Goal: Transaction & Acquisition: Purchase product/service

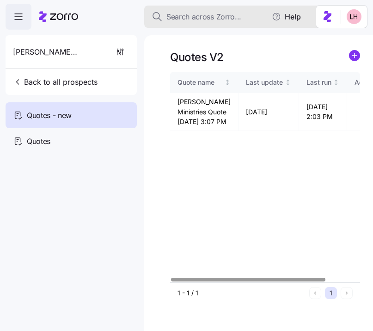
click at [198, 13] on button "Search across Zorro..." at bounding box center [236, 17] width 185 height 22
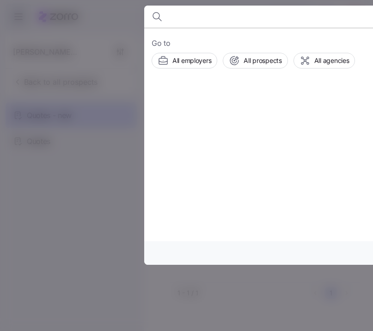
type input "e"
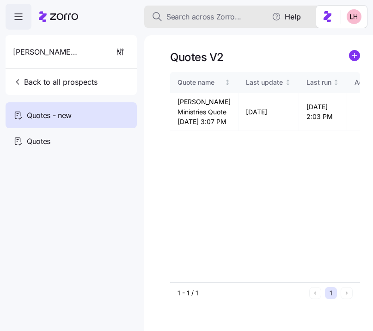
click at [200, 14] on span "Search across Zorro..." at bounding box center [203, 17] width 75 height 12
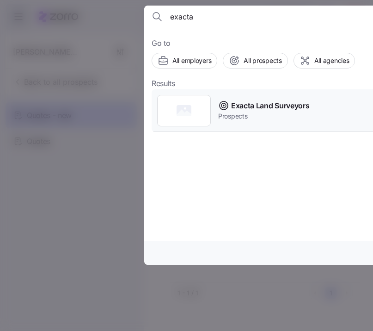
type input "exacta"
click at [250, 109] on span "Exacta Land Surveyors" at bounding box center [270, 106] width 78 height 12
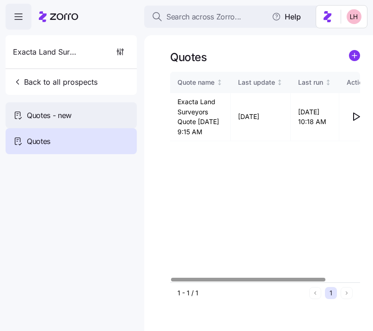
click at [41, 117] on span "Quotes - new" at bounding box center [49, 116] width 45 height 12
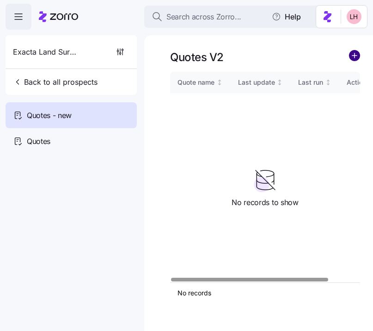
click at [351, 58] on circle "add icon" at bounding box center [355, 55] width 10 height 10
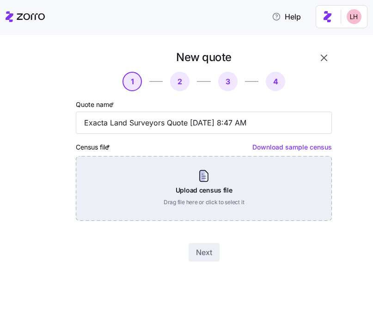
click at [215, 188] on div "Upload census file Drag file here or click to select it" at bounding box center [204, 188] width 256 height 65
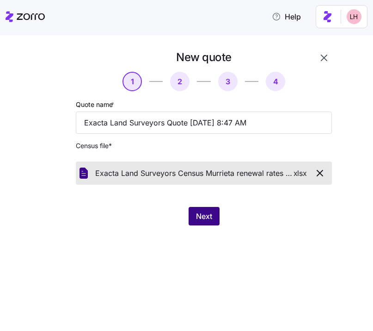
click at [211, 215] on span "Next" at bounding box center [204, 215] width 16 height 11
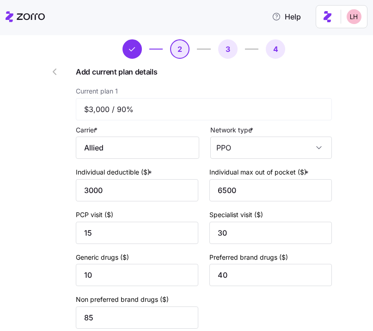
scroll to position [52, 0]
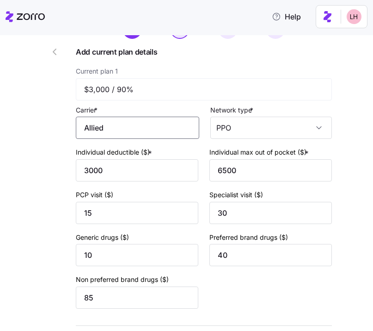
click at [128, 123] on input "Allied" at bounding box center [137, 128] width 123 height 22
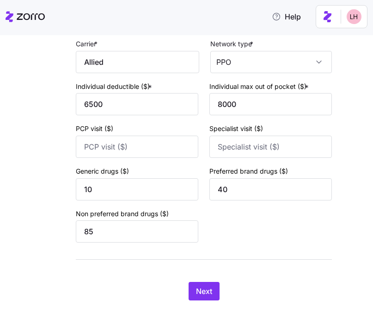
scroll to position [930, 0]
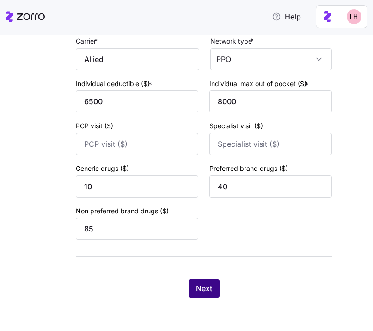
click at [207, 287] on span "Next" at bounding box center [204, 287] width 16 height 11
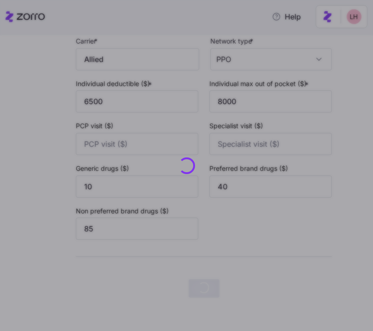
scroll to position [0, 0]
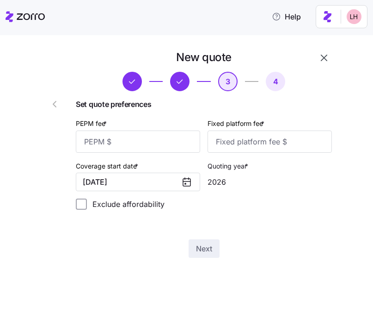
click at [138, 83] on span "button" at bounding box center [132, 82] width 18 height 18
click at [48, 105] on button "button" at bounding box center [56, 104] width 37 height 22
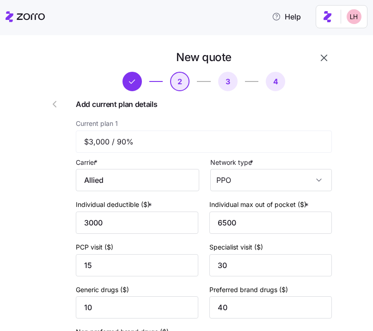
click at [49, 105] on icon "button" at bounding box center [54, 103] width 11 height 11
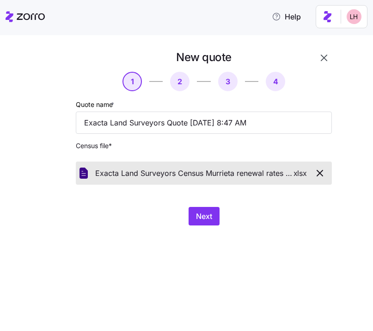
click at [319, 175] on icon "button" at bounding box center [319, 172] width 11 height 11
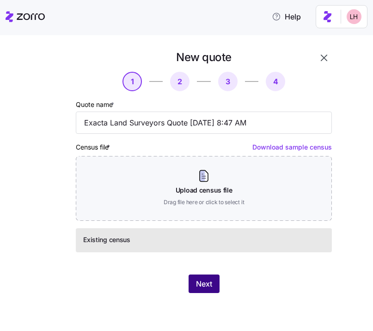
click at [201, 281] on span "Next" at bounding box center [204, 283] width 16 height 11
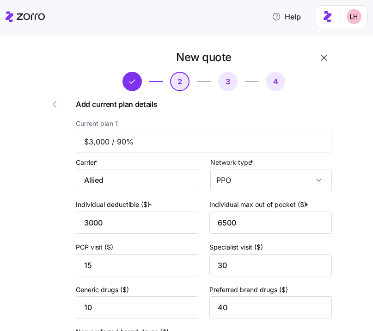
click at [57, 109] on span "button" at bounding box center [56, 103] width 15 height 11
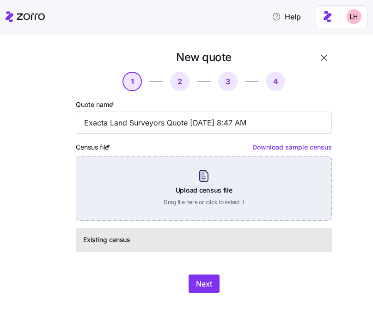
click at [228, 206] on div "Upload census file Drag file here or click to select it" at bounding box center [204, 188] width 256 height 65
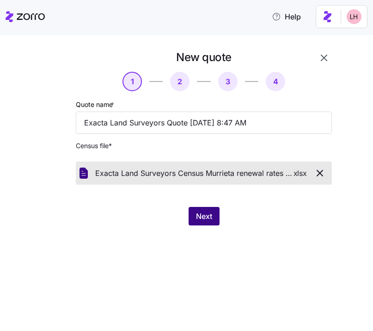
click at [205, 223] on button "Next" at bounding box center [204, 216] width 31 height 18
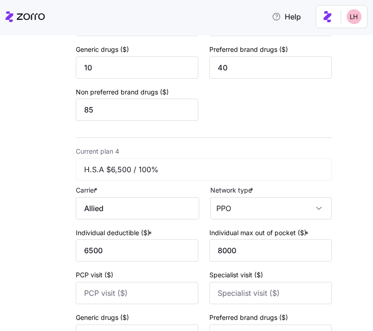
scroll to position [930, 0]
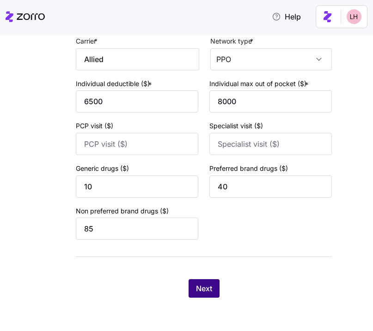
click at [204, 280] on button "Next" at bounding box center [204, 288] width 31 height 18
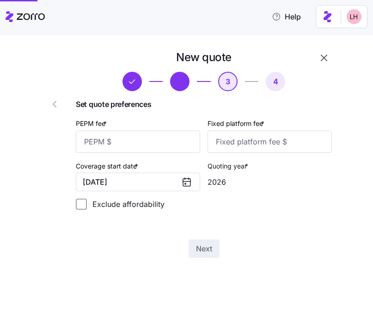
scroll to position [0, 0]
click at [160, 142] on input "PEPM fee *" at bounding box center [138, 141] width 124 height 22
type input "60"
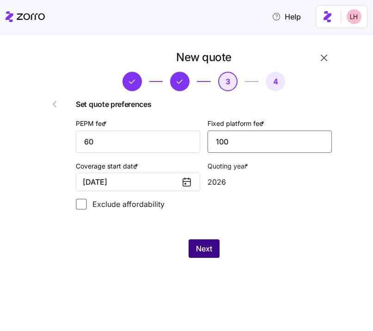
type input "100"
click at [211, 252] on span "Next" at bounding box center [204, 248] width 16 height 11
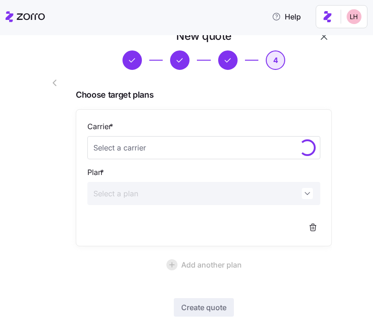
scroll to position [68, 0]
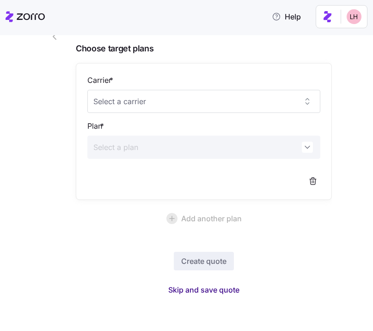
click at [210, 290] on span "Skip and save quote" at bounding box center [203, 289] width 71 height 11
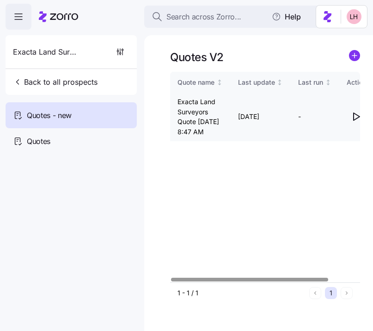
click at [356, 122] on icon "button" at bounding box center [355, 116] width 11 height 11
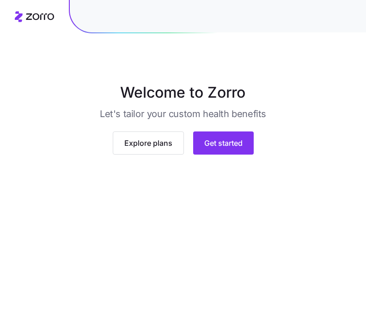
scroll to position [75, 0]
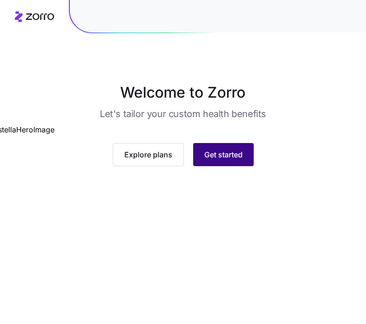
click at [223, 160] on span "Get started" at bounding box center [223, 154] width 38 height 11
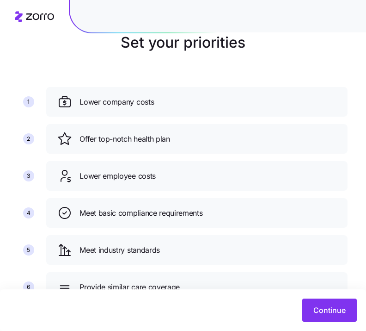
scroll to position [87, 0]
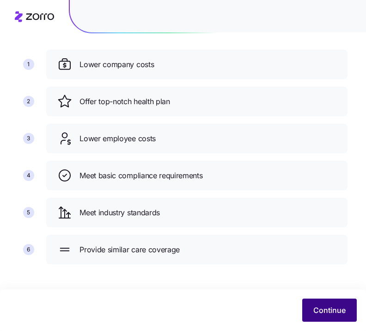
click at [334, 300] on button "Continue" at bounding box center [329, 309] width 55 height 23
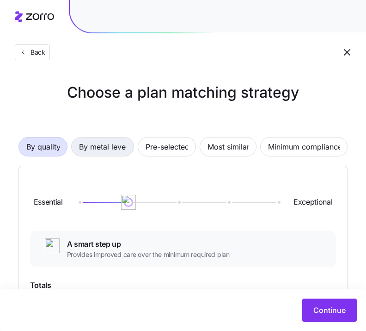
click at [112, 147] on span "By metal level" at bounding box center [102, 146] width 47 height 18
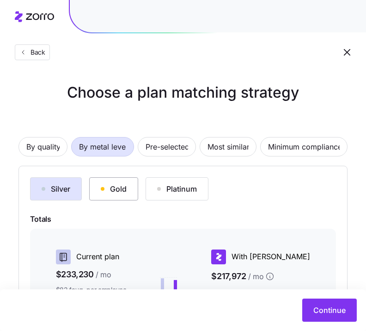
click at [118, 186] on div "Gold" at bounding box center [114, 188] width 26 height 11
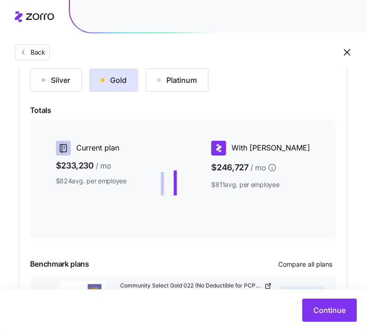
scroll to position [109, 0]
click at [70, 87] on button "Silver" at bounding box center [56, 79] width 52 height 23
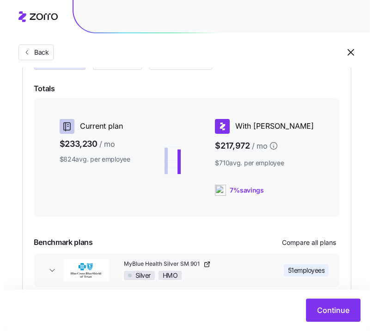
scroll to position [179, 0]
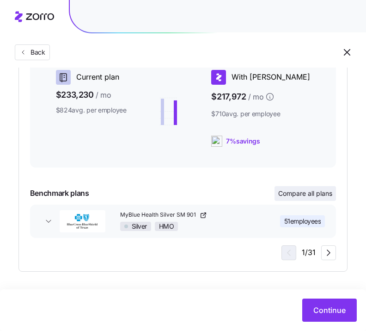
click at [302, 191] on span "Compare all plans" at bounding box center [305, 193] width 54 height 9
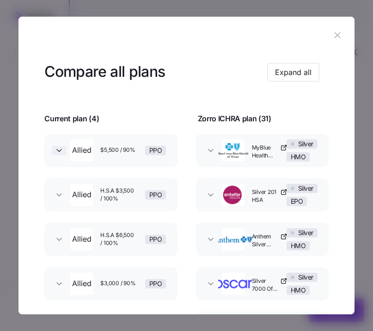
click at [55, 151] on icon "button" at bounding box center [59, 150] width 9 height 9
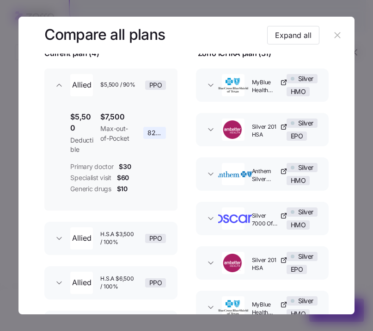
scroll to position [142, 0]
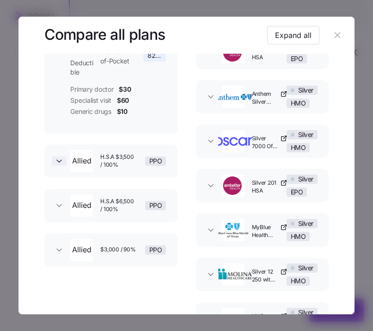
click at [54, 160] on span "button" at bounding box center [59, 160] width 15 height 9
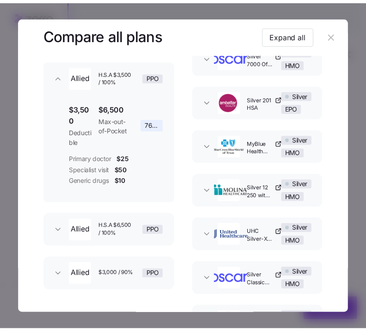
scroll to position [232, 0]
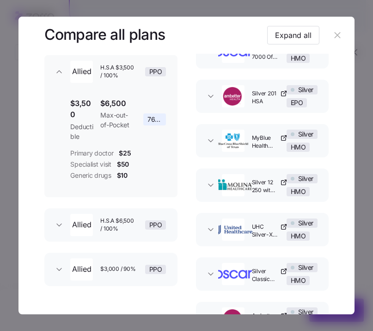
click at [335, 36] on icon "button" at bounding box center [338, 35] width 6 height 6
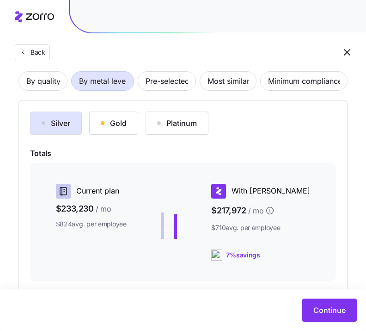
scroll to position [0, 0]
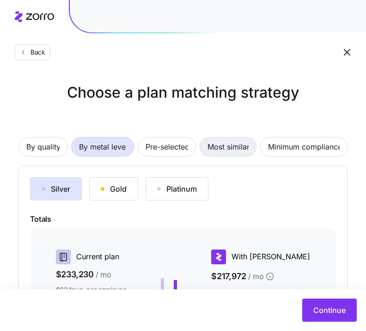
click at [237, 149] on span "Most similar" at bounding box center [228, 146] width 41 height 18
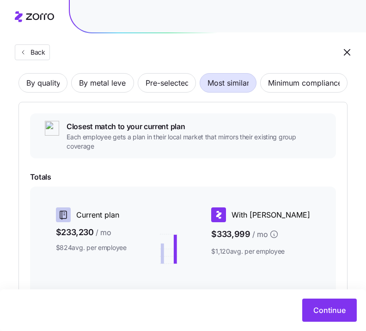
scroll to position [64, 0]
click at [116, 80] on span "By metal level" at bounding box center [102, 83] width 47 height 18
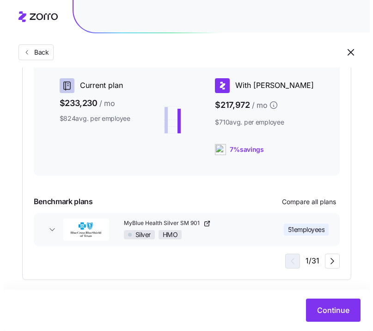
scroll to position [179, 0]
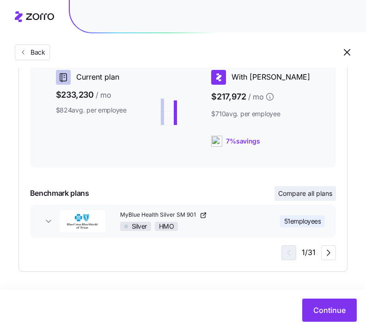
click at [289, 197] on span "Compare all plans" at bounding box center [305, 193] width 54 height 9
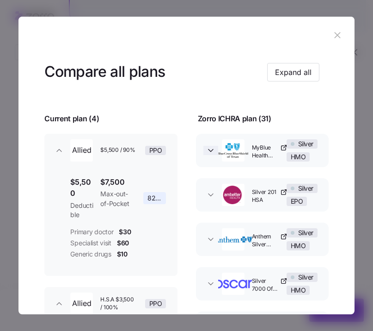
click at [206, 151] on icon "button" at bounding box center [210, 150] width 9 height 9
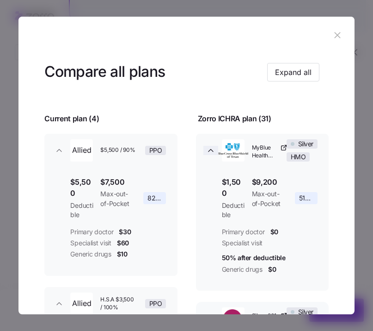
click at [207, 153] on icon "button" at bounding box center [210, 150] width 9 height 9
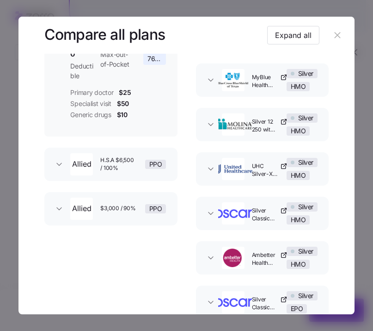
scroll to position [301, 0]
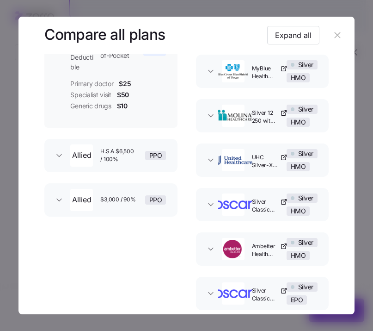
click at [62, 162] on button "Allied H.S.A $6,500 / 100% PPO" at bounding box center [110, 155] width 133 height 33
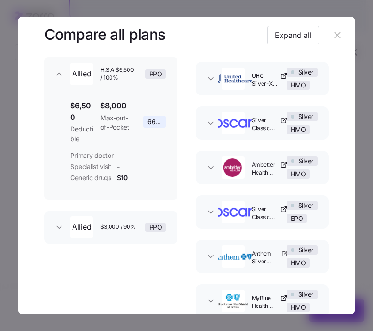
scroll to position [383, 0]
click at [61, 225] on icon "button" at bounding box center [59, 226] width 5 height 2
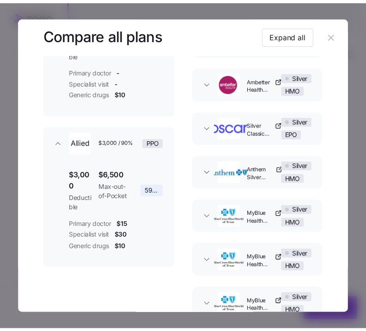
scroll to position [450, 0]
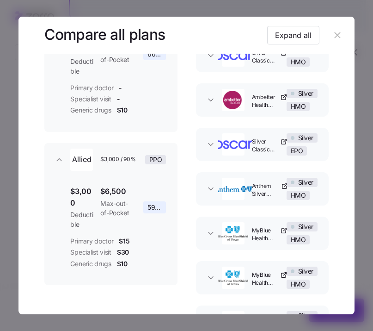
click at [334, 40] on icon "button" at bounding box center [337, 35] width 10 height 10
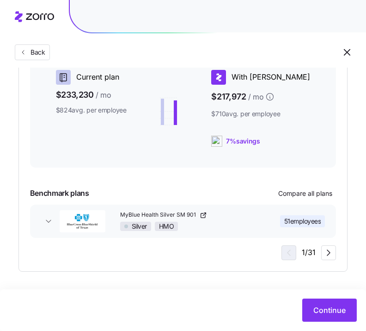
scroll to position [85, 0]
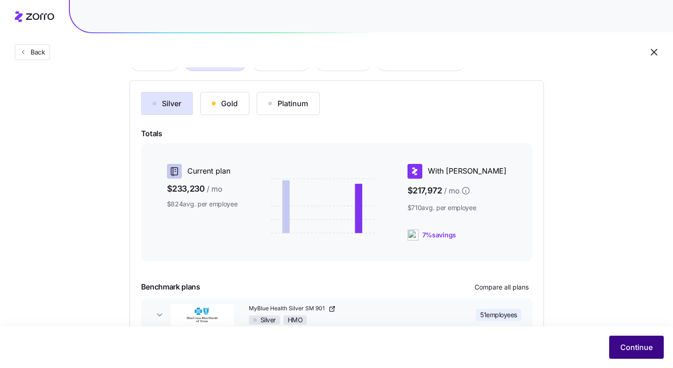
click at [373, 330] on span "Continue" at bounding box center [636, 347] width 32 height 11
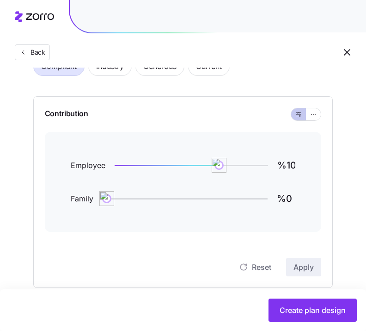
scroll to position [61, 0]
click at [319, 117] on button "button" at bounding box center [313, 115] width 15 height 12
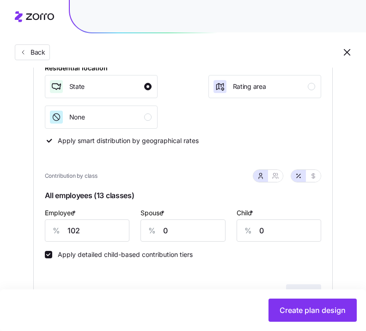
scroll to position [208, 0]
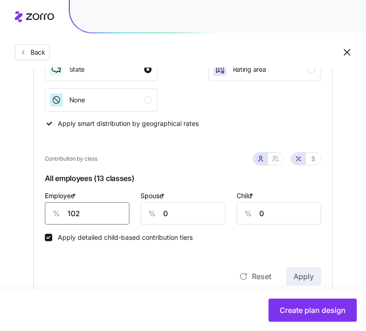
drag, startPoint x: 93, startPoint y: 211, endPoint x: 24, endPoint y: 202, distance: 70.0
click at [25, 203] on div "Compliant Industry Generous Current Contribution Classes Work status Salary / H…" at bounding box center [183, 238] width 330 height 679
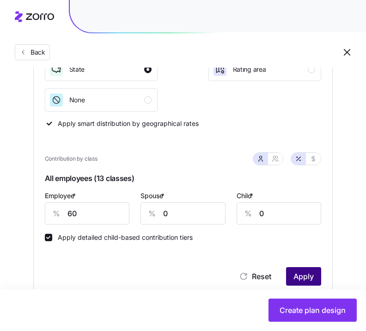
click at [316, 284] on button "Apply" at bounding box center [303, 276] width 35 height 18
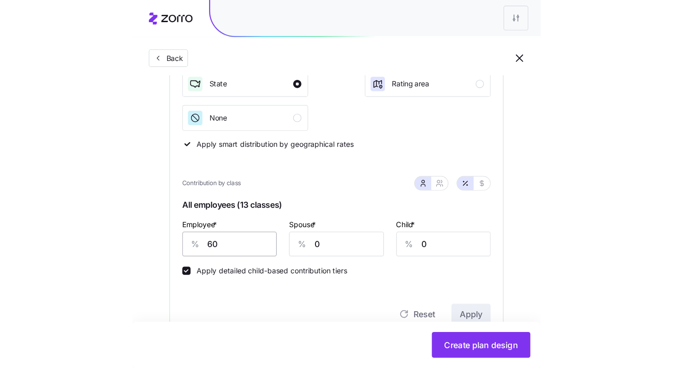
scroll to position [203, 0]
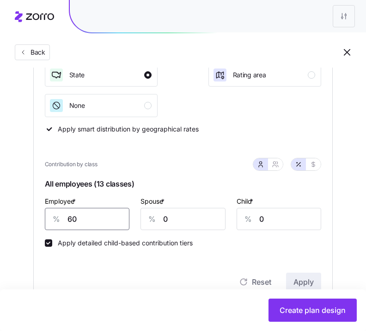
click at [33, 209] on div "Contribution Classes Work status Salary / Hourly None Residential location Stat…" at bounding box center [183, 129] width 300 height 347
type input "65"
click at [305, 284] on span "Apply" at bounding box center [304, 281] width 20 height 11
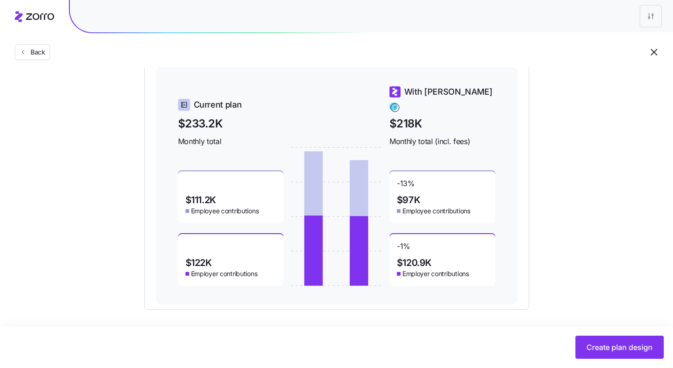
scroll to position [443, 0]
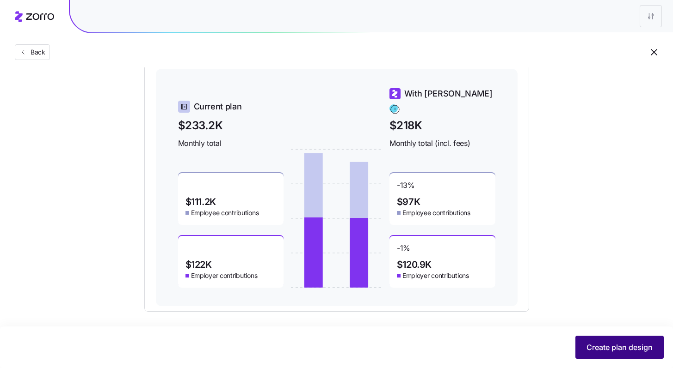
click at [373, 330] on span "Create plan design" at bounding box center [619, 347] width 66 height 11
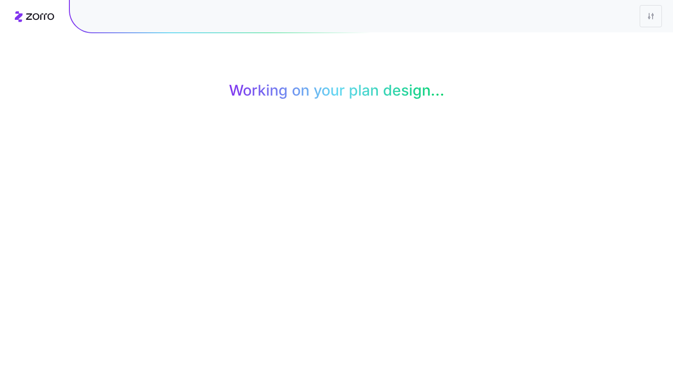
scroll to position [0, 0]
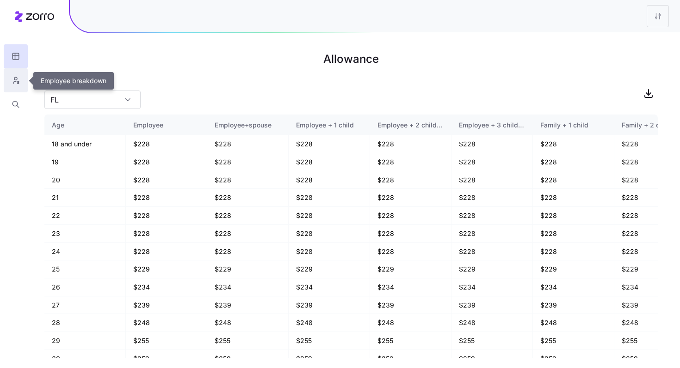
click at [15, 81] on icon "button" at bounding box center [16, 80] width 8 height 9
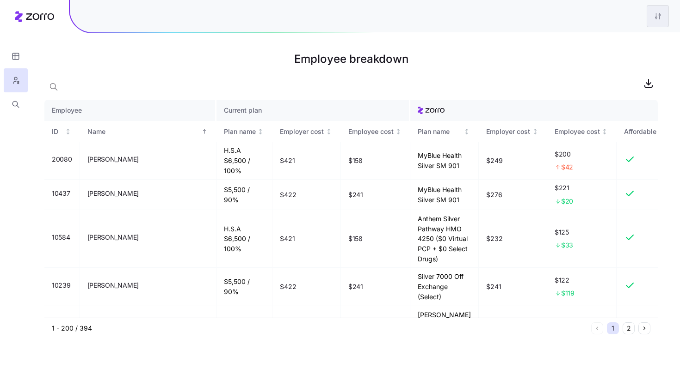
click at [373, 18] on html "Employee breakdown Employee Current plan ID Name Plan name Employer cost Employ…" at bounding box center [340, 184] width 680 height 368
click at [373, 38] on div "Edit plan design" at bounding box center [620, 40] width 92 height 15
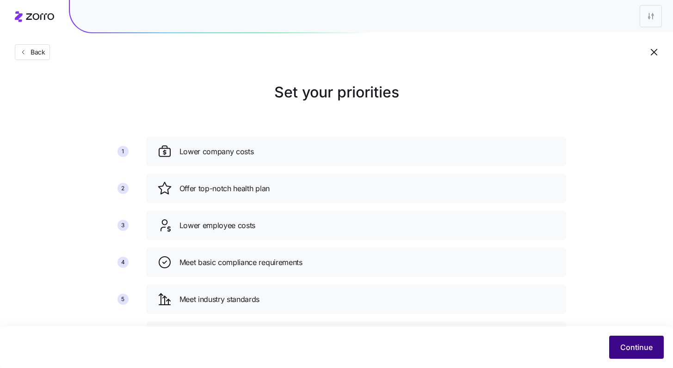
click at [373, 330] on button "Continue" at bounding box center [636, 347] width 55 height 23
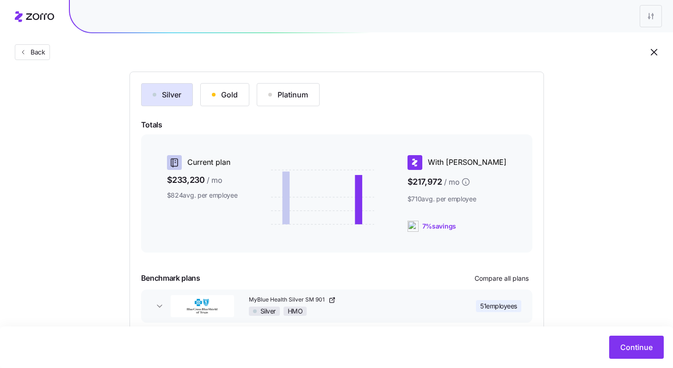
scroll to position [141, 0]
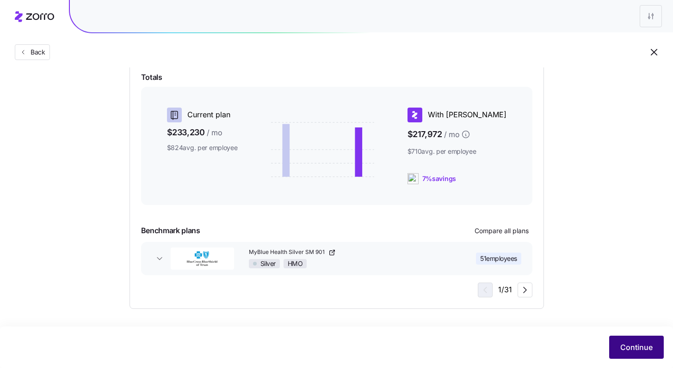
click at [373, 330] on span "Continue" at bounding box center [636, 347] width 32 height 11
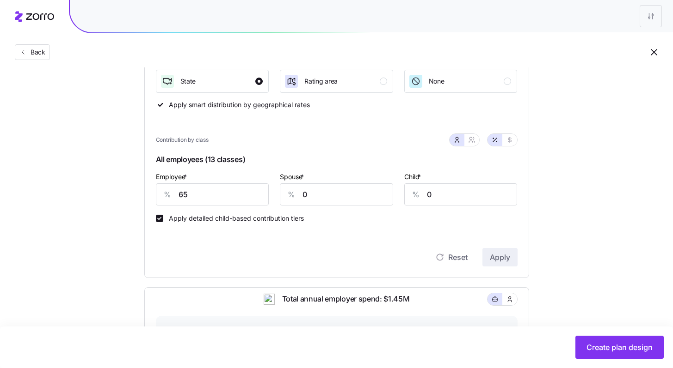
scroll to position [215, 0]
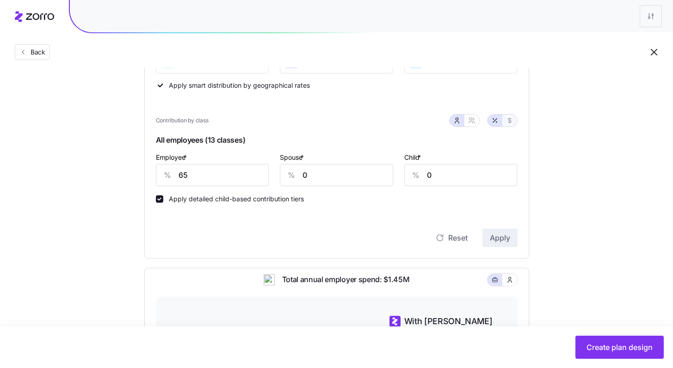
click at [373, 123] on icon "button" at bounding box center [509, 120] width 7 height 7
click at [373, 122] on icon "button" at bounding box center [494, 120] width 7 height 7
type input "65"
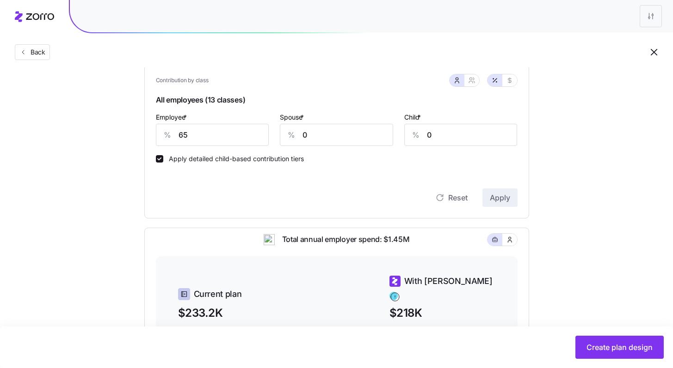
scroll to position [248, 0]
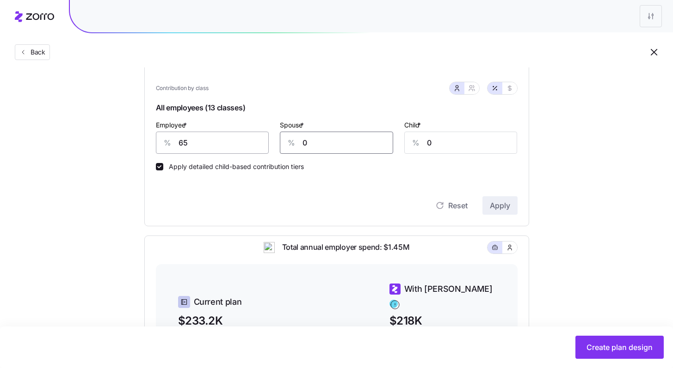
drag, startPoint x: 307, startPoint y: 146, endPoint x: 268, endPoint y: 142, distance: 39.0
click at [269, 142] on div "Employee * % 65 Spouse * % 0 Child * % 0" at bounding box center [336, 137] width 373 height 46
type input "40"
click at [373, 211] on span "Apply" at bounding box center [500, 205] width 20 height 11
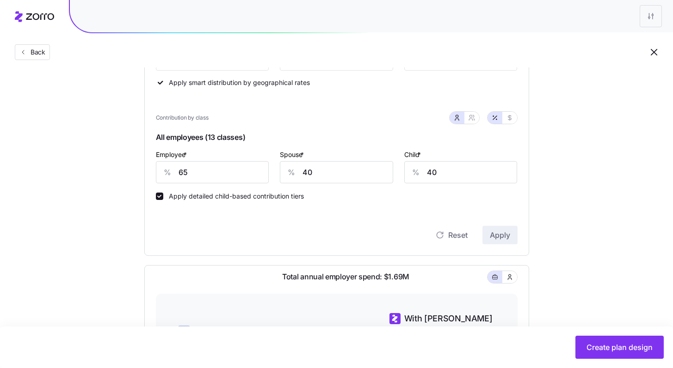
scroll to position [206, 0]
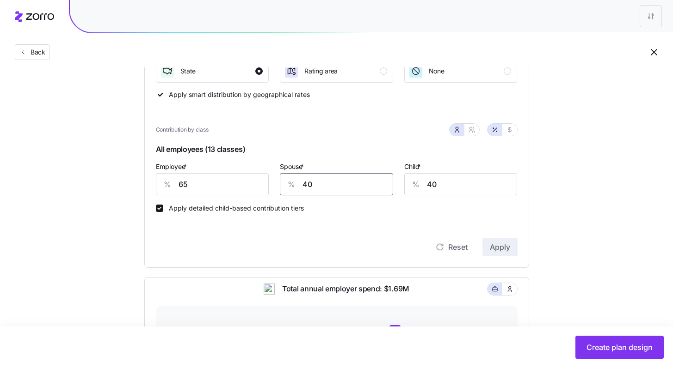
drag, startPoint x: 313, startPoint y: 187, endPoint x: 281, endPoint y: 179, distance: 32.9
click at [282, 180] on div "% 40" at bounding box center [336, 184] width 113 height 22
type input "20"
click at [373, 241] on button "Apply" at bounding box center [499, 247] width 35 height 18
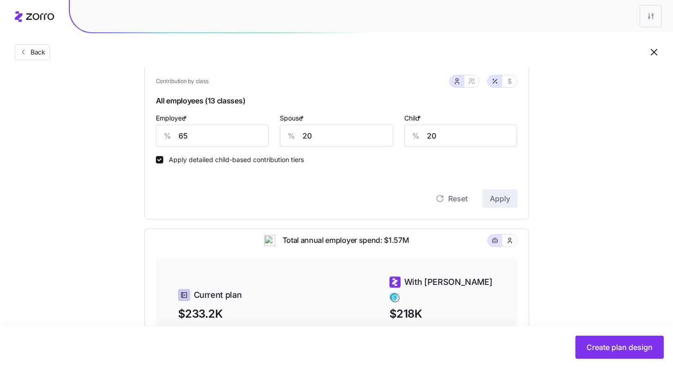
scroll to position [235, 0]
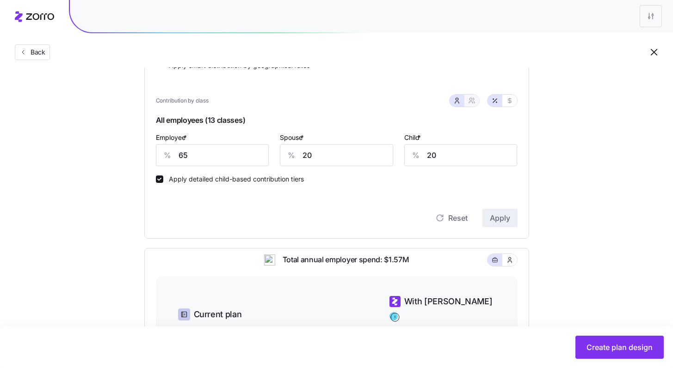
click at [373, 101] on button "button" at bounding box center [471, 101] width 15 height 12
type input "43"
type input "46"
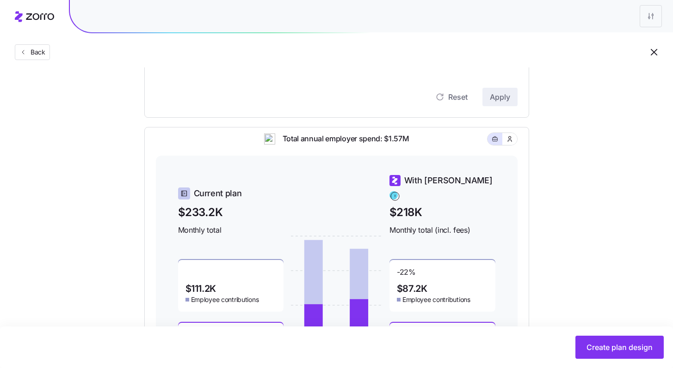
scroll to position [288, 0]
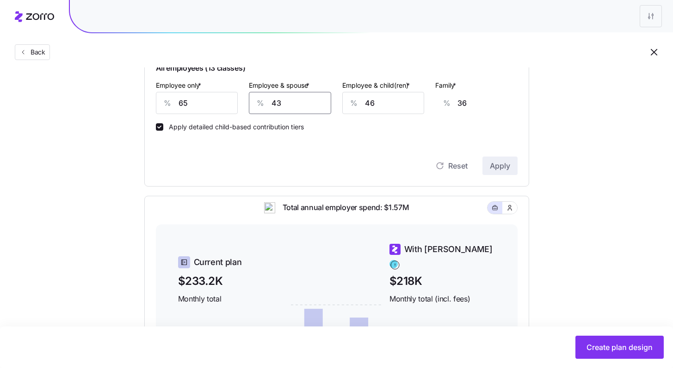
drag, startPoint x: 303, startPoint y: 102, endPoint x: 256, endPoint y: 98, distance: 47.8
click at [260, 98] on div "% 43" at bounding box center [290, 103] width 82 height 22
type input "4"
type input "8"
type input "40"
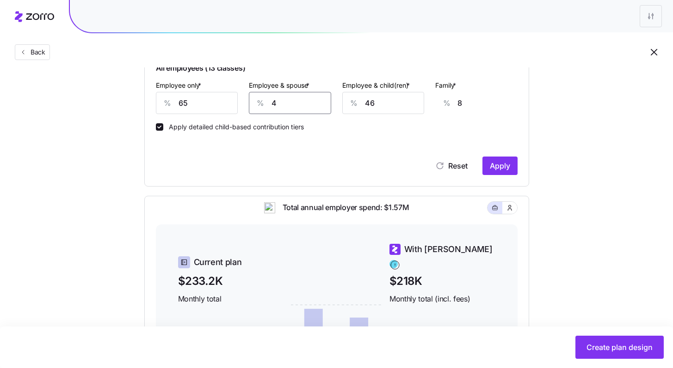
type input "35"
type input "40"
type input "4"
type input "8"
type input "40"
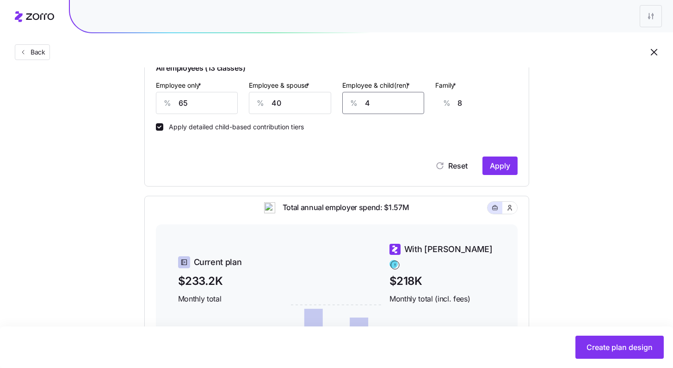
type input "31"
type input "40"
click at [373, 171] on span "Apply" at bounding box center [500, 165] width 20 height 11
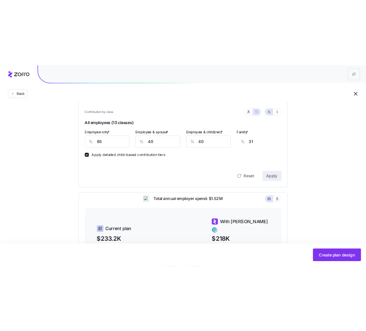
scroll to position [250, 0]
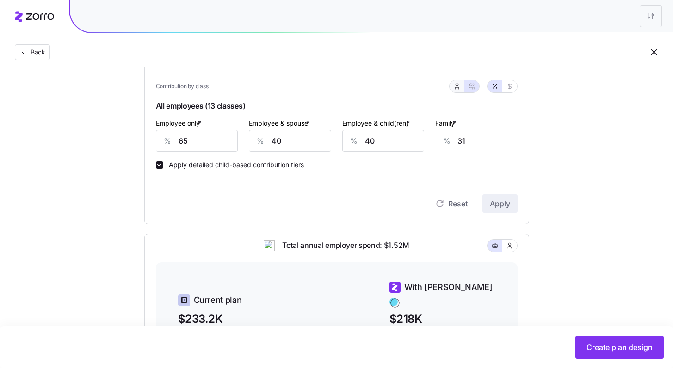
click at [373, 89] on icon "button" at bounding box center [456, 86] width 7 height 7
type input "15"
type input "7"
click at [373, 90] on icon "button" at bounding box center [471, 86] width 7 height 7
type input "40"
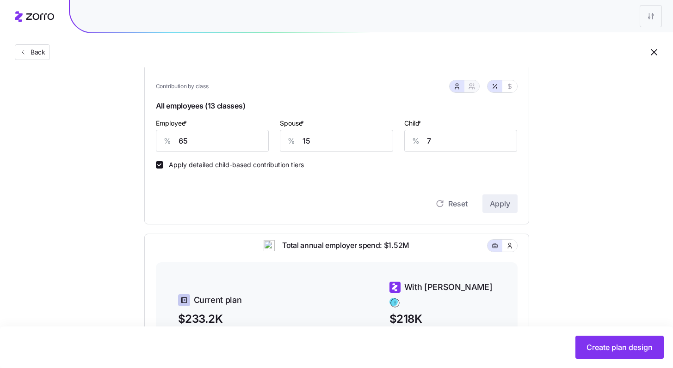
type input "40"
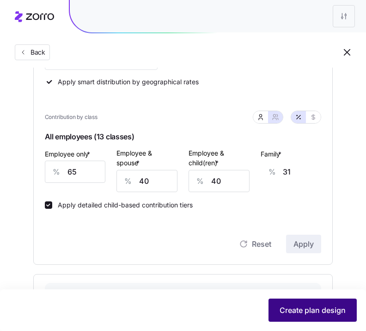
click at [341, 309] on span "Create plan design" at bounding box center [313, 309] width 66 height 11
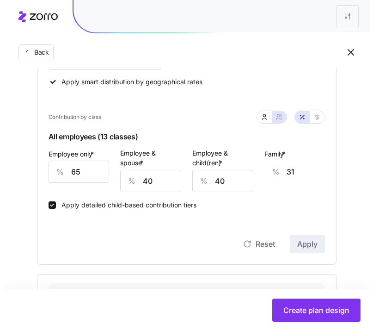
scroll to position [0, 0]
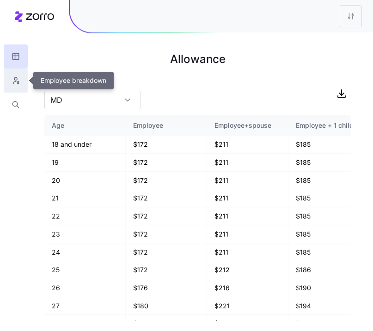
click at [23, 80] on button "button" at bounding box center [16, 80] width 24 height 24
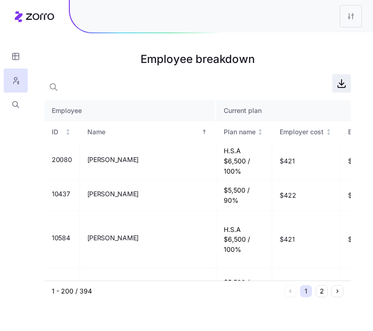
click at [339, 86] on icon "button" at bounding box center [341, 83] width 11 height 11
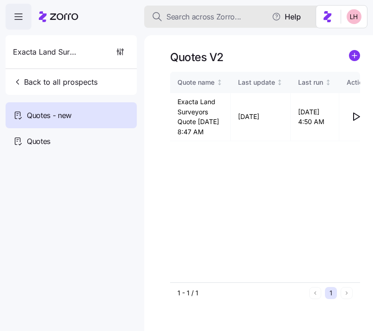
click at [235, 24] on button "Search across Zorro..." at bounding box center [236, 17] width 185 height 22
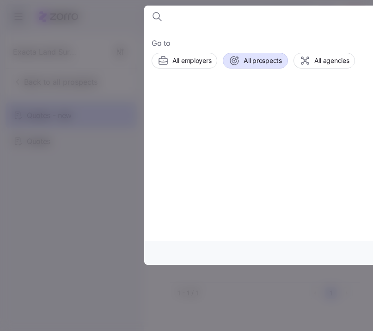
click at [252, 67] on button "All prospects" at bounding box center [255, 61] width 65 height 16
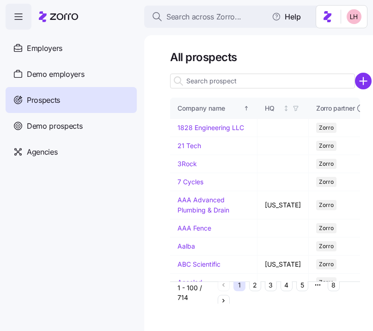
click at [232, 79] on input at bounding box center [262, 81] width 185 height 15
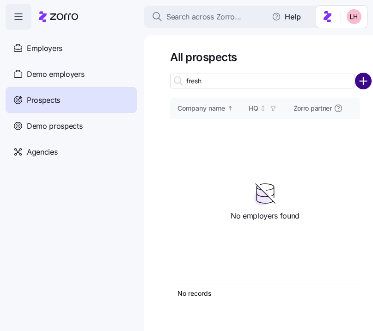
type input "fresh"
click at [366, 83] on circle "add icon" at bounding box center [363, 81] width 15 height 15
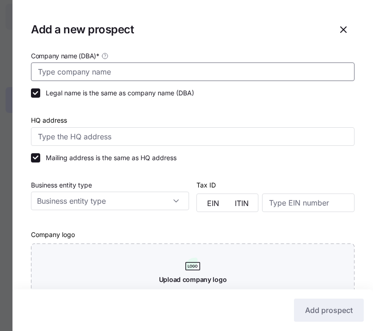
click at [184, 75] on input "Company name (DBA) *" at bounding box center [193, 71] width 324 height 18
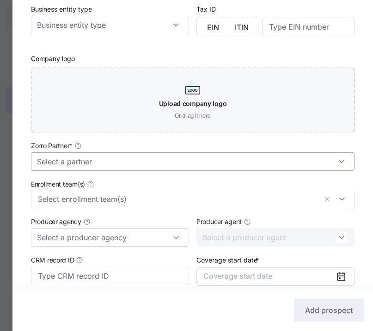
scroll to position [184, 0]
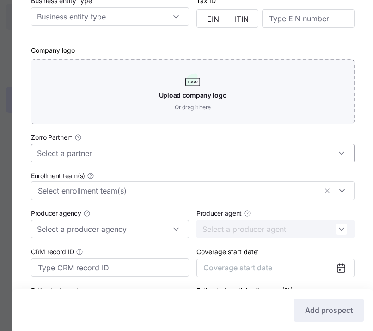
type input "Fresher Brands Management"
click at [151, 158] on input "Zorro Partner *" at bounding box center [193, 153] width 324 height 18
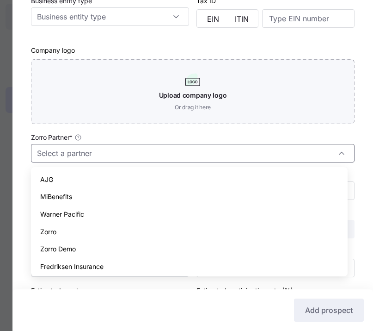
click at [90, 226] on div "Zorro" at bounding box center [189, 232] width 309 height 18
type input "Zorro"
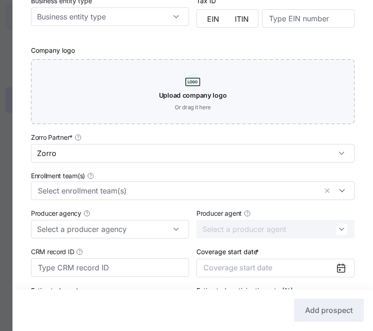
scroll to position [252, 0]
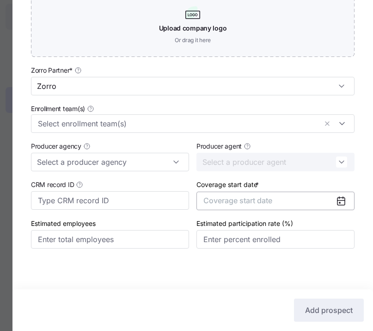
click at [260, 204] on button "Coverage start date" at bounding box center [275, 200] width 158 height 18
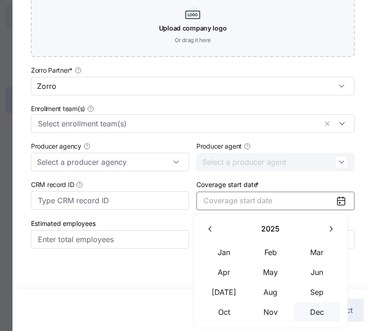
click at [315, 305] on button "Dec" at bounding box center [317, 311] width 46 height 19
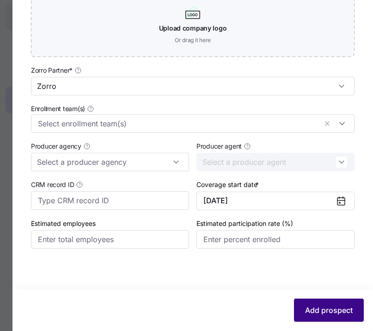
click at [329, 310] on span "Add prospect" at bounding box center [329, 309] width 48 height 11
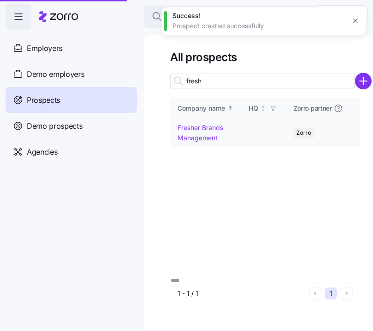
click at [364, 83] on circle "add icon" at bounding box center [363, 81] width 15 height 15
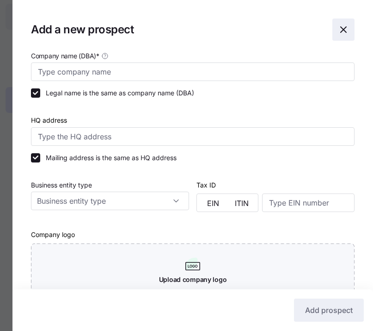
click at [341, 30] on icon "button" at bounding box center [344, 30] width 6 height 6
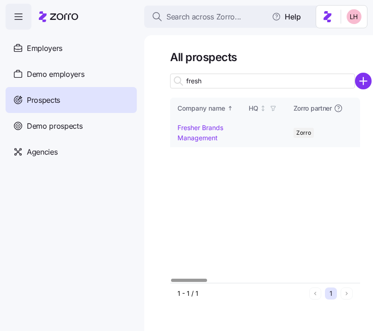
click at [200, 130] on link "Fresher Brands Management" at bounding box center [201, 132] width 46 height 18
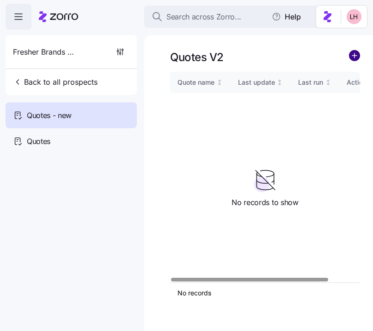
click at [355, 55] on circle "add icon" at bounding box center [355, 55] width 10 height 10
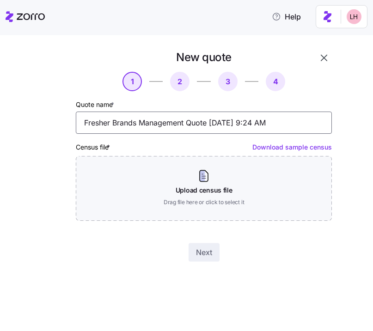
click at [219, 123] on input "Fresher Brands Management Quote 09/25/2025 9:24 AM" at bounding box center [204, 122] width 256 height 22
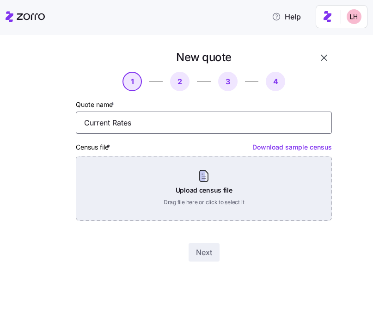
type input "Current Rates"
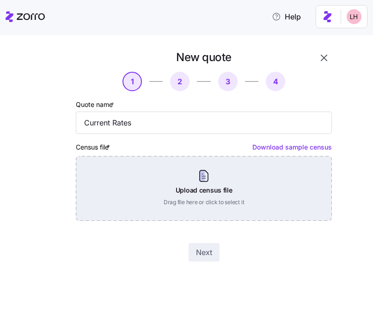
click at [235, 170] on div "Upload census file Drag file here or click to select it" at bounding box center [204, 188] width 256 height 65
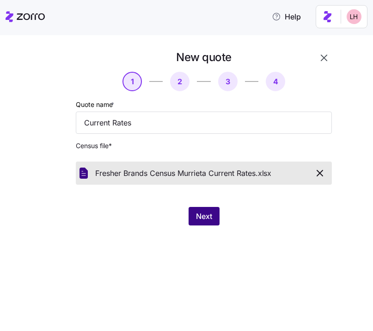
click at [211, 215] on span "Next" at bounding box center [204, 215] width 16 height 11
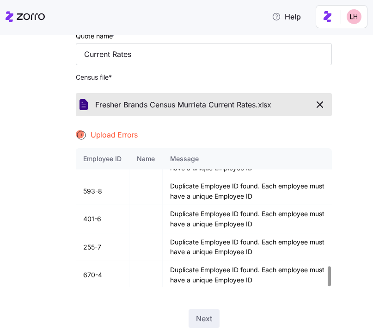
scroll to position [831, 0]
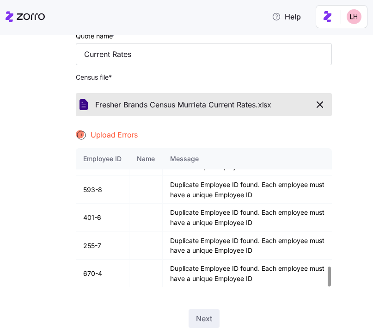
click at [57, 185] on div at bounding box center [45, 154] width 53 height 353
click at [312, 105] on span "button" at bounding box center [320, 104] width 16 height 11
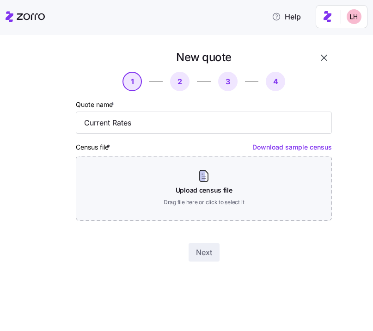
scroll to position [0, 0]
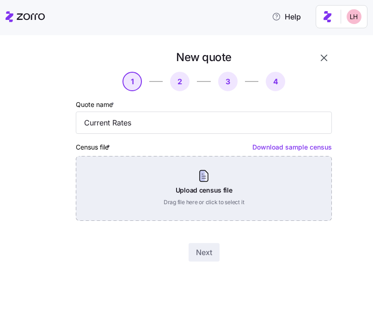
click at [210, 168] on div "Upload census file Drag file here or click to select it" at bounding box center [204, 188] width 256 height 65
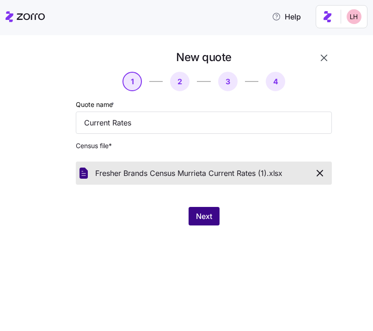
click at [204, 212] on span "Next" at bounding box center [204, 215] width 16 height 11
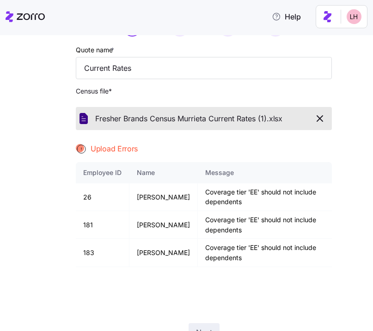
scroll to position [98, 0]
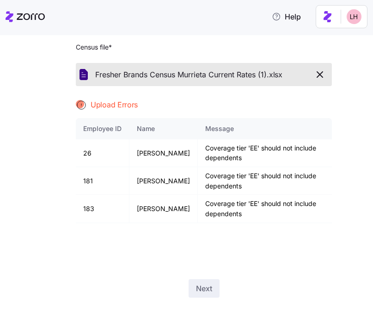
click at [319, 74] on icon "button" at bounding box center [319, 74] width 11 height 11
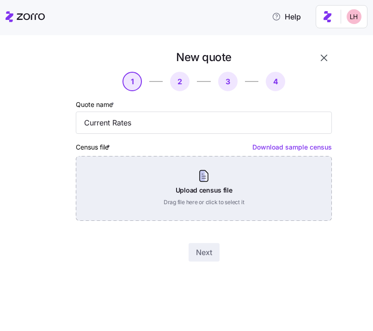
click at [210, 188] on div "Upload census file Drag file here or click to select it" at bounding box center [204, 188] width 256 height 65
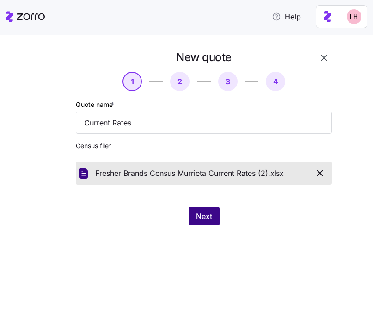
click at [211, 210] on button "Next" at bounding box center [204, 216] width 31 height 18
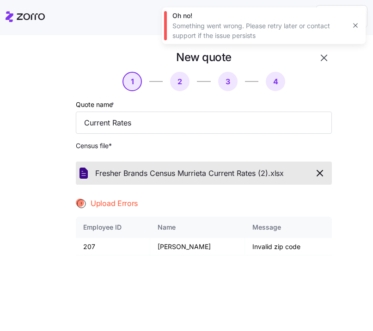
click at [317, 173] on icon "button" at bounding box center [320, 173] width 6 height 6
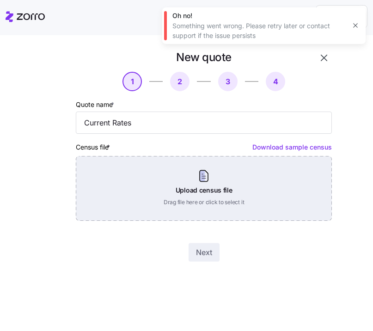
click at [239, 191] on div "Upload census file Drag file here or click to select it" at bounding box center [204, 188] width 256 height 65
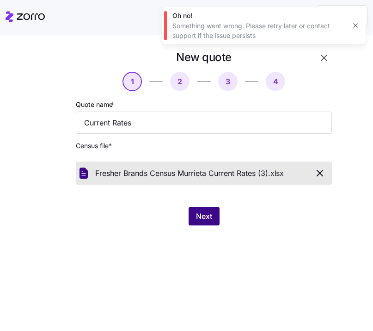
click at [214, 214] on button "Next" at bounding box center [204, 216] width 31 height 18
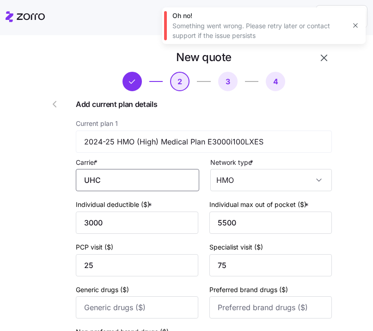
click at [136, 183] on input "UHC" at bounding box center [137, 180] width 123 height 22
drag, startPoint x: 87, startPoint y: 177, endPoint x: 41, endPoint y: 168, distance: 47.1
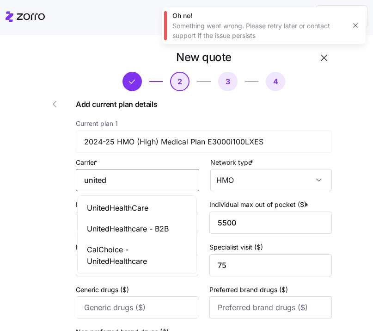
click at [123, 201] on div "UnitedHealthCare" at bounding box center [137, 207] width 115 height 21
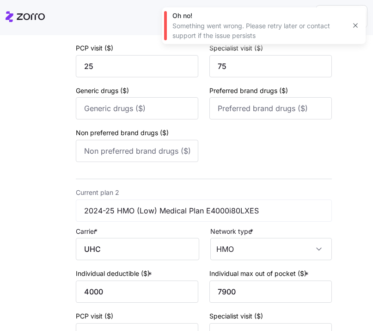
scroll to position [247, 0]
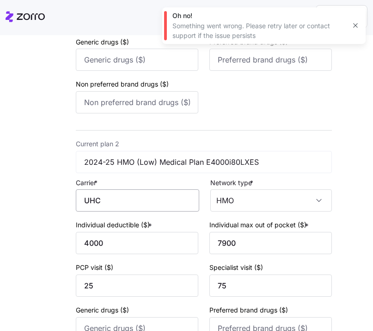
type input "UnitedHealthCare"
drag, startPoint x: 107, startPoint y: 209, endPoint x: 41, endPoint y: 191, distance: 68.4
click at [44, 194] on div "New quote 2 3 4 Add current plan details Current plan 1 2024-25 HMO (High) Medi…" at bounding box center [177, 254] width 316 height 911
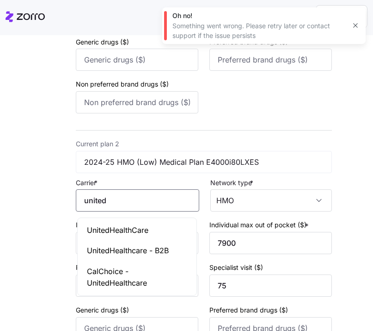
click at [127, 233] on span "UnitedHealthCare" at bounding box center [117, 230] width 61 height 12
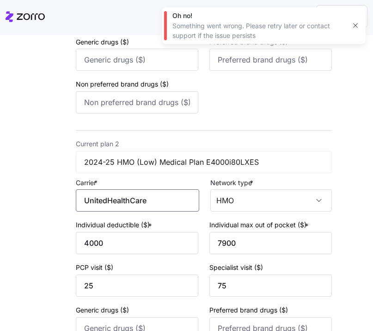
scroll to position [566, 0]
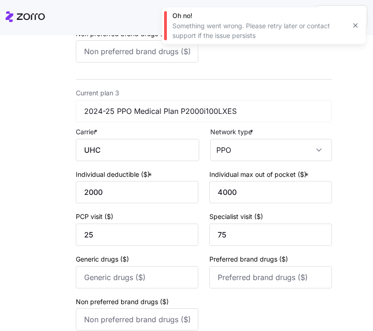
type input "UnitedHealthCare"
drag, startPoint x: 52, startPoint y: 148, endPoint x: 41, endPoint y: 144, distance: 11.7
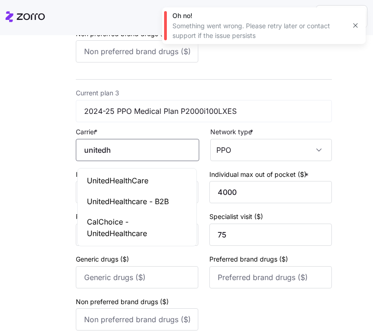
click at [139, 179] on span "UnitedHealthCare" at bounding box center [117, 181] width 61 height 12
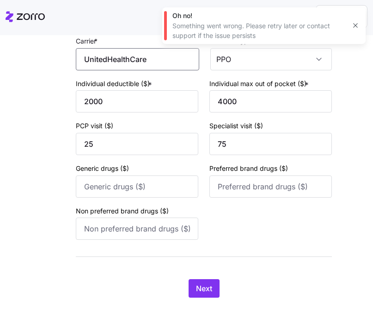
scroll to position [661, 0]
type input "UnitedHealthCare"
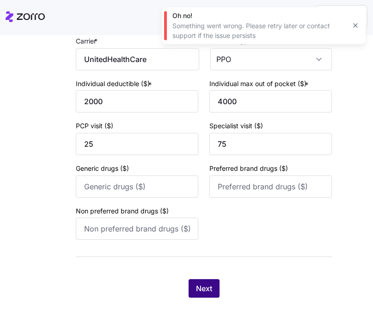
click at [210, 284] on button "Next" at bounding box center [204, 288] width 31 height 18
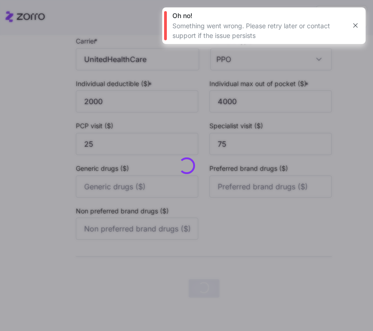
scroll to position [0, 0]
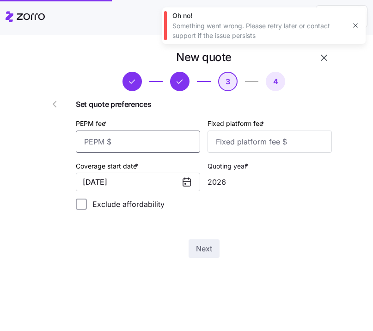
click at [166, 146] on input "PEPM fee *" at bounding box center [138, 141] width 124 height 22
type input "55"
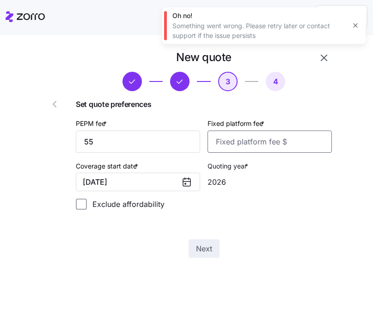
click at [247, 147] on input "Fixed platform fee *" at bounding box center [270, 141] width 124 height 22
type input "100"
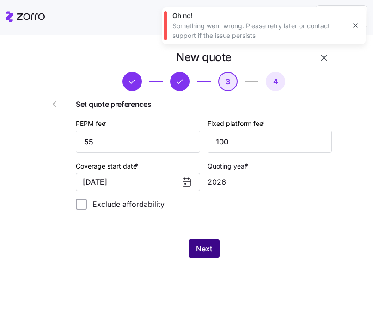
click at [209, 247] on span "Next" at bounding box center [204, 248] width 16 height 11
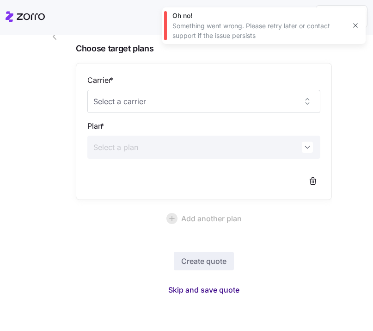
click at [218, 293] on span "Skip and save quote" at bounding box center [203, 289] width 71 height 11
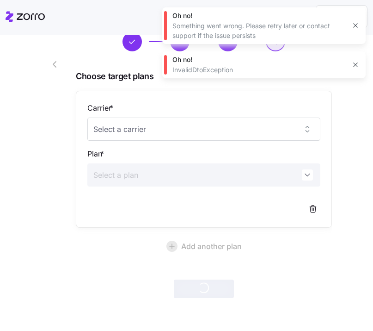
click at [49, 64] on icon "button" at bounding box center [54, 64] width 11 height 11
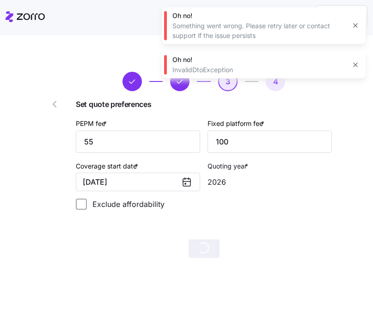
scroll to position [0, 0]
click at [55, 104] on icon "button" at bounding box center [54, 103] width 11 height 11
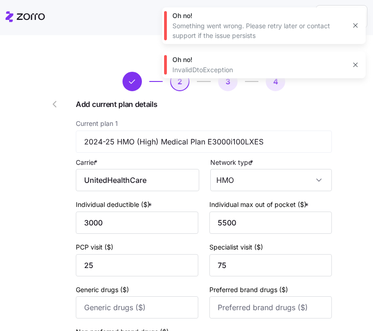
click at [53, 108] on icon "button" at bounding box center [54, 103] width 11 height 11
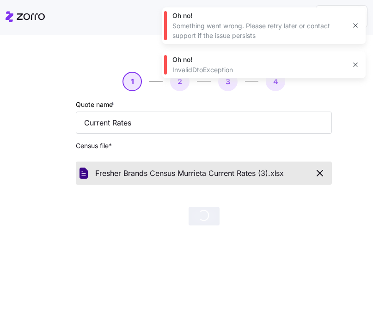
click at [319, 173] on icon "button" at bounding box center [320, 173] width 6 height 6
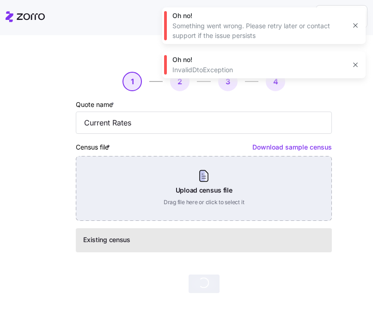
click at [207, 192] on div "Upload census file Drag file here or click to select it" at bounding box center [204, 188] width 256 height 65
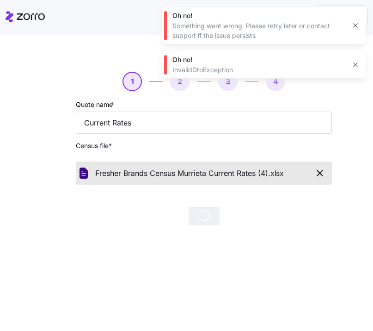
drag, startPoint x: 354, startPoint y: 66, endPoint x: 354, endPoint y: 57, distance: 8.8
click at [354, 66] on icon "button" at bounding box center [355, 64] width 7 height 7
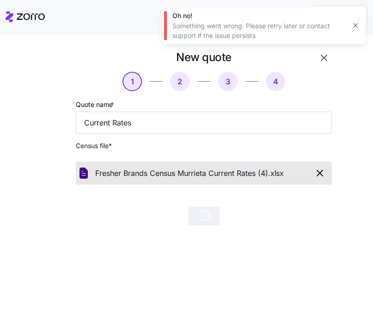
click at [353, 26] on icon "button" at bounding box center [355, 25] width 7 height 7
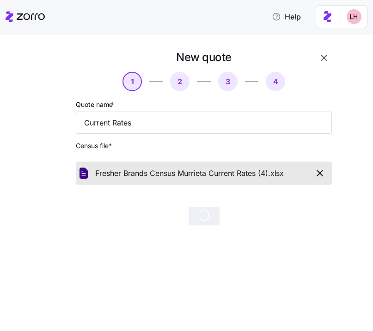
click at [320, 173] on icon "button" at bounding box center [319, 172] width 11 height 11
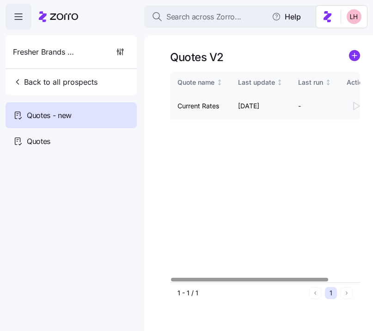
click at [355, 104] on div at bounding box center [369, 106] width 44 height 18
click at [359, 277] on div at bounding box center [281, 278] width 157 height 3
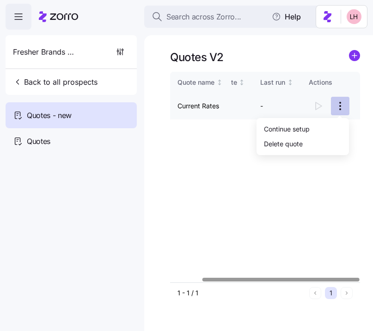
click at [337, 108] on html "Search across Zorro... Help Fresher Brands Management Back to all prospects Quo…" at bounding box center [186, 162] width 373 height 325
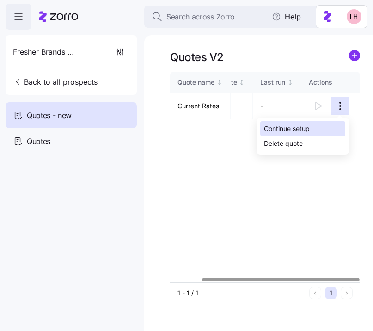
click at [315, 123] on div "Continue setup" at bounding box center [302, 128] width 85 height 15
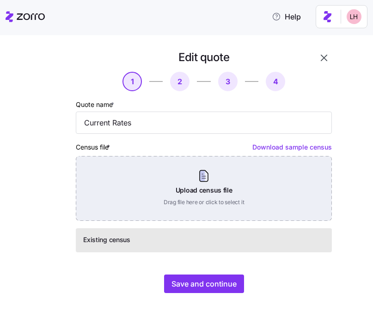
click at [193, 184] on div "Upload census file Drag file here or click to select it" at bounding box center [204, 188] width 256 height 65
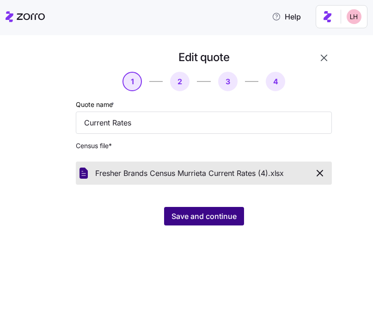
click at [212, 211] on span "Save and continue" at bounding box center [204, 215] width 65 height 11
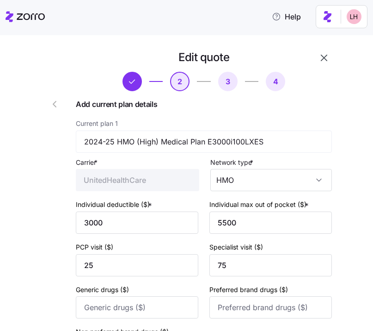
type input "UHC"
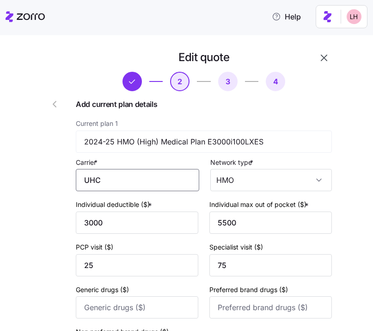
drag, startPoint x: 150, startPoint y: 184, endPoint x: 67, endPoint y: 170, distance: 84.4
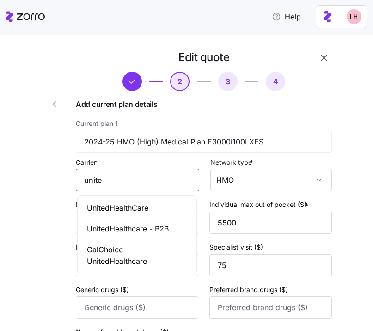
click at [117, 209] on span "UnitedHealthCare" at bounding box center [117, 208] width 61 height 12
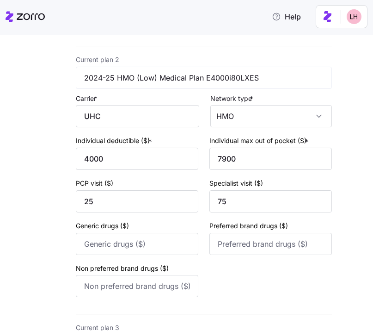
scroll to position [286, 0]
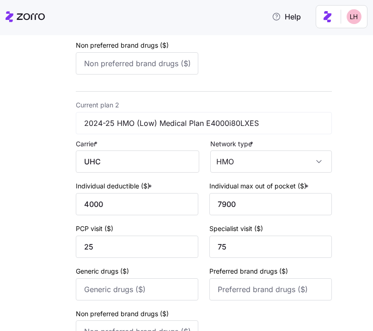
type input "UnitedHealthCare"
click at [58, 151] on div "Edit quote 2 3 4 Add current plan details Current plan 1 2024-25 HMO (High) Med…" at bounding box center [177, 215] width 316 height 911
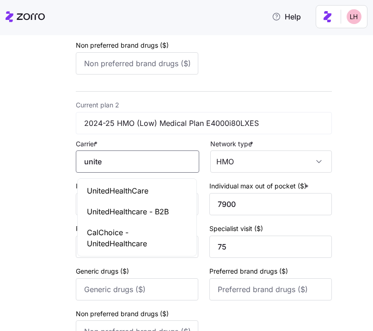
click at [117, 195] on span "UnitedHealthCare" at bounding box center [117, 191] width 61 height 12
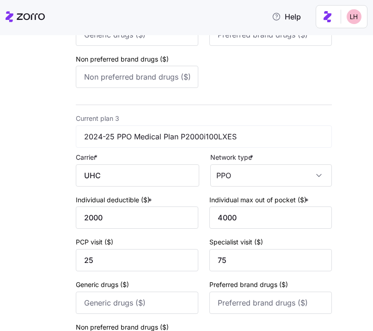
scroll to position [607, 0]
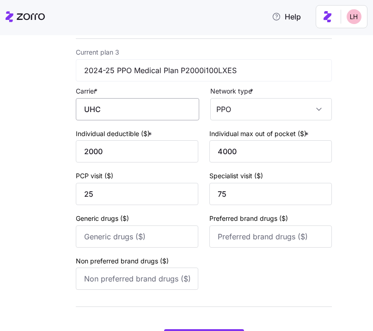
type input "UnitedHealthCare"
drag, startPoint x: 109, startPoint y: 114, endPoint x: 31, endPoint y: 102, distance: 78.1
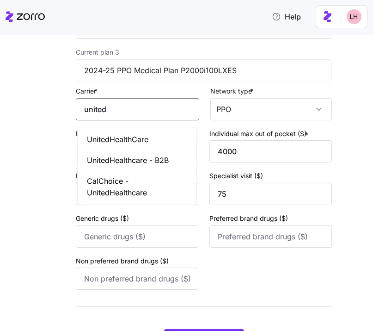
click at [108, 140] on span "UnitedHealthCare" at bounding box center [117, 140] width 61 height 12
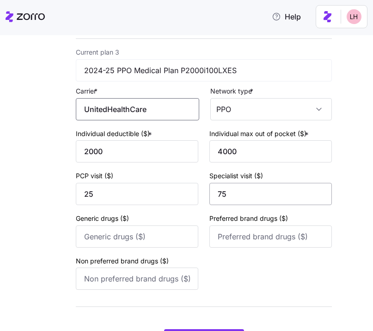
scroll to position [661, 0]
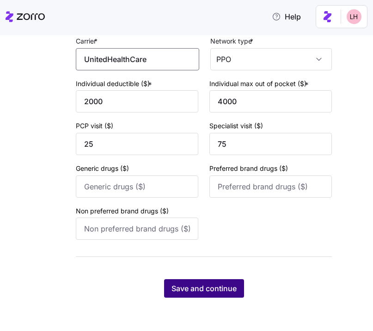
type input "UnitedHealthCare"
click at [218, 290] on span "Save and continue" at bounding box center [204, 287] width 65 height 11
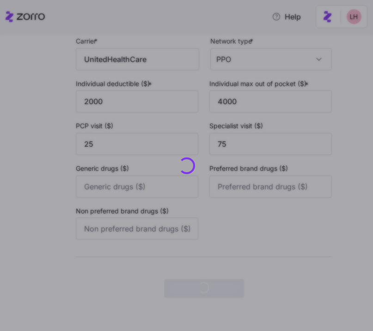
scroll to position [0, 0]
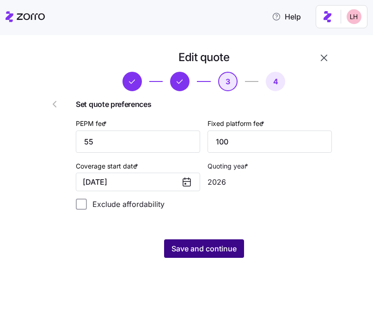
click at [203, 250] on span "Save and continue" at bounding box center [204, 248] width 65 height 11
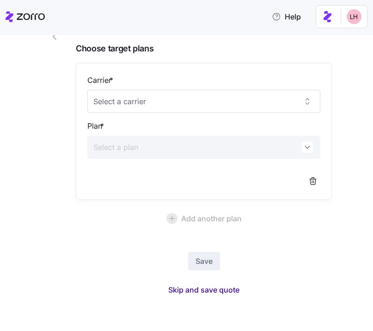
click at [218, 288] on span "Skip and save quote" at bounding box center [203, 289] width 71 height 11
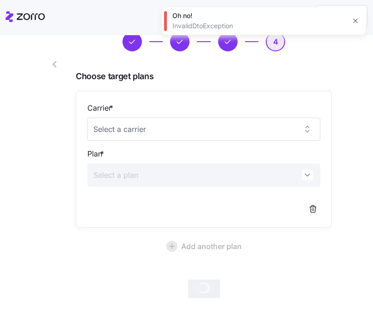
click at [30, 72] on div at bounding box center [45, 153] width 53 height 295
click at [52, 64] on icon "button" at bounding box center [54, 64] width 11 height 11
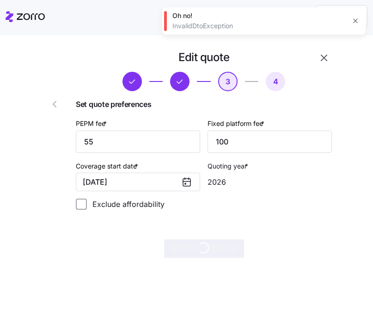
click at [59, 105] on icon "button" at bounding box center [54, 103] width 11 height 11
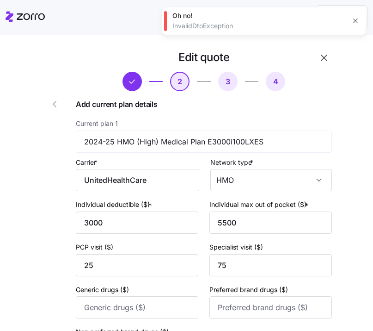
click at [52, 105] on icon "button" at bounding box center [54, 103] width 11 height 11
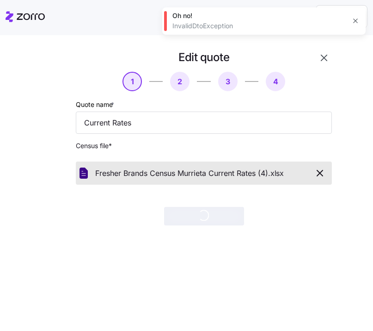
click at [319, 173] on icon "button" at bounding box center [319, 172] width 11 height 11
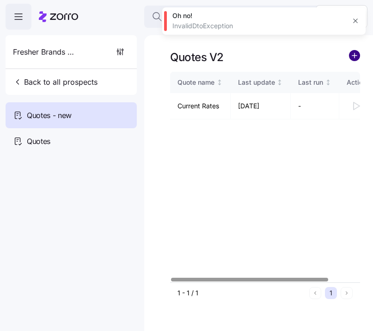
click at [355, 54] on circle "add icon" at bounding box center [355, 55] width 10 height 10
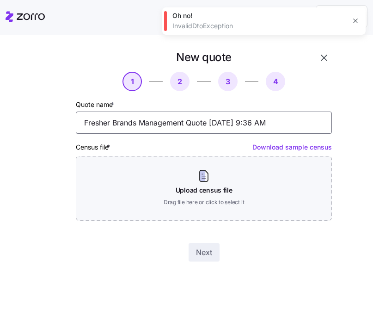
click at [230, 119] on input "Fresher Brands Management Quote 09/25/2025 9:36 AM" at bounding box center [204, 122] width 256 height 22
drag, startPoint x: 230, startPoint y: 119, endPoint x: 230, endPoint y: 114, distance: 5.1
click at [230, 119] on input "Fresher Brands Management Quote 09/25/2025 9:36 AM" at bounding box center [204, 122] width 256 height 22
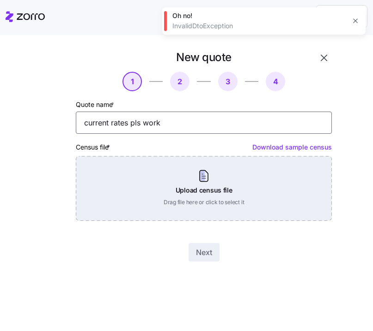
type input "current rates pls work"
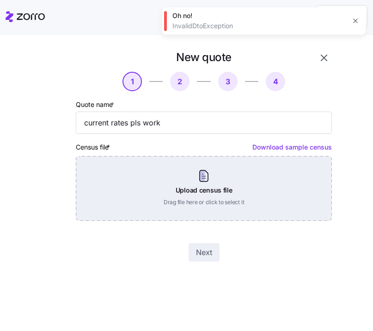
click at [328, 187] on div "Upload census file Drag file here or click to select it" at bounding box center [204, 188] width 256 height 65
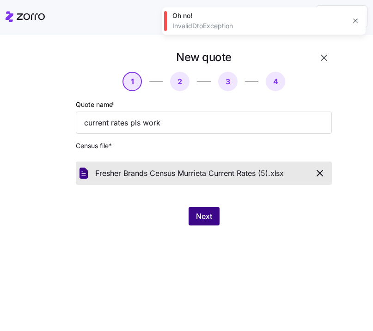
click at [206, 215] on span "Next" at bounding box center [204, 215] width 16 height 11
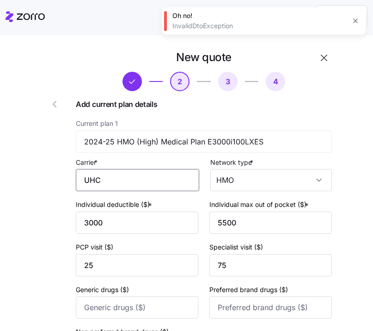
click at [147, 175] on input "UHC" at bounding box center [137, 180] width 123 height 22
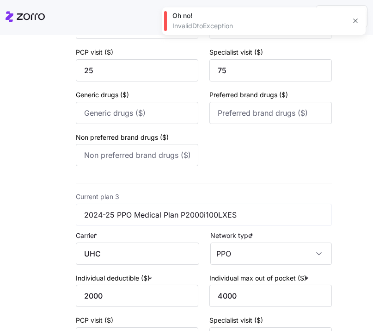
scroll to position [661, 0]
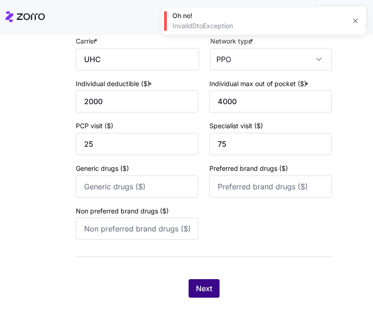
click at [198, 283] on span "Next" at bounding box center [204, 287] width 16 height 11
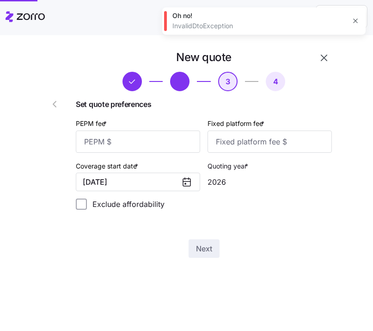
scroll to position [0, 0]
click at [149, 141] on input "PEPM fee *" at bounding box center [138, 141] width 124 height 22
type input "55"
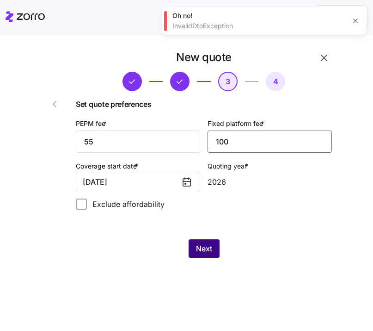
type input "100"
click at [206, 251] on span "Next" at bounding box center [204, 248] width 16 height 11
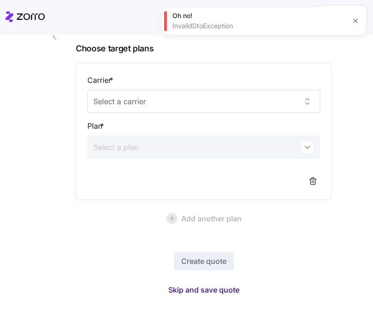
click at [229, 288] on span "Skip and save quote" at bounding box center [203, 289] width 71 height 11
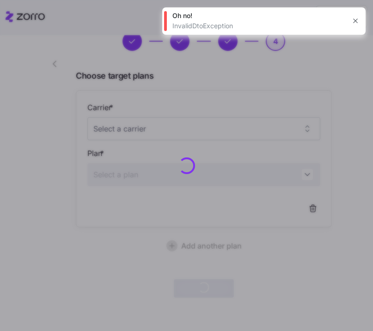
scroll to position [40, 0]
click at [356, 20] on icon "button" at bounding box center [355, 20] width 7 height 7
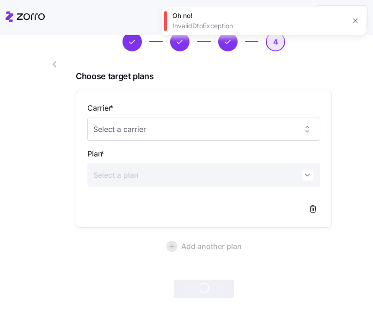
click at [62, 242] on div at bounding box center [45, 153] width 53 height 295
click at [49, 66] on icon "button" at bounding box center [54, 64] width 11 height 11
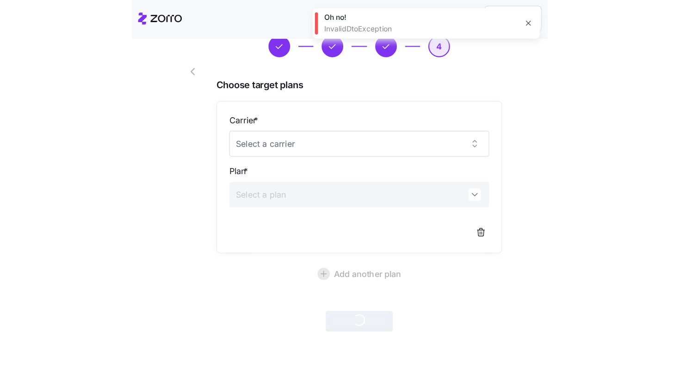
scroll to position [0, 0]
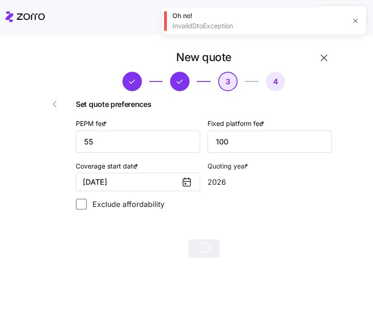
click at [53, 105] on icon "button" at bounding box center [54, 103] width 11 height 11
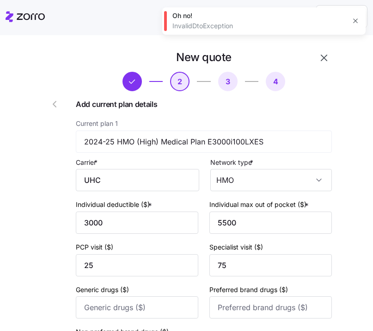
click at [51, 103] on icon "button" at bounding box center [54, 103] width 11 height 11
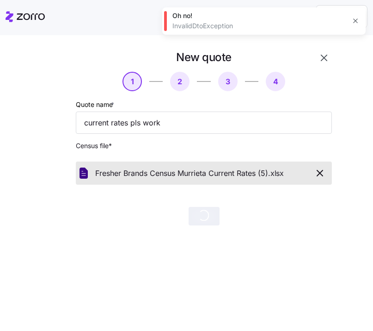
click at [320, 174] on icon "button" at bounding box center [320, 173] width 6 height 6
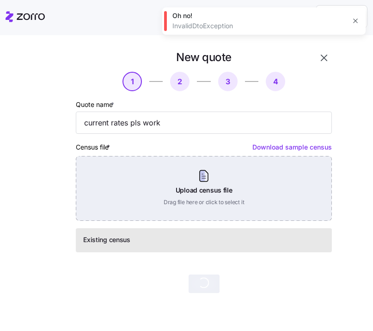
click at [217, 196] on div "Upload census file Drag file here or click to select it" at bounding box center [204, 188] width 256 height 65
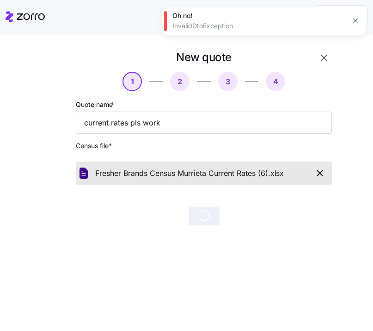
click at [354, 19] on icon "button" at bounding box center [355, 21] width 4 height 4
click at [323, 58] on icon "button" at bounding box center [324, 58] width 6 height 6
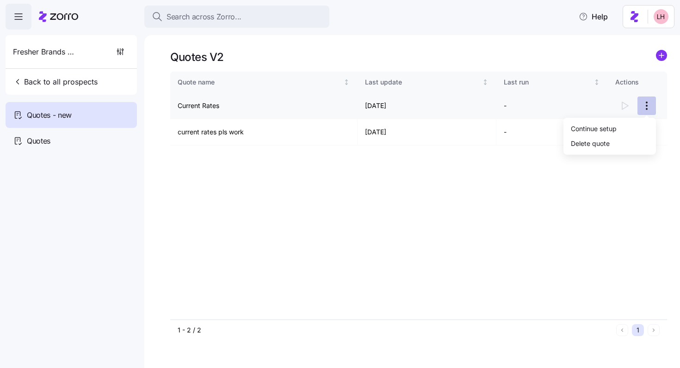
click at [373, 104] on html "Search across Zorro... Help Fresher Brands Management Back to all prospects Quo…" at bounding box center [340, 181] width 680 height 363
click at [373, 147] on div "Delete quote" at bounding box center [609, 143] width 85 height 15
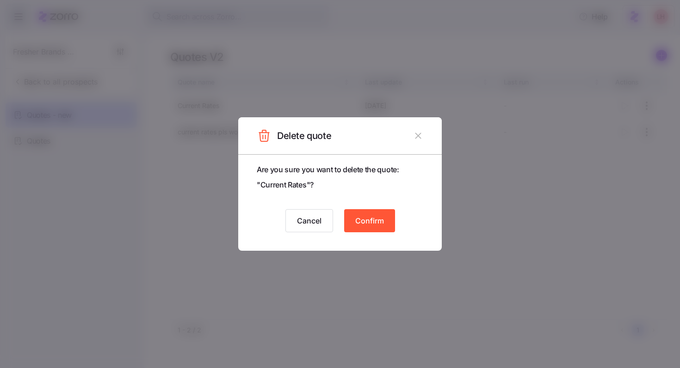
click at [373, 222] on span "Confirm" at bounding box center [369, 220] width 29 height 11
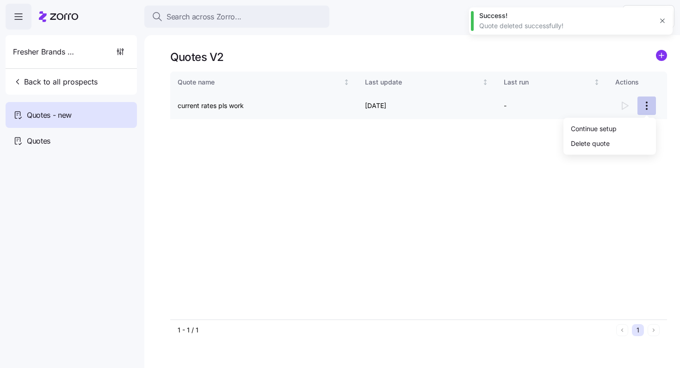
click at [373, 107] on html "Search across Zorro... Help Fresher Brands Management Back to all prospects Quo…" at bounding box center [340, 181] width 680 height 363
click at [373, 141] on div "Delete quote" at bounding box center [590, 143] width 39 height 10
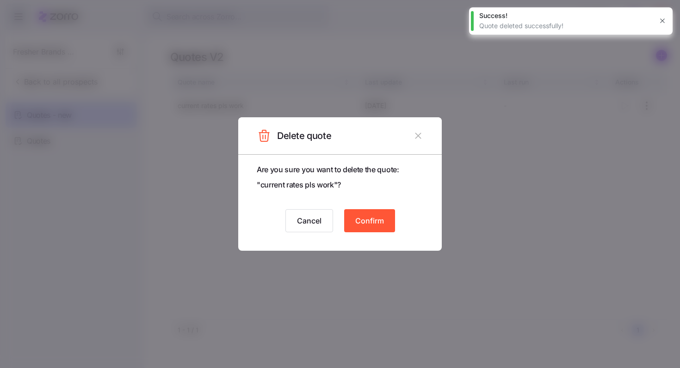
click at [373, 216] on button "Confirm" at bounding box center [369, 220] width 51 height 23
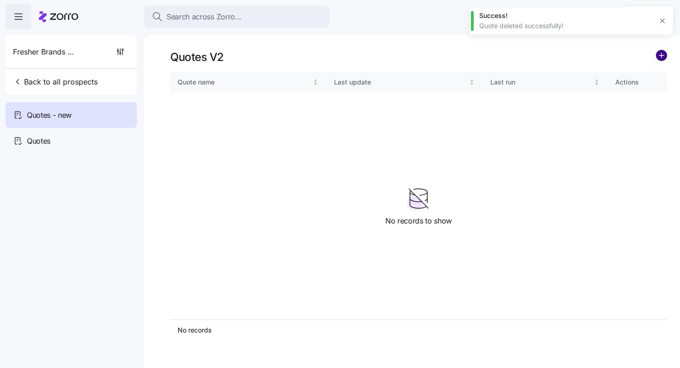
click at [373, 57] on circle "add icon" at bounding box center [661, 55] width 10 height 10
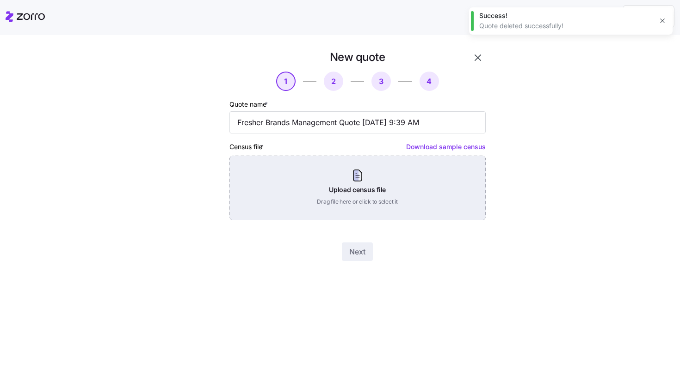
click at [357, 178] on div "Upload census file Drag file here or click to select it" at bounding box center [357, 188] width 256 height 65
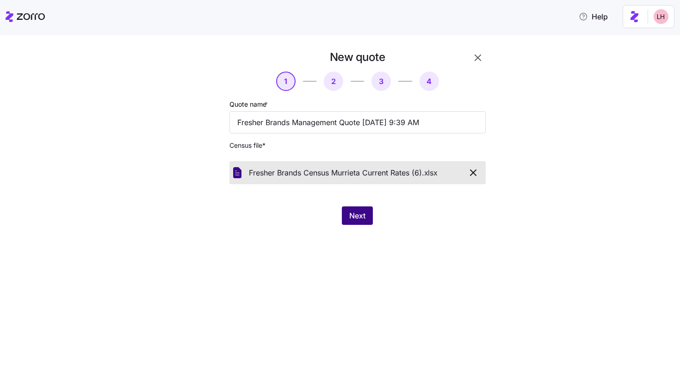
click at [355, 220] on span "Next" at bounding box center [357, 215] width 16 height 11
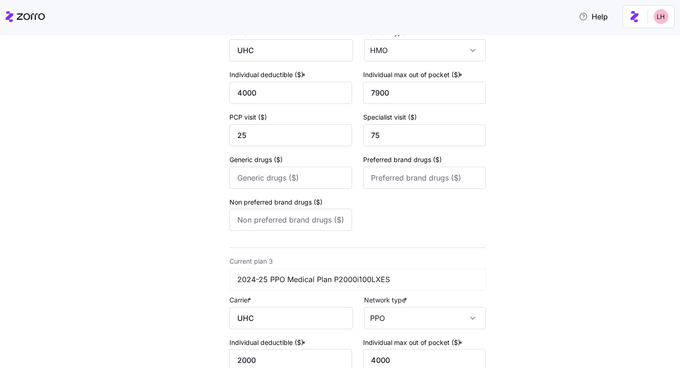
scroll to position [616, 0]
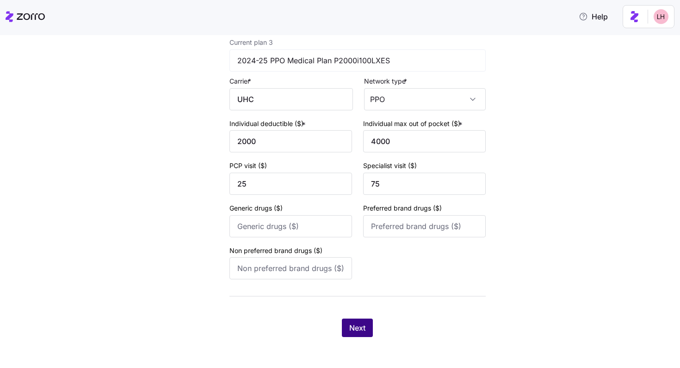
click at [367, 329] on button "Next" at bounding box center [357, 328] width 31 height 18
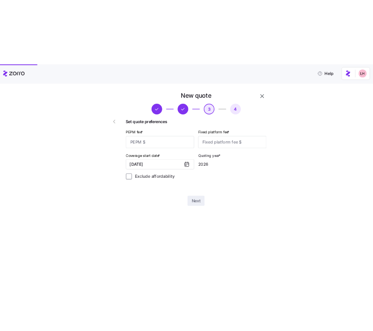
scroll to position [0, 0]
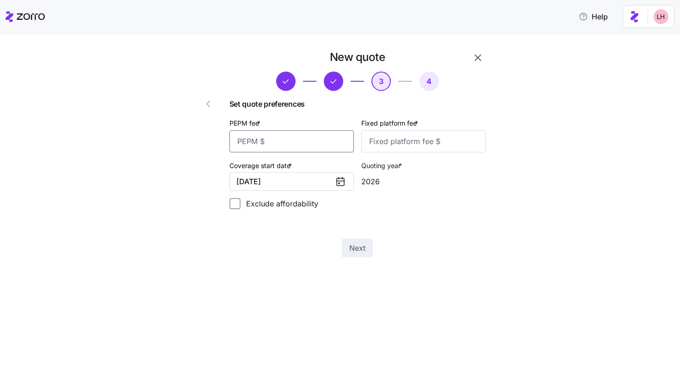
click at [312, 151] on input "PEPM fee *" at bounding box center [291, 141] width 124 height 22
type input "55"
type input "100"
click at [356, 232] on div "New quote 3 4 Set quote preferences PEPM fee * 55 Fixed platform fee * 100 Cove…" at bounding box center [358, 153] width 264 height 215
click at [359, 247] on span "Next" at bounding box center [357, 248] width 16 height 11
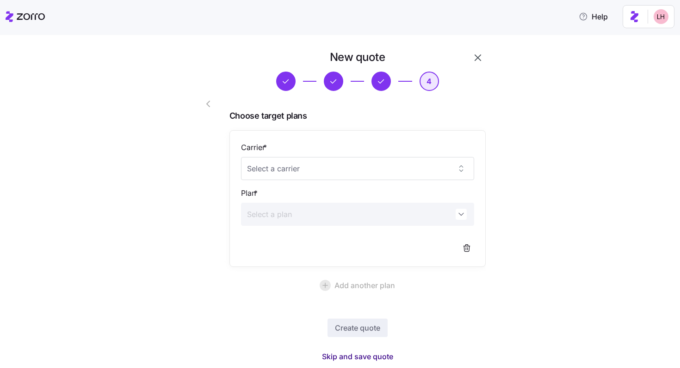
click at [372, 330] on span "Skip and save quote" at bounding box center [357, 356] width 71 height 11
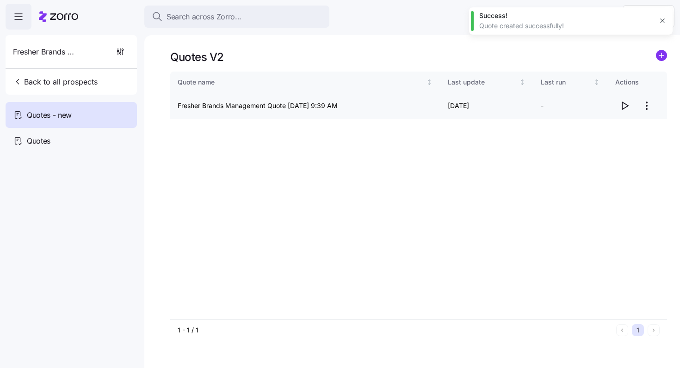
click at [373, 103] on icon "button" at bounding box center [624, 105] width 11 height 11
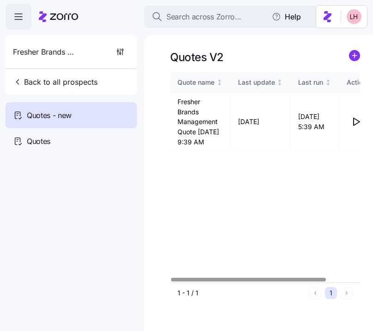
click at [314, 185] on div "Quote name Last update Last run Actions Fresher Brands Management Quote 09/25/2…" at bounding box center [265, 177] width 190 height 210
click at [356, 55] on circle "add icon" at bounding box center [355, 55] width 10 height 10
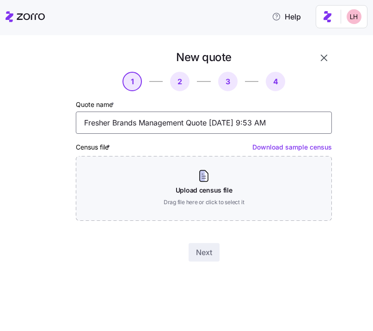
click at [236, 120] on input "Fresher Brands Management Quote 09/25/2025 9:53 AM" at bounding box center [204, 122] width 256 height 22
click at [236, 119] on input "Fresher Brands Management Quote 09/25/2025 9:53 AM" at bounding box center [204, 122] width 256 height 22
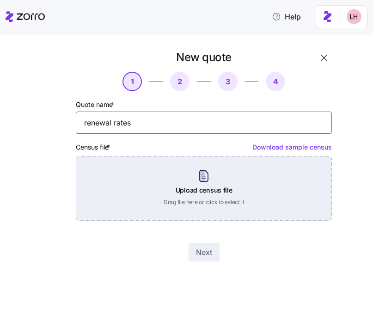
type input "renewal rates"
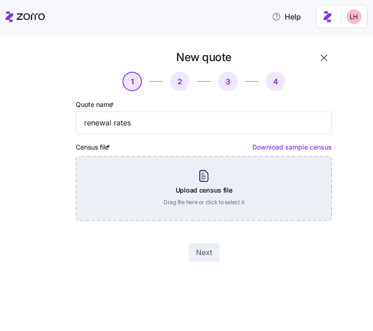
click at [286, 204] on div "Upload census file Drag file here or click to select it" at bounding box center [204, 188] width 256 height 65
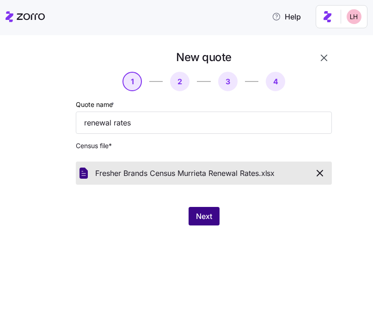
click at [214, 211] on button "Next" at bounding box center [204, 216] width 31 height 18
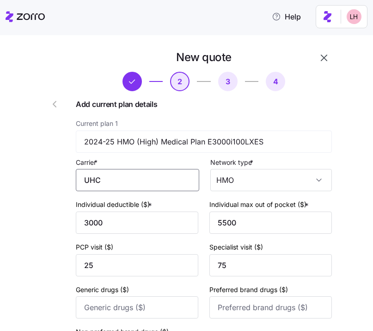
click at [160, 179] on input "UHC" at bounding box center [137, 180] width 123 height 22
drag, startPoint x: 147, startPoint y: 178, endPoint x: 61, endPoint y: 164, distance: 87.3
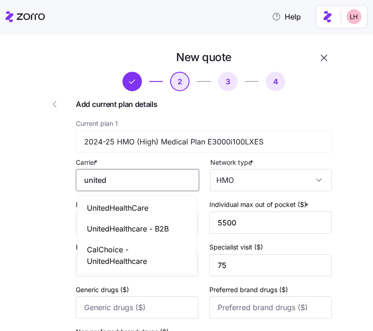
click at [143, 215] on div "UnitedHealthCare" at bounding box center [137, 207] width 115 height 21
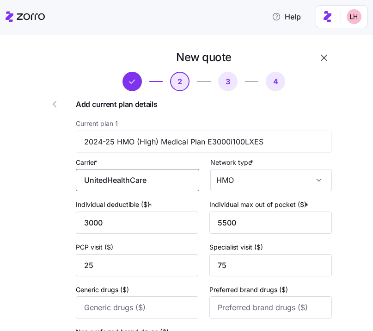
scroll to position [197, 0]
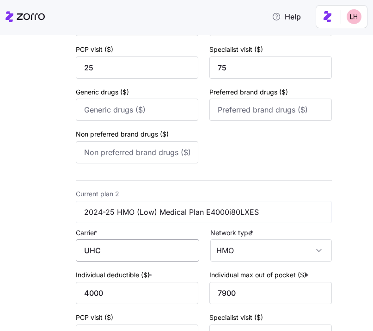
type input "UnitedHealthCare"
drag, startPoint x: 113, startPoint y: 258, endPoint x: 70, endPoint y: 247, distance: 44.9
click at [89, 254] on input "UHC" at bounding box center [137, 250] width 123 height 22
type input "U"
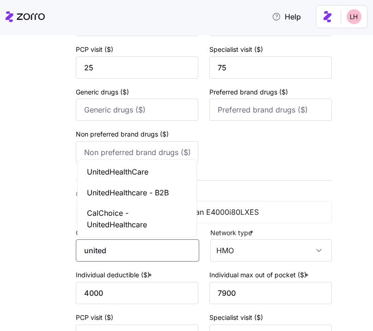
click at [143, 177] on span "UnitedHealthCare" at bounding box center [117, 172] width 61 height 12
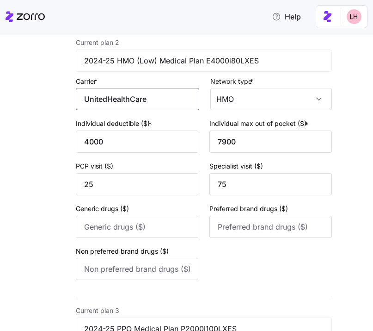
scroll to position [510, 0]
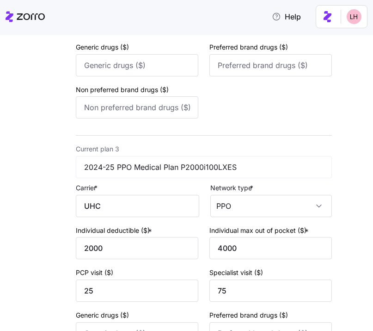
type input "UnitedHealthCare"
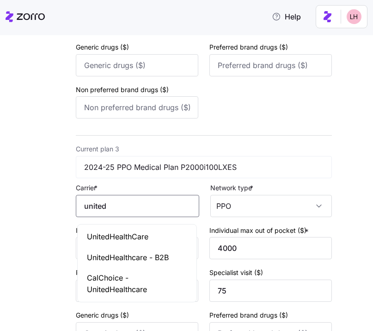
drag, startPoint x: 102, startPoint y: 238, endPoint x: 111, endPoint y: 234, distance: 10.0
click at [102, 238] on span "UnitedHealthCare" at bounding box center [117, 237] width 61 height 12
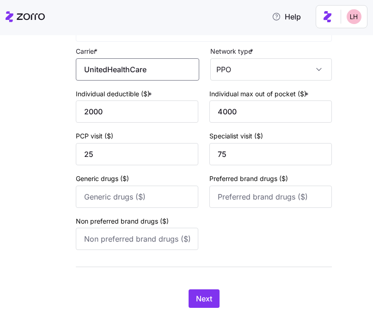
scroll to position [661, 0]
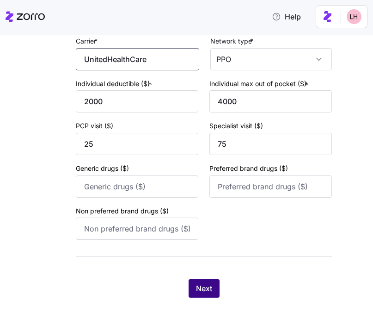
type input "UnitedHealthCare"
click at [206, 284] on span "Next" at bounding box center [204, 287] width 16 height 11
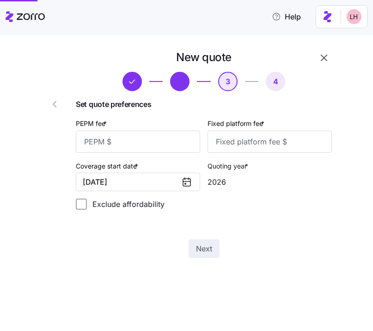
scroll to position [0, 0]
click at [154, 141] on input "PEPM fee *" at bounding box center [138, 141] width 124 height 22
type input "55"
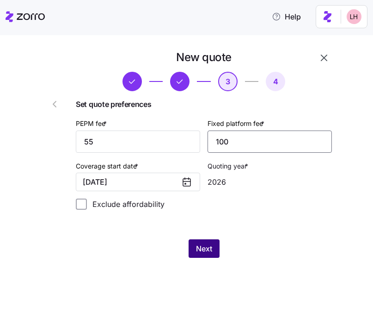
type input "100"
click at [202, 239] on button "Next" at bounding box center [204, 248] width 31 height 18
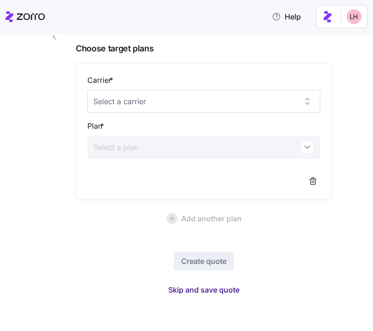
click at [222, 286] on span "Skip and save quote" at bounding box center [203, 289] width 71 height 11
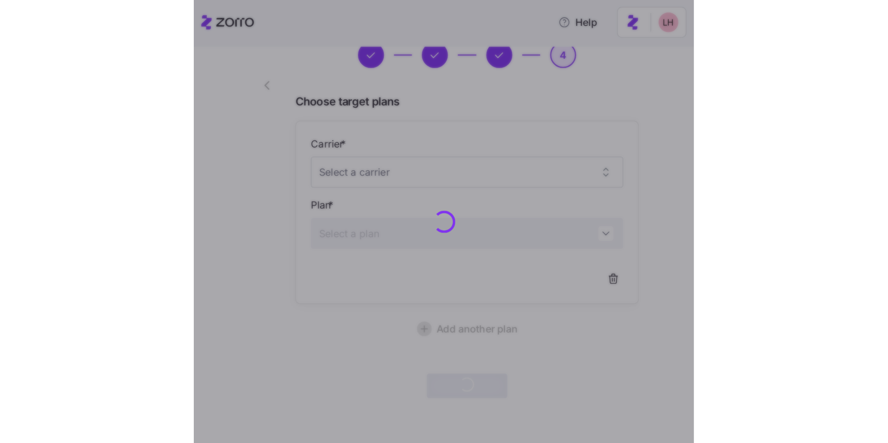
scroll to position [40, 0]
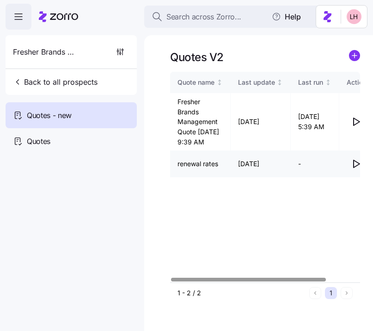
click at [358, 169] on icon "button" at bounding box center [355, 163] width 11 height 11
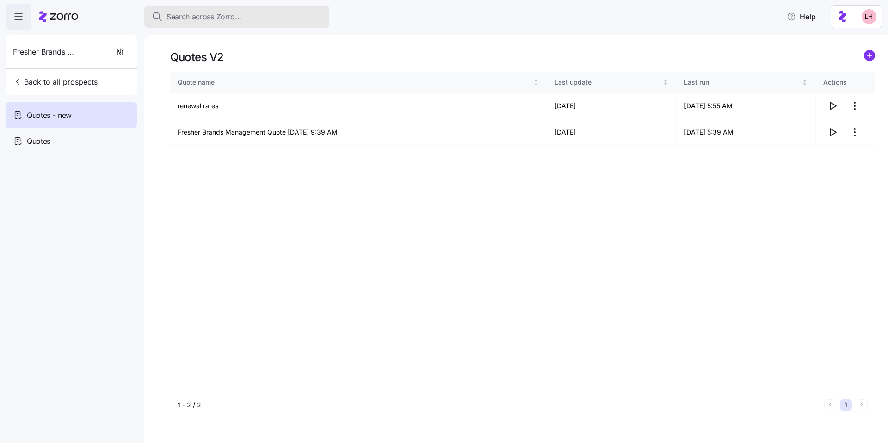
click at [230, 15] on span "Search across Zorro..." at bounding box center [203, 17] width 75 height 12
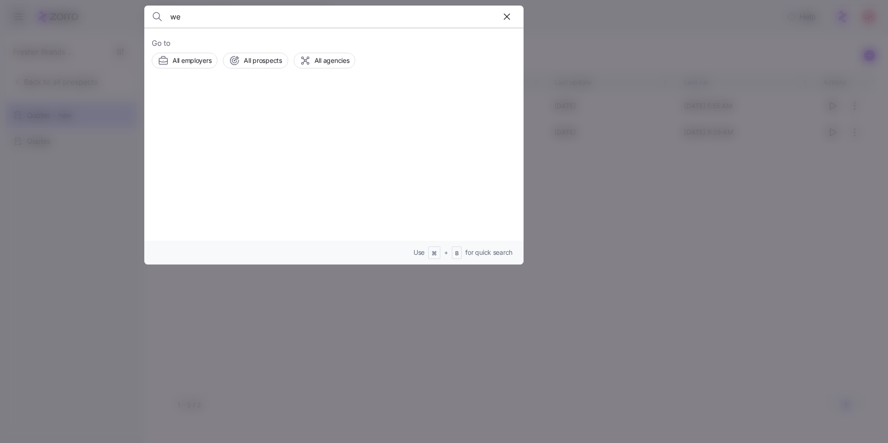
type input "w"
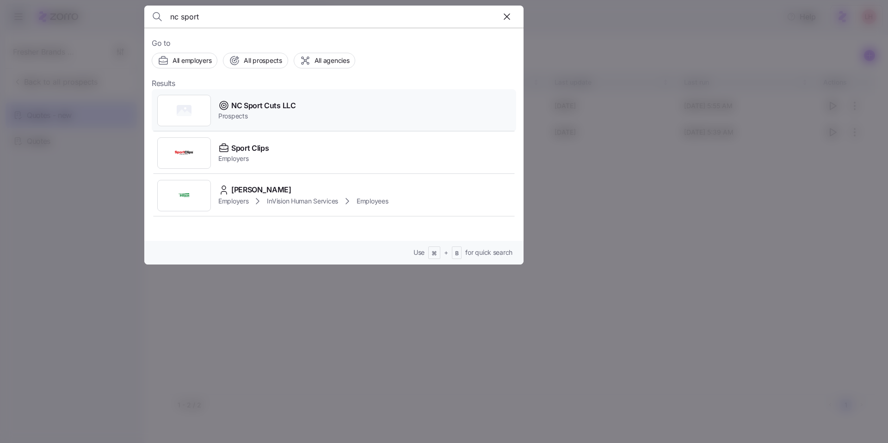
type input "nc sport"
click at [295, 105] on div "NC Sport Cuts LLC Prospects" at bounding box center [334, 110] width 364 height 43
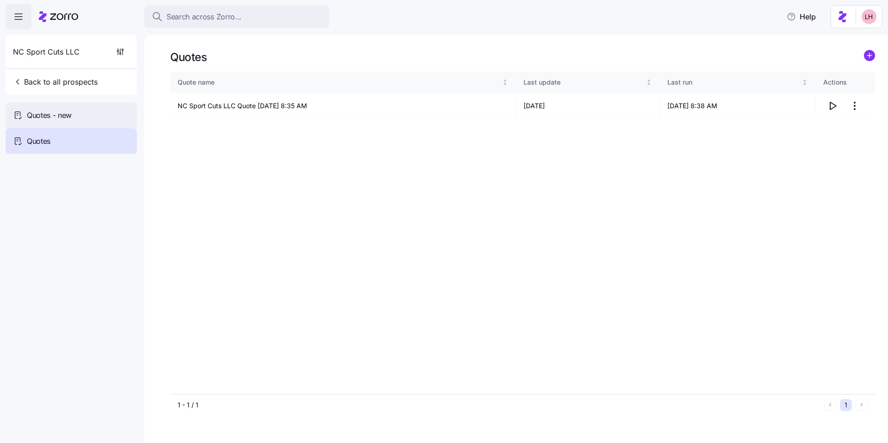
click at [94, 117] on div "Quotes - new" at bounding box center [71, 115] width 131 height 26
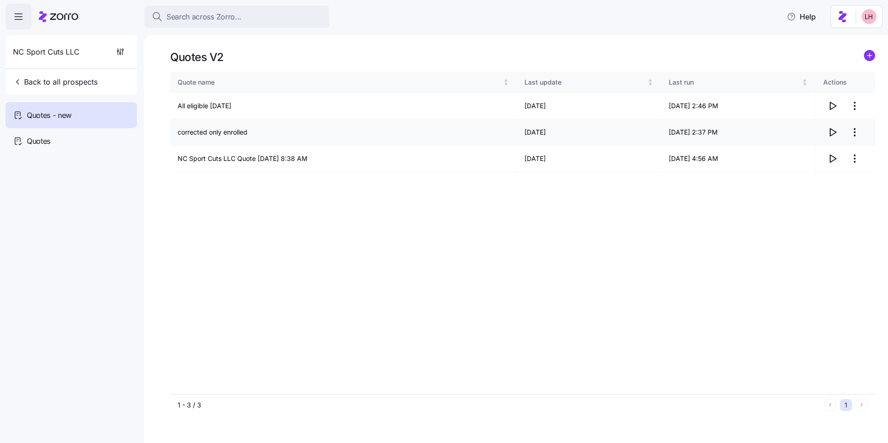
click at [373, 133] on icon "button" at bounding box center [832, 132] width 11 height 11
click at [373, 105] on icon "button" at bounding box center [832, 105] width 11 height 11
click at [373, 158] on icon "button" at bounding box center [832, 158] width 11 height 11
click at [373, 190] on div "Quote name Last update Last run Actions NC Sport Cuts LLC Quote 09/23/2025 8:38…" at bounding box center [522, 233] width 705 height 322
click at [373, 56] on icon "add icon" at bounding box center [869, 55] width 11 height 11
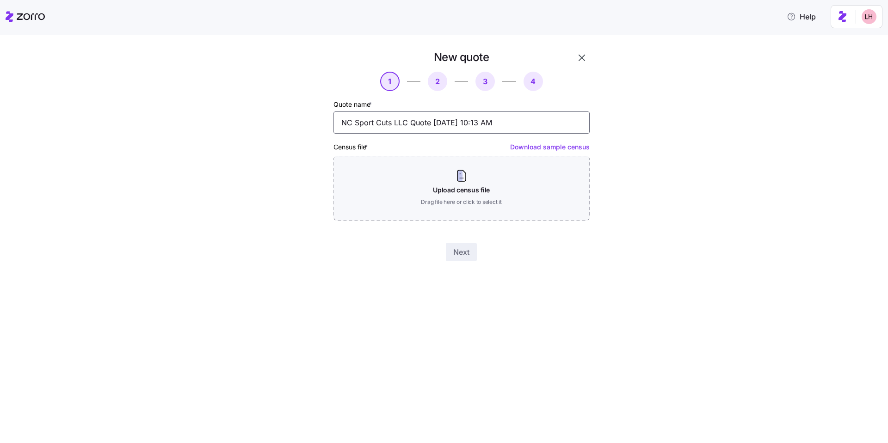
click at [373, 118] on input "NC Sport Cuts LLC Quote 09/25/2025 10:13 AM" at bounding box center [461, 122] width 256 height 22
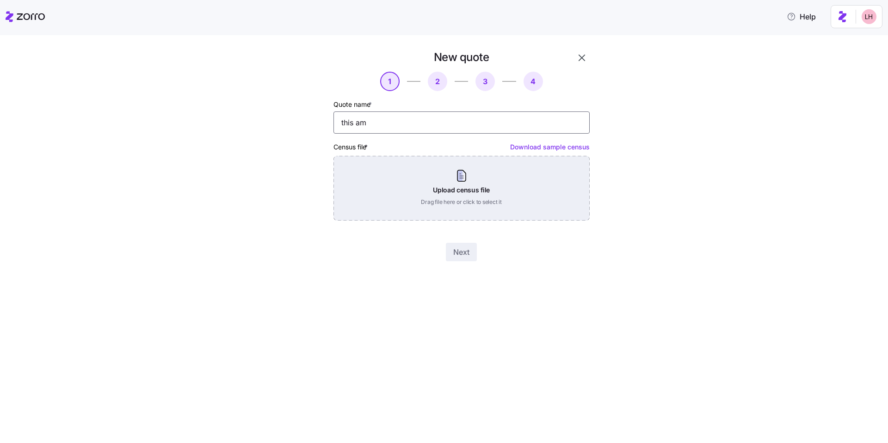
type input "this am"
click at [373, 196] on div "Upload census file Drag file here or click to select it" at bounding box center [461, 188] width 256 height 65
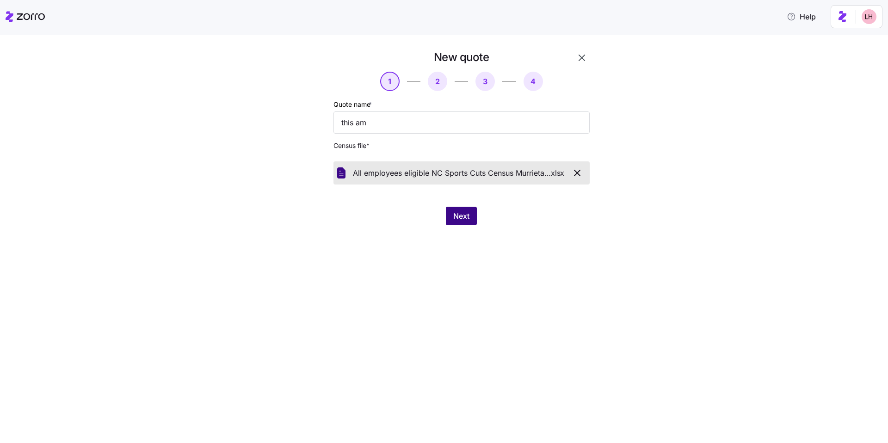
click at [373, 211] on span "Next" at bounding box center [461, 215] width 16 height 11
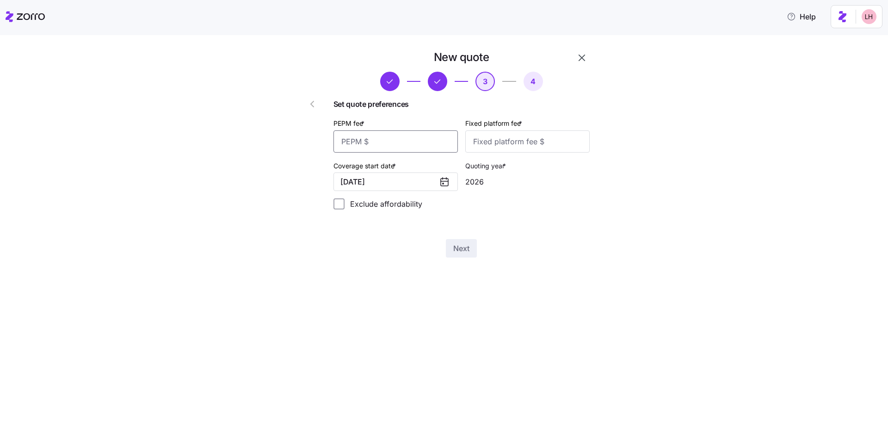
click at [373, 144] on input "PEPM fee *" at bounding box center [395, 141] width 124 height 22
type input "30"
type input "100"
click at [373, 240] on button "Next" at bounding box center [461, 248] width 31 height 18
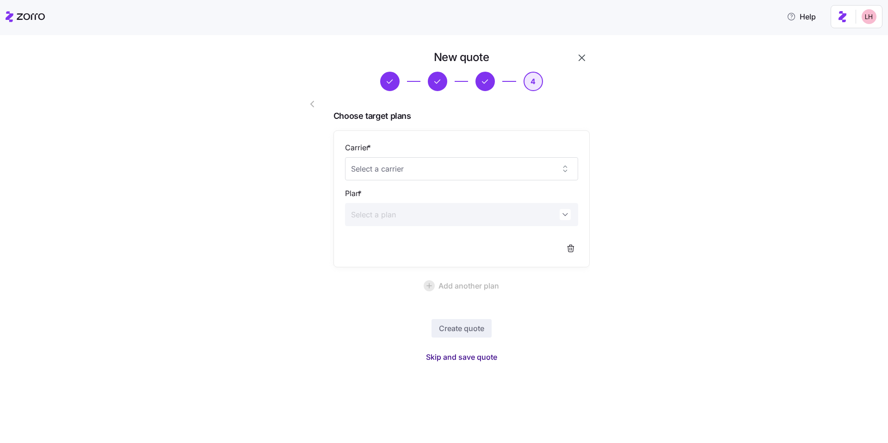
click at [373, 330] on button "Skip and save quote" at bounding box center [461, 357] width 86 height 17
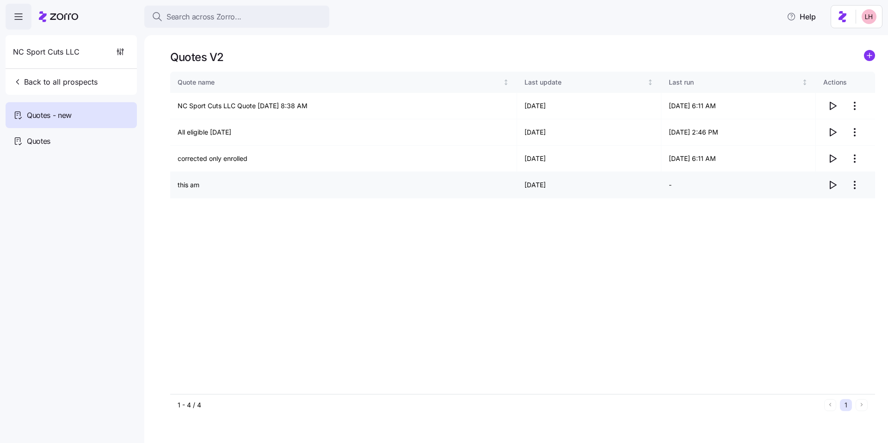
click at [373, 186] on icon "button" at bounding box center [832, 184] width 11 height 11
click at [373, 161] on icon "button" at bounding box center [832, 158] width 11 height 11
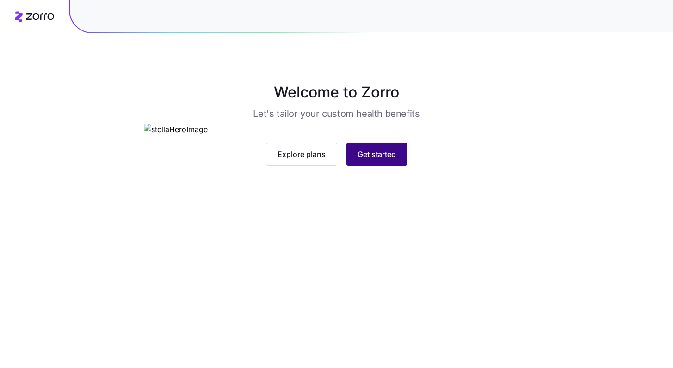
click at [399, 166] on button "Get started" at bounding box center [376, 154] width 61 height 23
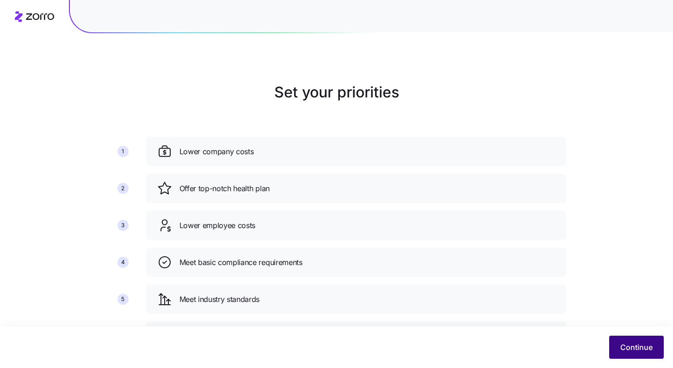
click at [629, 340] on button "Continue" at bounding box center [636, 347] width 55 height 23
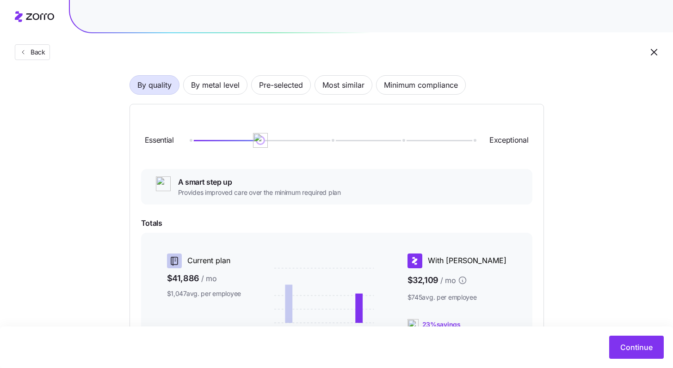
scroll to position [18, 0]
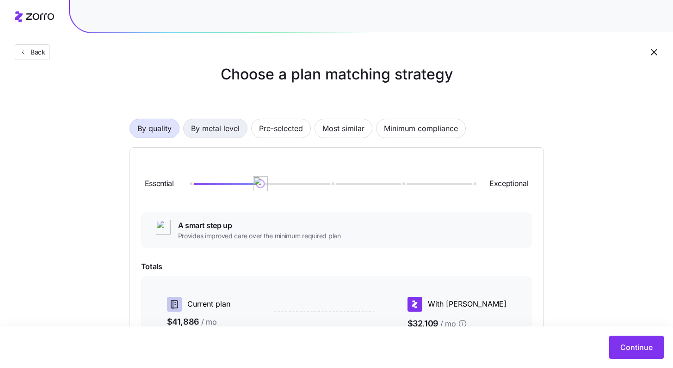
click at [230, 124] on span "By metal level" at bounding box center [215, 128] width 49 height 18
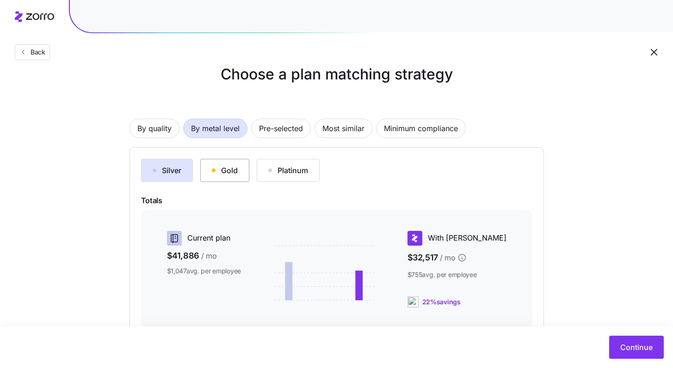
click at [245, 168] on button "Gold" at bounding box center [224, 170] width 49 height 23
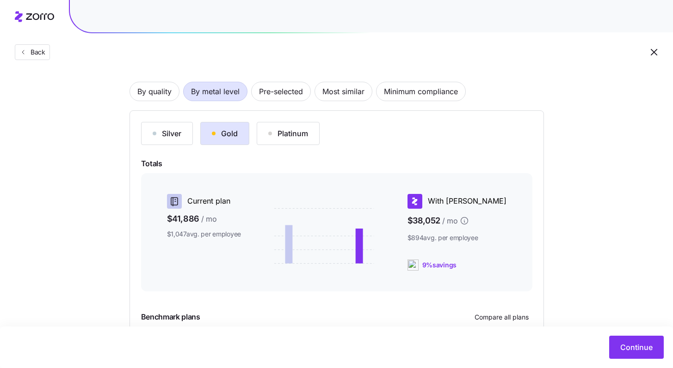
scroll to position [22, 0]
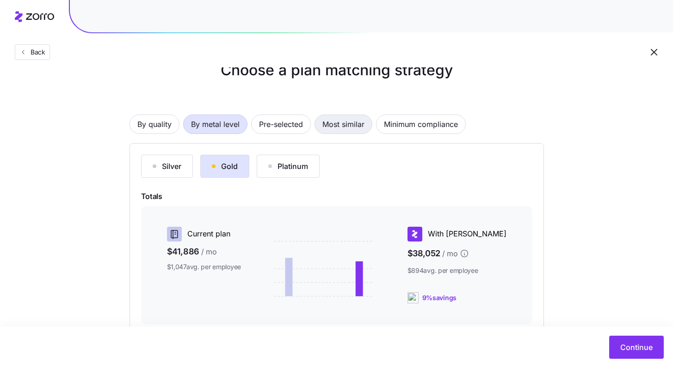
click at [351, 118] on span "Most similar" at bounding box center [343, 124] width 42 height 18
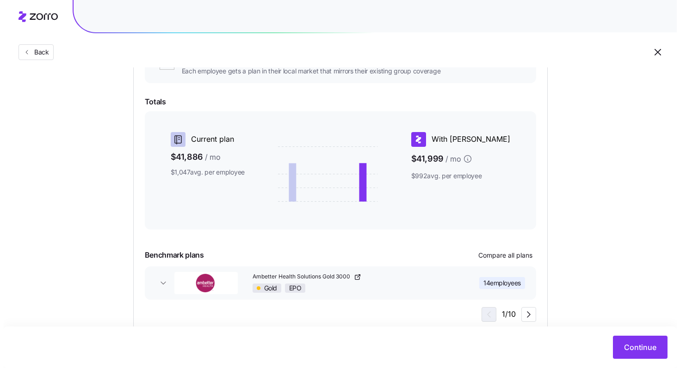
scroll to position [154, 0]
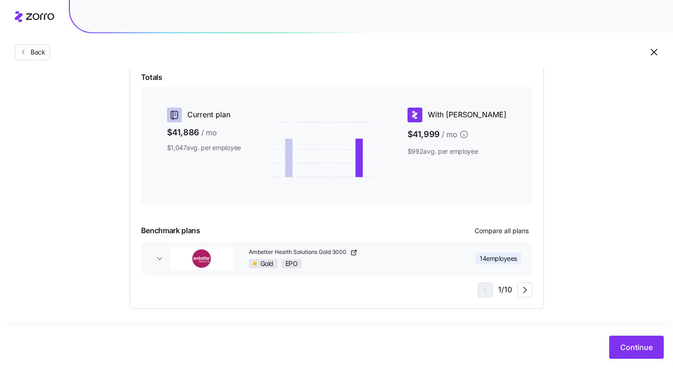
click at [409, 262] on div "Gold EPO" at bounding box center [350, 263] width 202 height 9
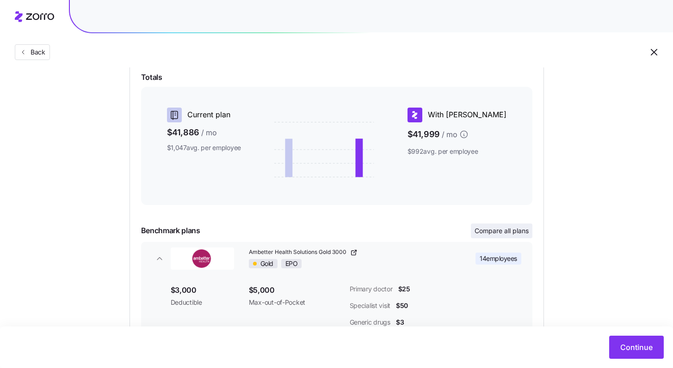
click at [502, 226] on button "Compare all plans" at bounding box center [501, 231] width 61 height 15
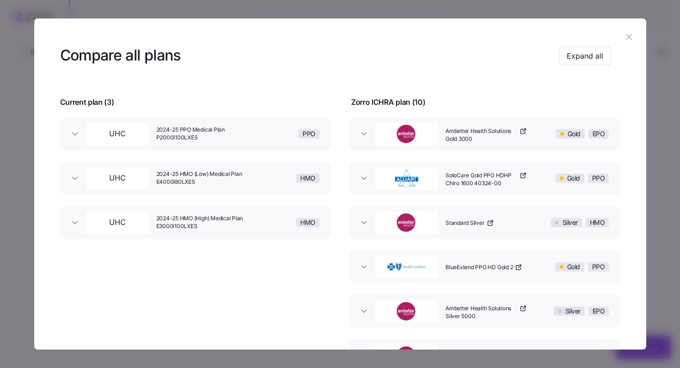
scroll to position [0, 0]
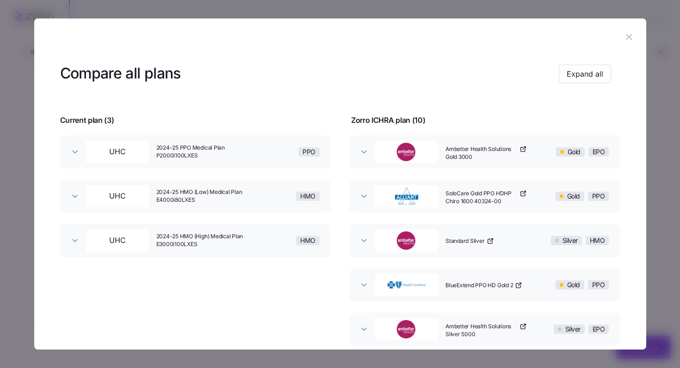
click at [84, 149] on div "UHC" at bounding box center [117, 152] width 70 height 30
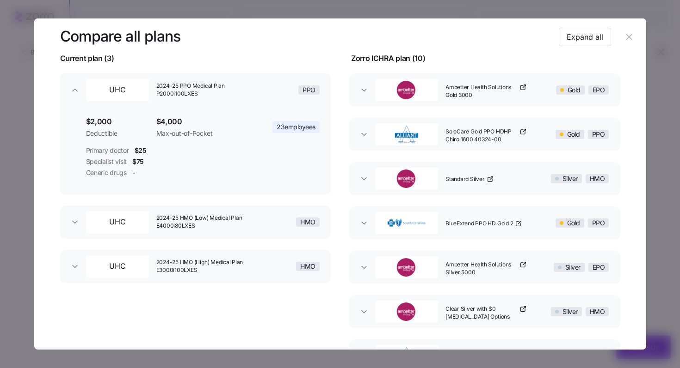
scroll to position [83, 0]
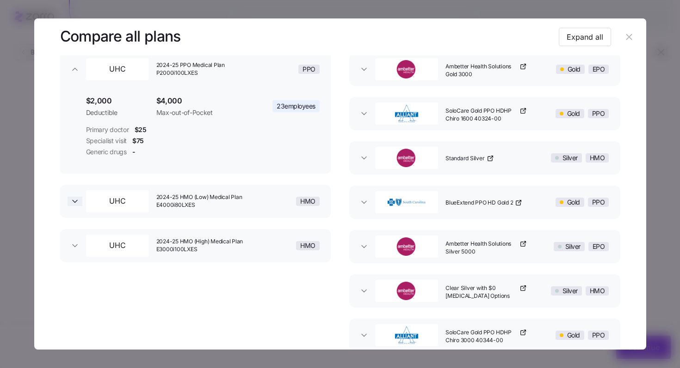
click at [74, 203] on icon "button" at bounding box center [74, 201] width 9 height 9
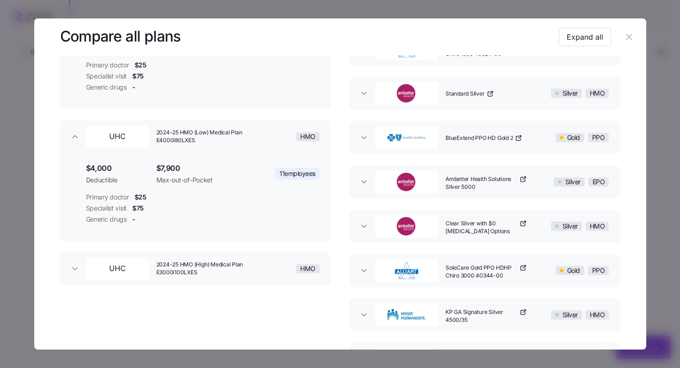
scroll to position [148, 0]
click at [71, 265] on icon "button" at bounding box center [74, 268] width 9 height 9
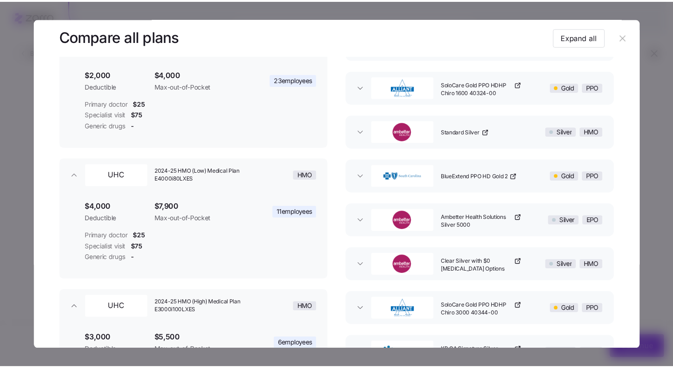
scroll to position [108, 0]
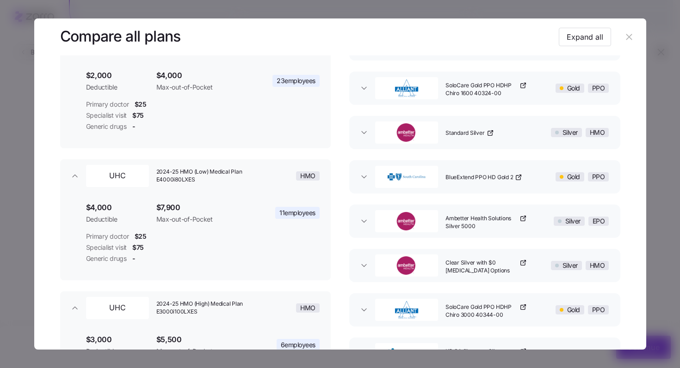
click at [629, 38] on icon "button" at bounding box center [629, 37] width 10 height 10
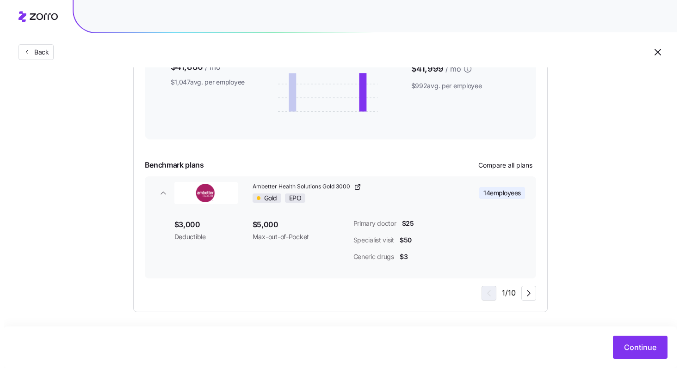
scroll to position [223, 0]
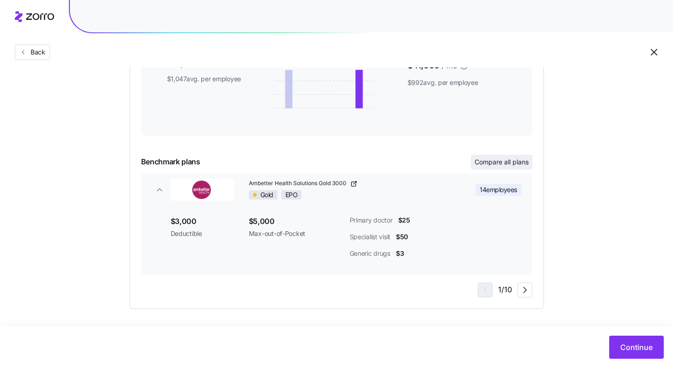
click at [506, 166] on span "Compare all plans" at bounding box center [501, 162] width 54 height 9
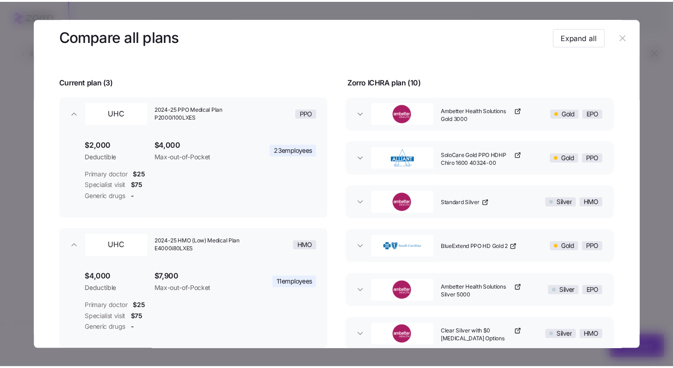
scroll to position [43, 0]
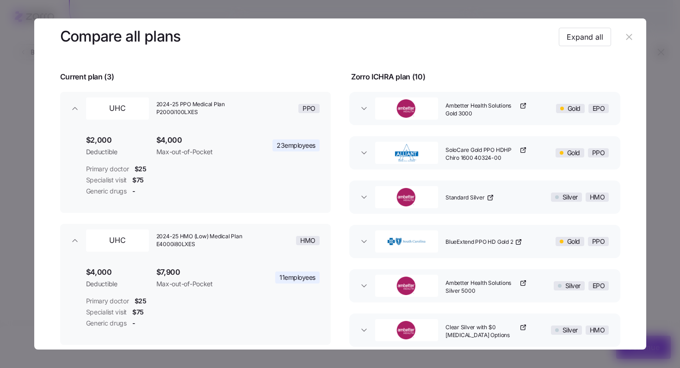
click at [626, 37] on icon "button" at bounding box center [629, 37] width 6 height 6
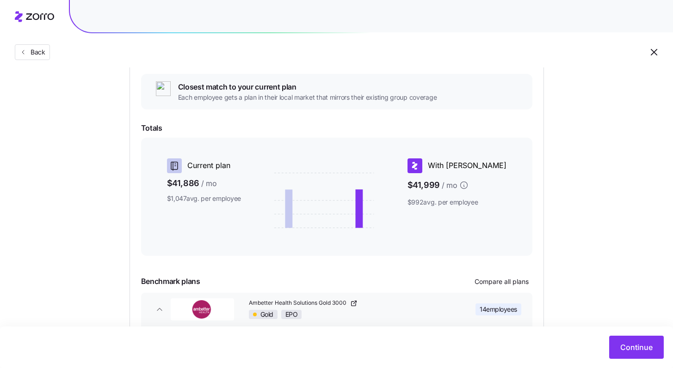
scroll to position [29, 0]
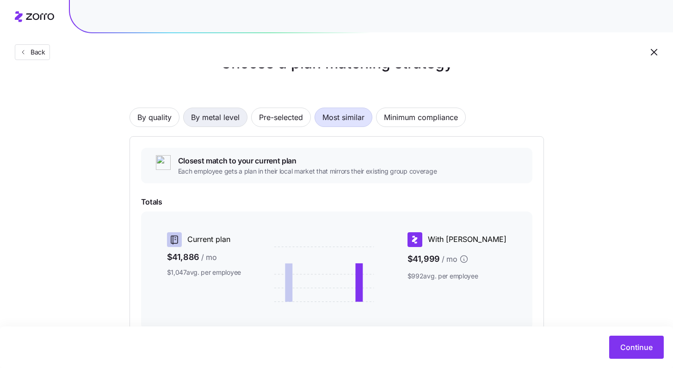
click at [215, 114] on span "By metal level" at bounding box center [215, 117] width 49 height 18
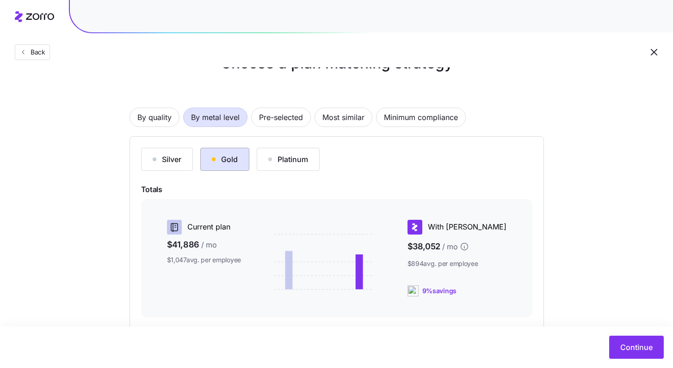
click at [236, 166] on button "Gold" at bounding box center [224, 159] width 49 height 23
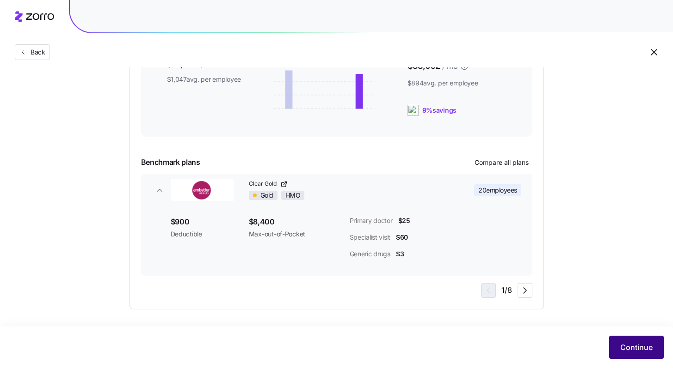
click at [636, 347] on span "Continue" at bounding box center [636, 347] width 32 height 11
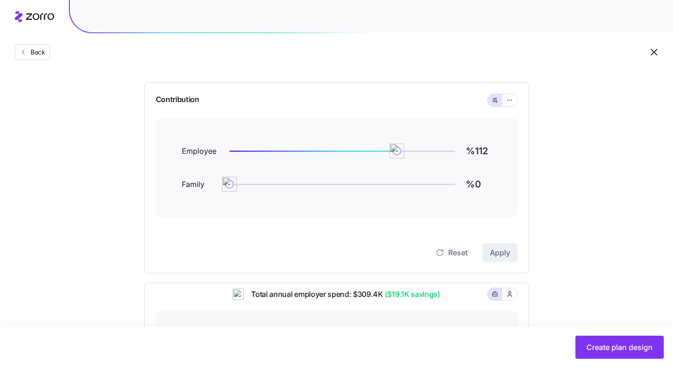
scroll to position [87, 0]
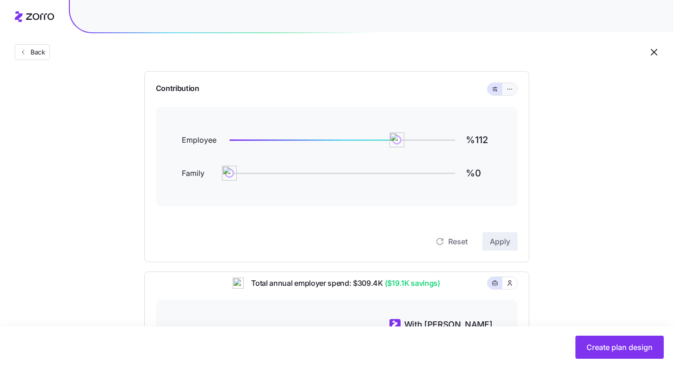
click at [509, 89] on icon "button" at bounding box center [509, 89] width 6 height 11
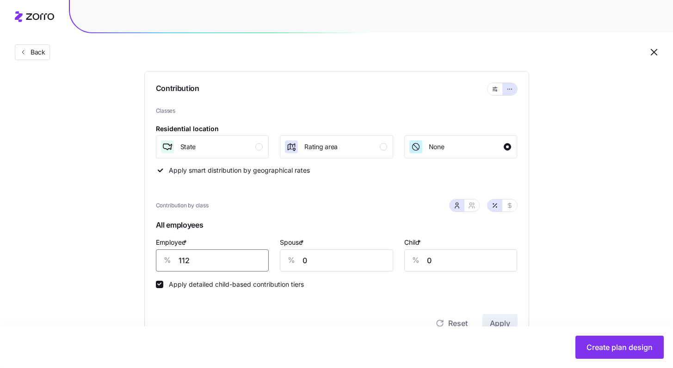
drag, startPoint x: 197, startPoint y: 260, endPoint x: 151, endPoint y: 255, distance: 46.5
click at [154, 256] on div "Contribution Classes Residential location State Rating area None Apply smart di…" at bounding box center [336, 207] width 385 height 273
type input "75"
type input "30"
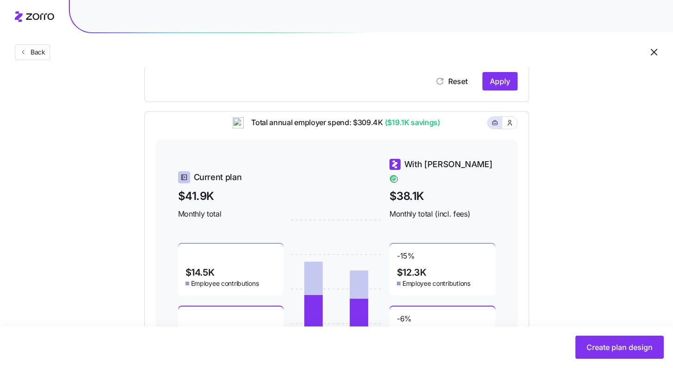
scroll to position [404, 0]
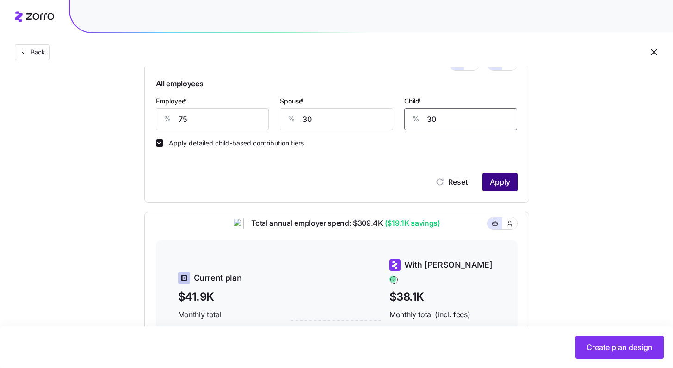
type input "30"
click at [503, 175] on button "Apply" at bounding box center [499, 182] width 35 height 18
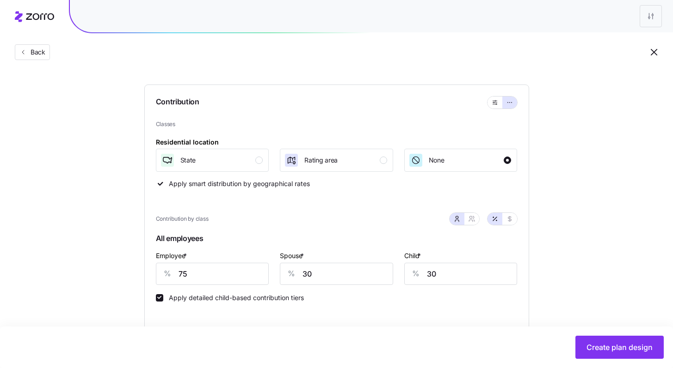
scroll to position [157, 0]
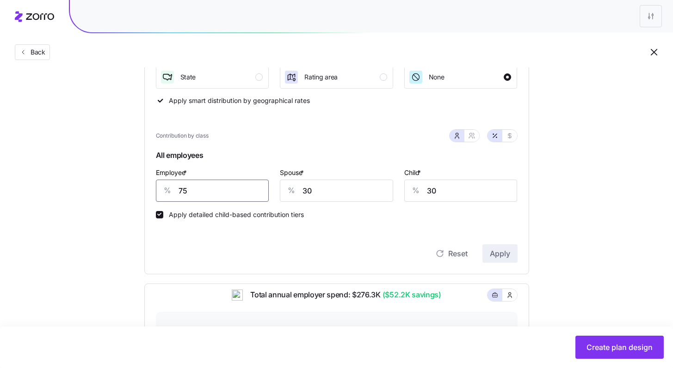
drag, startPoint x: 212, startPoint y: 193, endPoint x: 145, endPoint y: 184, distance: 67.7
click at [145, 184] on div "Contribution Classes Residential location State Rating area None Apply smart di…" at bounding box center [336, 137] width 385 height 273
click at [492, 256] on span "Apply" at bounding box center [500, 253] width 20 height 11
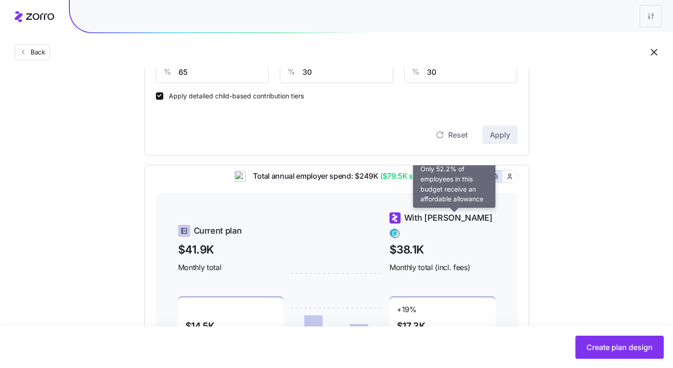
scroll to position [250, 0]
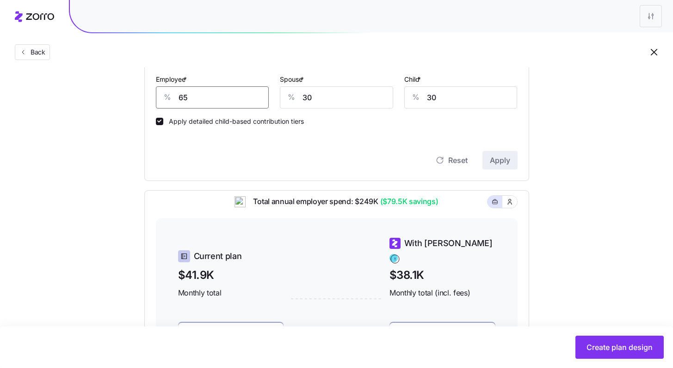
drag, startPoint x: 207, startPoint y: 104, endPoint x: 137, endPoint y: 89, distance: 71.4
click at [138, 90] on div "Compliant Industry Generous Current Contribution Classes Residential location S…" at bounding box center [336, 159] width 414 height 605
type input "75"
drag, startPoint x: 325, startPoint y: 93, endPoint x: 235, endPoint y: 85, distance: 90.1
click at [249, 86] on div "Employee * % 75 Spouse * % 30 Child * % 30" at bounding box center [336, 91] width 373 height 46
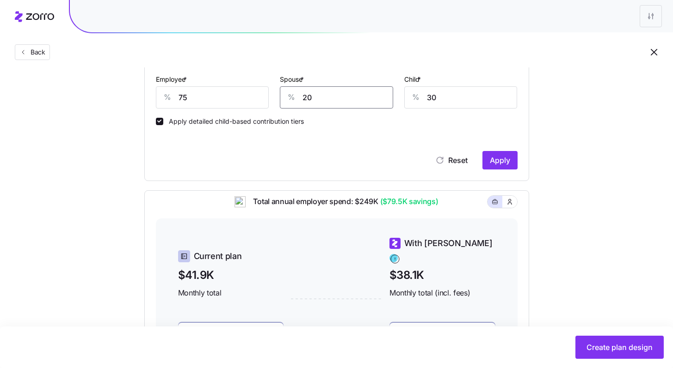
type input "20"
click at [508, 172] on div "Contribution Classes Residential location State Rating area None Apply smart di…" at bounding box center [336, 44] width 385 height 273
click at [505, 158] on span "Apply" at bounding box center [500, 160] width 20 height 11
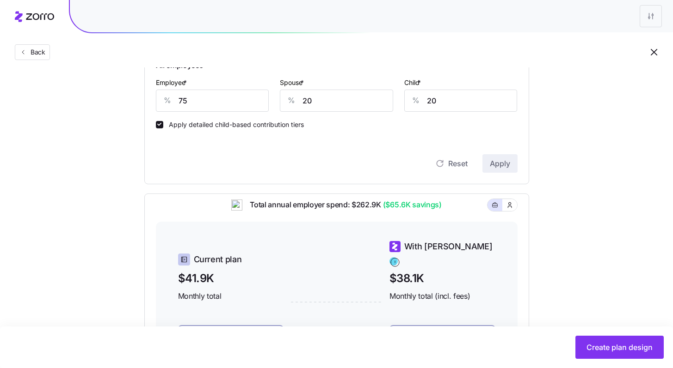
scroll to position [233, 0]
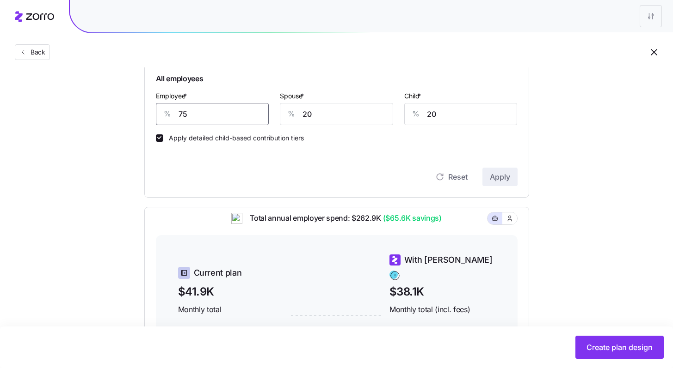
click at [131, 105] on div "Compliant Industry Generous Current Contribution Classes Residential location S…" at bounding box center [336, 176] width 414 height 605
type input "85"
click at [492, 173] on span "Apply" at bounding box center [500, 177] width 20 height 11
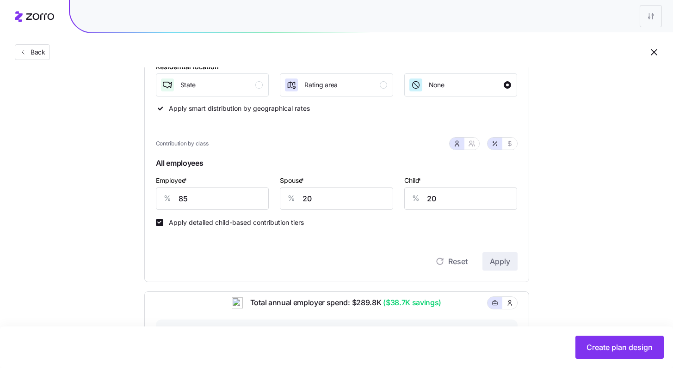
scroll to position [37, 0]
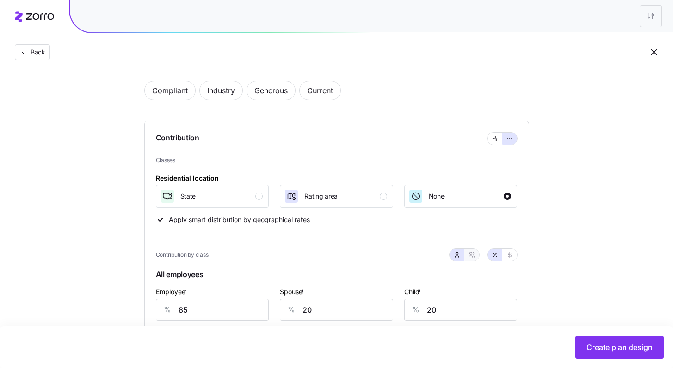
click at [471, 259] on button "button" at bounding box center [471, 255] width 15 height 12
type input "53"
type input "55"
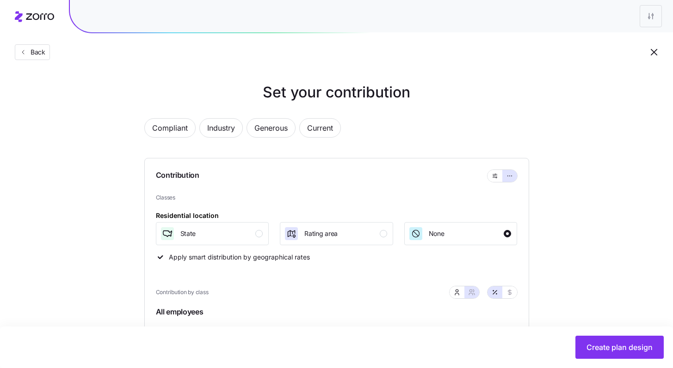
scroll to position [404, 0]
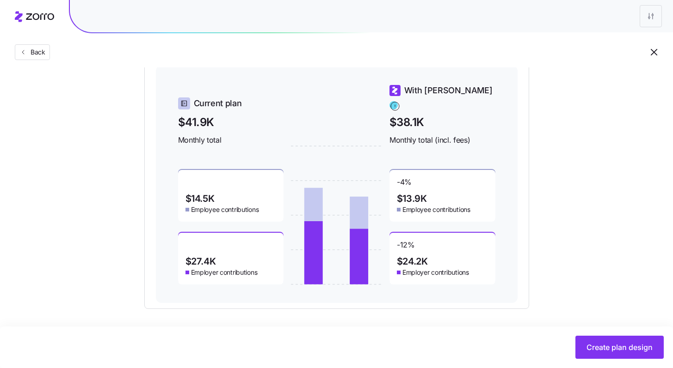
click at [35, 64] on div "Back" at bounding box center [336, 34] width 673 height 68
click at [35, 58] on button "Back" at bounding box center [32, 52] width 35 height 16
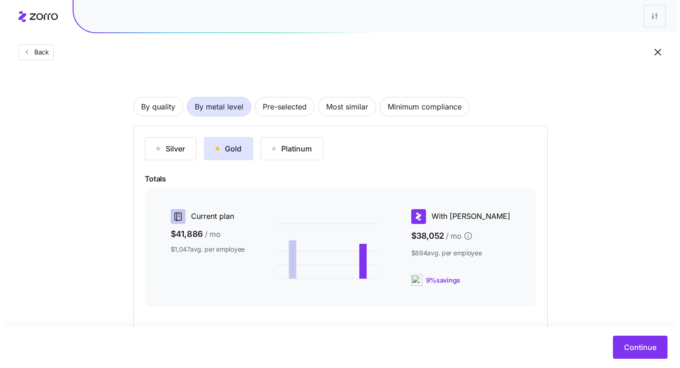
scroll to position [141, 0]
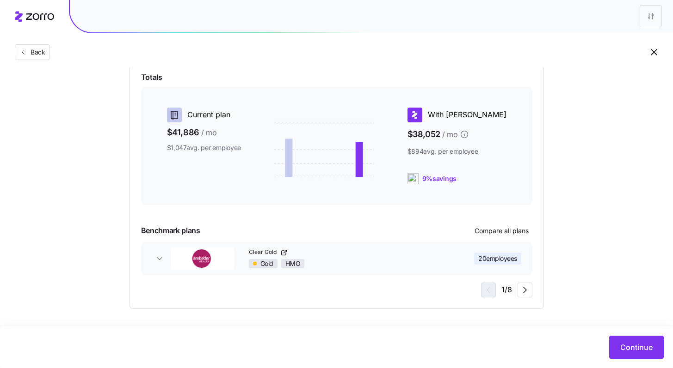
click at [483, 258] on span "20 employees" at bounding box center [497, 258] width 39 height 9
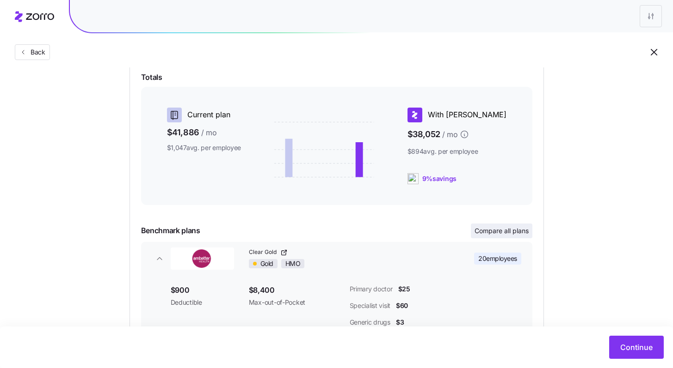
click at [487, 227] on span "Compare all plans" at bounding box center [501, 231] width 54 height 9
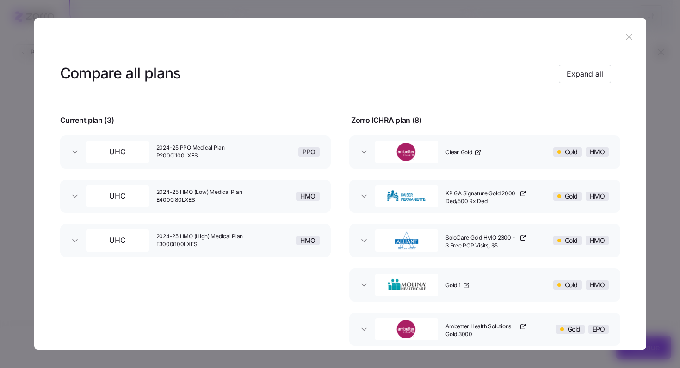
click at [501, 152] on div "Clear Gold" at bounding box center [492, 152] width 100 height 30
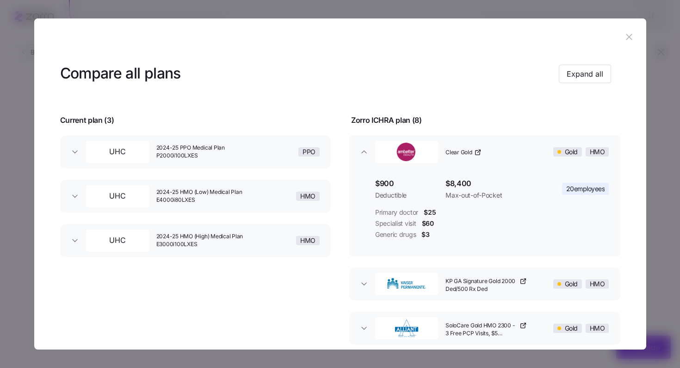
scroll to position [174, 0]
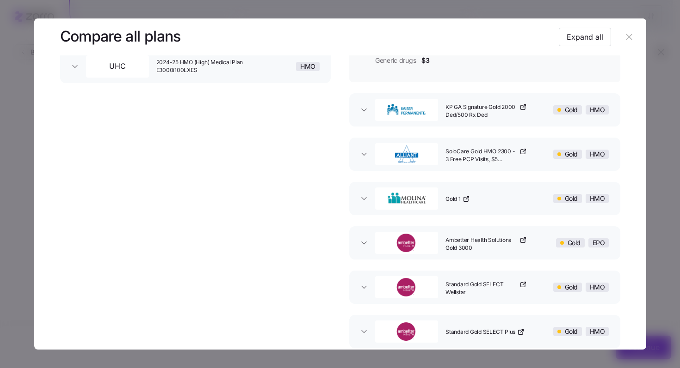
click at [473, 114] on span "KP GA Signature Gold 2000 Ded/500 Rx Ded" at bounding box center [481, 112] width 72 height 16
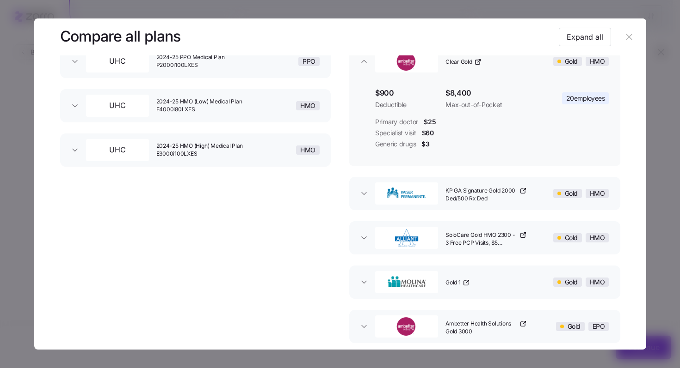
scroll to position [107, 0]
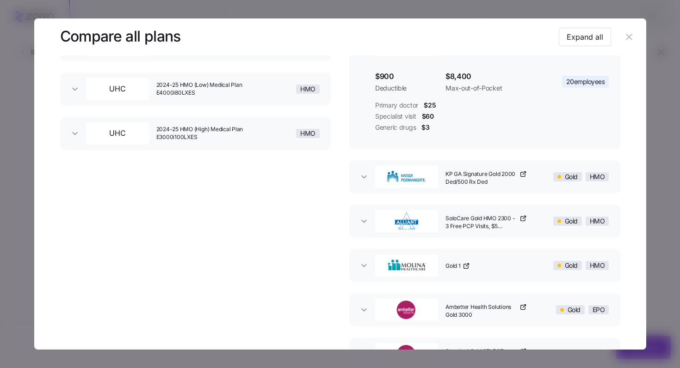
click at [542, 172] on div "Gold HMO" at bounding box center [577, 177] width 70 height 30
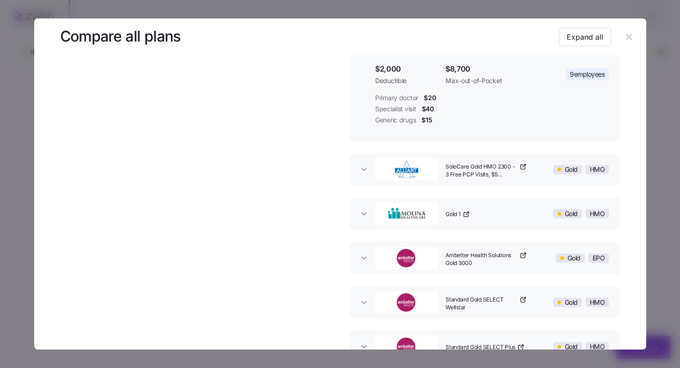
scroll to position [252, 0]
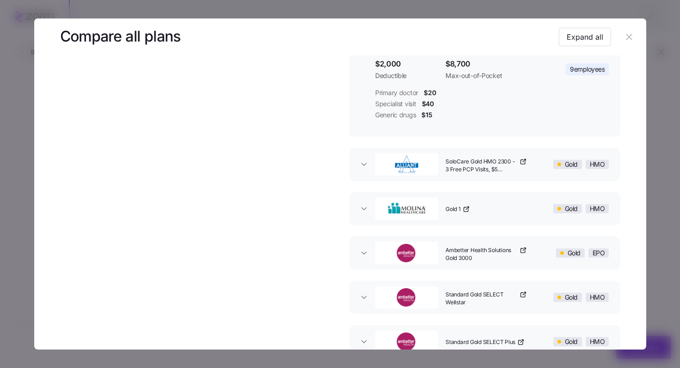
click at [533, 171] on div "SoloCare Gold HMO 2300 - 3 Free PCP Visits, $5 Generic Rx 110003-01" at bounding box center [492, 165] width 100 height 30
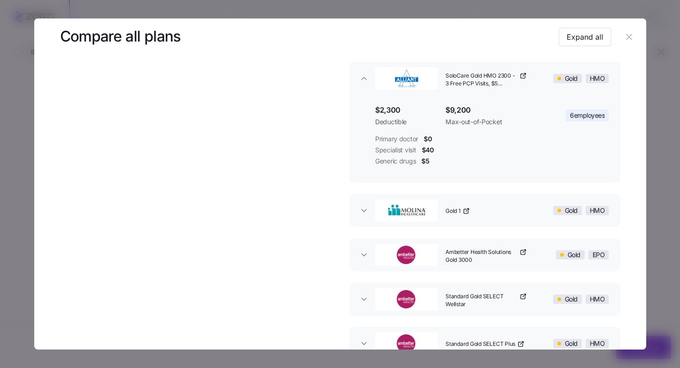
scroll to position [385, 0]
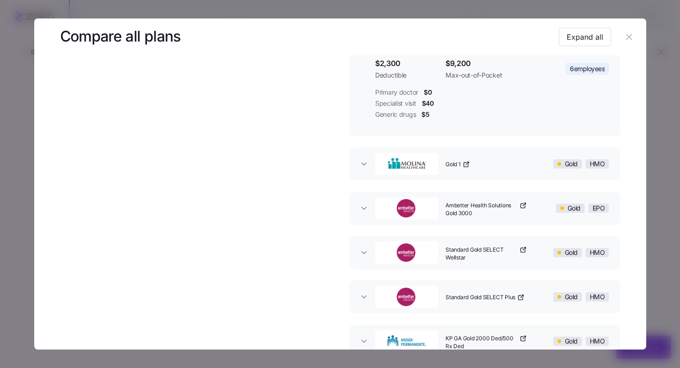
click at [528, 171] on div "Gold 1" at bounding box center [492, 164] width 100 height 30
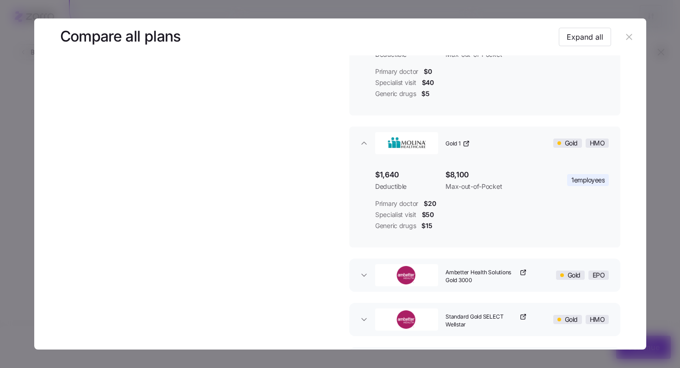
scroll to position [455, 0]
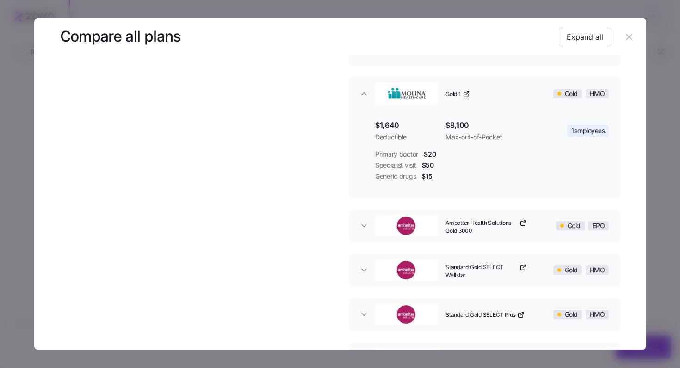
drag, startPoint x: 545, startPoint y: 225, endPoint x: 547, endPoint y: 221, distance: 4.8
click at [545, 225] on div "Gold EPO" at bounding box center [577, 226] width 70 height 30
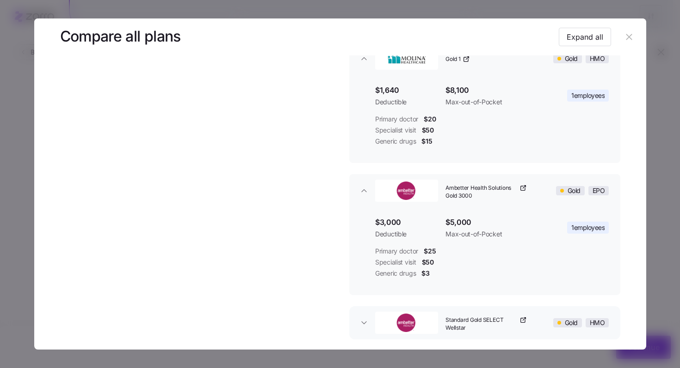
scroll to position [620, 0]
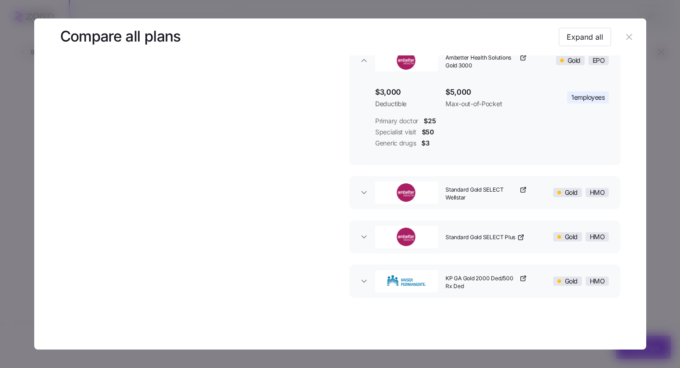
click at [537, 191] on div "Standard Gold SELECT Wellstar" at bounding box center [492, 193] width 100 height 30
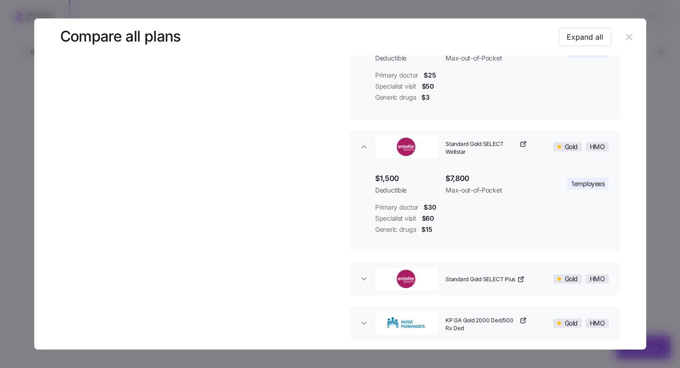
scroll to position [705, 0]
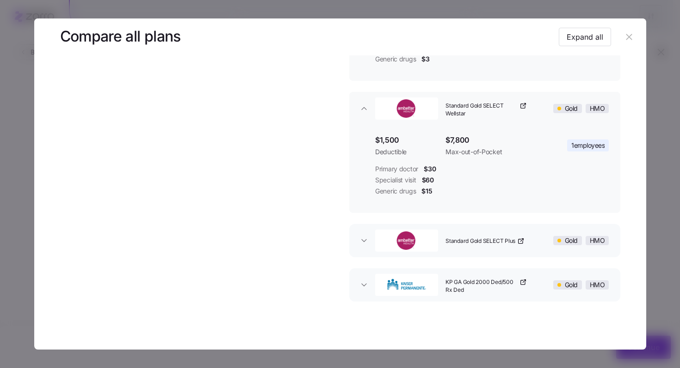
click at [536, 230] on div "Standard Gold SELECT Plus" at bounding box center [492, 241] width 100 height 30
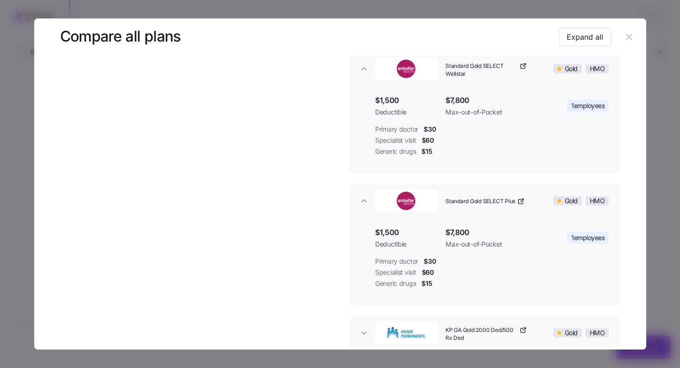
scroll to position [788, 0]
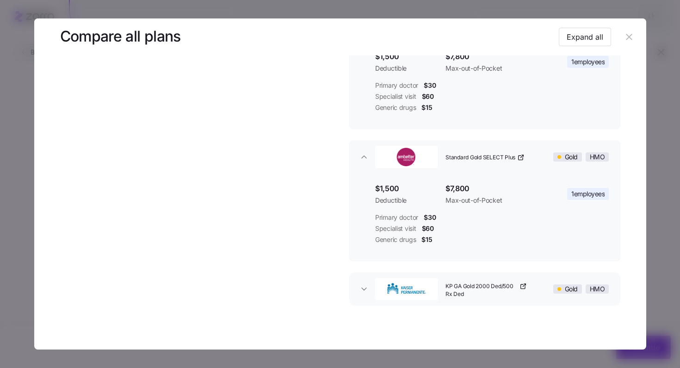
click at [534, 279] on div "KP GA Gold 2000 Ded/500 Rx Ded" at bounding box center [492, 290] width 100 height 30
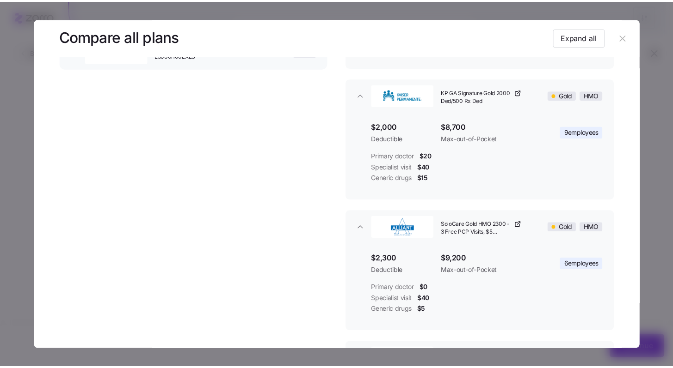
scroll to position [68, 0]
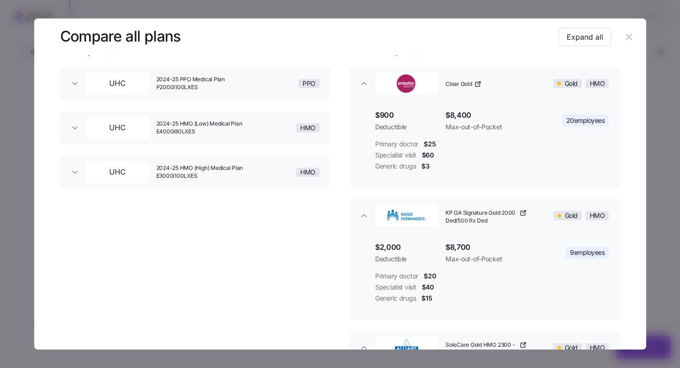
click at [207, 177] on span "2024-25 HMO (High) Medical Plan E3000i100LXES" at bounding box center [202, 173] width 93 height 16
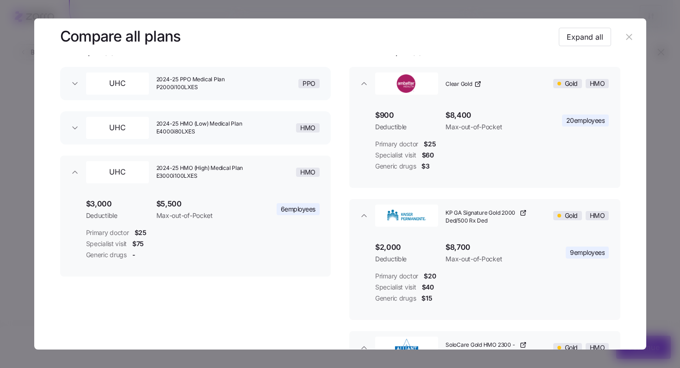
click at [217, 136] on div "2024-25 HMO (Low) Medical Plan E4000i80LXES" at bounding box center [203, 128] width 100 height 30
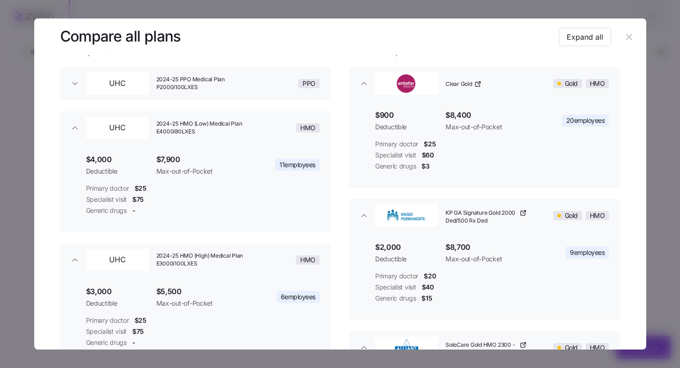
click at [235, 90] on span "2024-25 PPO Medical Plan P2000i100LXES" at bounding box center [202, 84] width 93 height 16
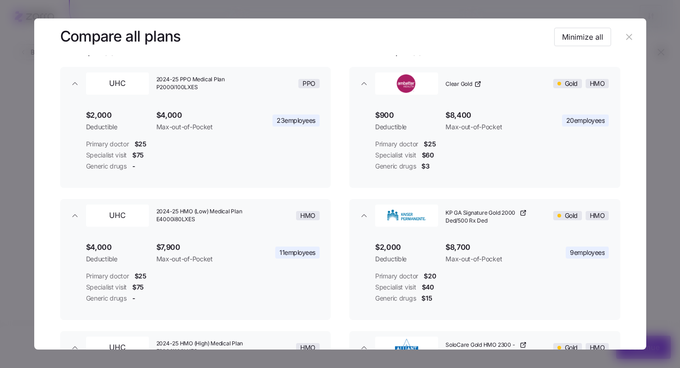
click at [624, 40] on icon "button" at bounding box center [629, 37] width 10 height 10
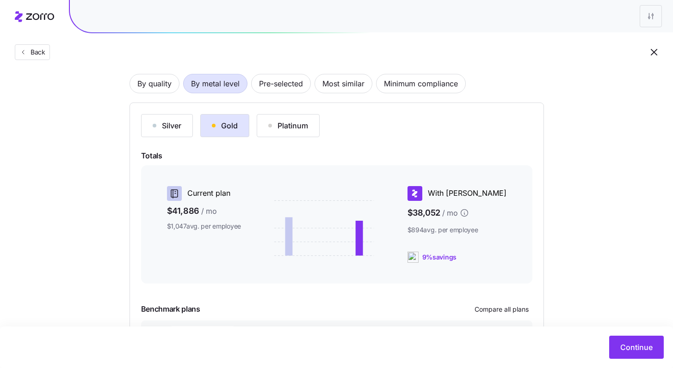
scroll to position [72, 0]
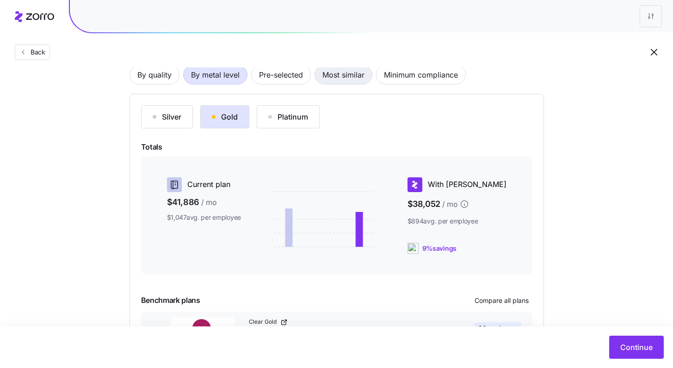
click at [337, 80] on span "Most similar" at bounding box center [343, 75] width 42 height 18
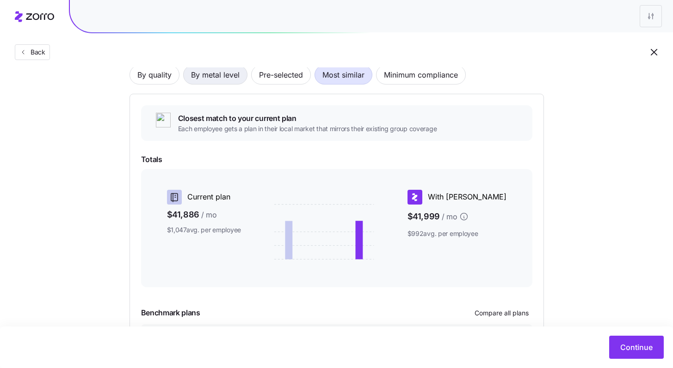
click at [227, 80] on span "By metal level" at bounding box center [215, 75] width 49 height 18
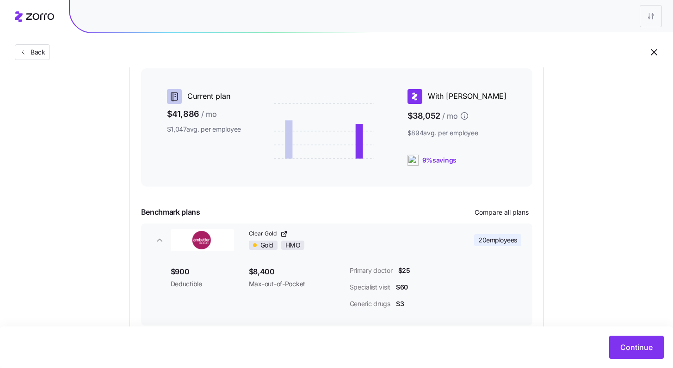
scroll to position [210, 0]
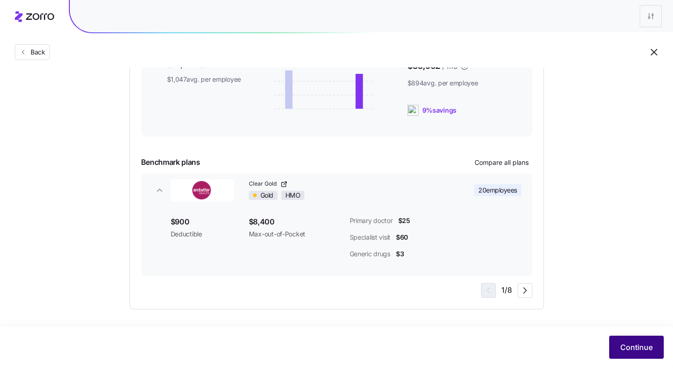
click at [635, 342] on button "Continue" at bounding box center [636, 347] width 55 height 23
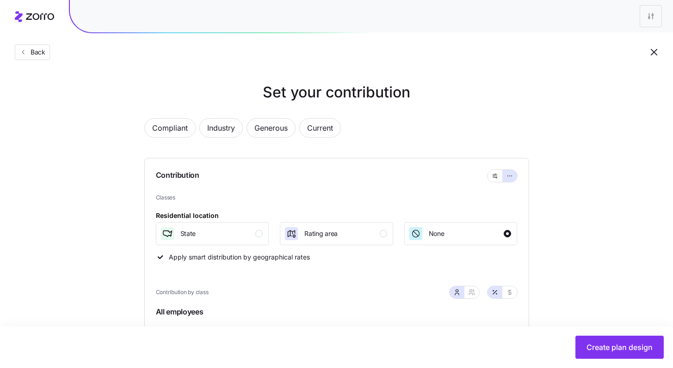
scroll to position [131, 0]
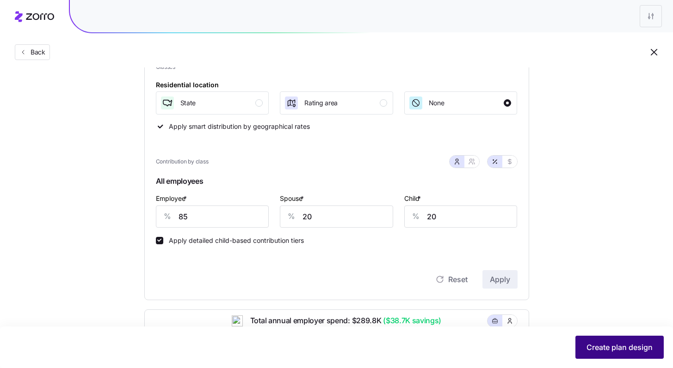
click at [641, 348] on span "Create plan design" at bounding box center [619, 347] width 66 height 11
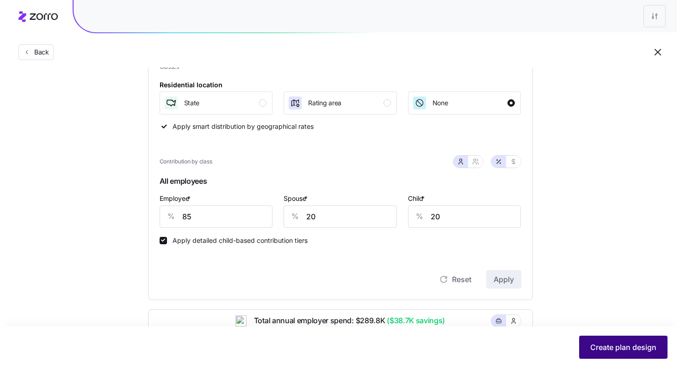
scroll to position [0, 0]
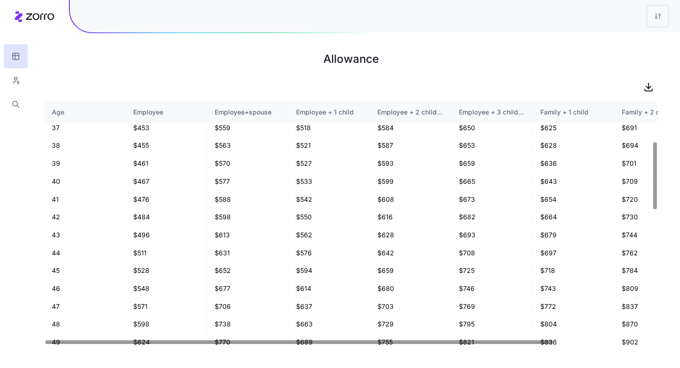
scroll to position [589, 0]
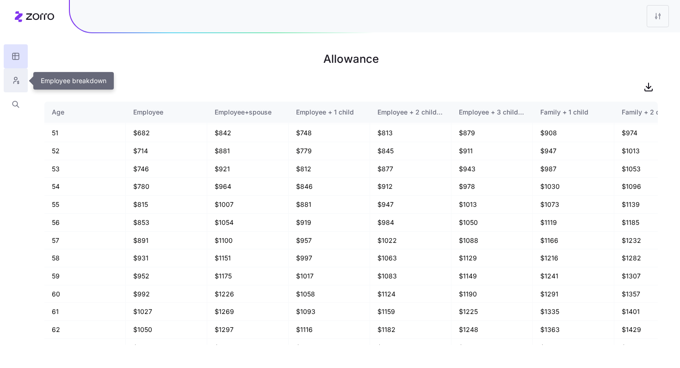
click at [14, 76] on icon "button" at bounding box center [16, 80] width 8 height 9
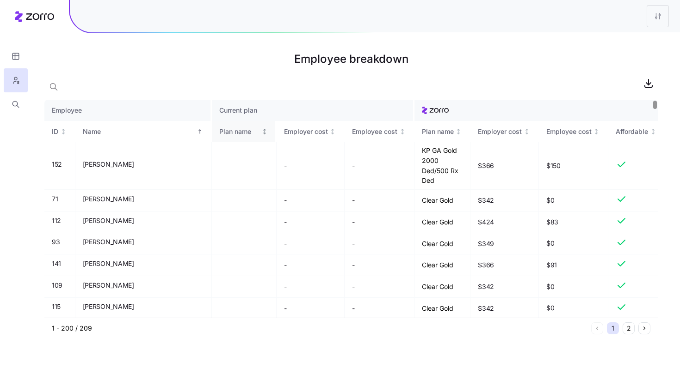
click at [219, 132] on div "Plan name" at bounding box center [239, 132] width 41 height 10
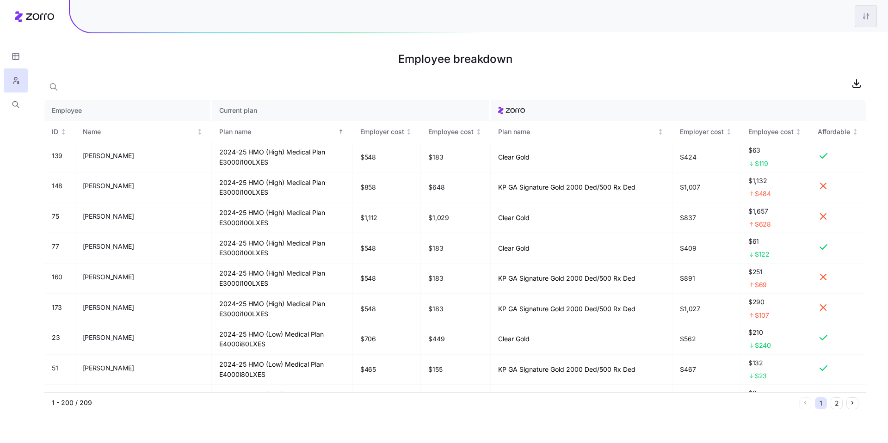
click at [672, 23] on html "Employee breakdown Employee Current plan ID Name Plan name Employer cost Employ…" at bounding box center [444, 221] width 888 height 443
click at [672, 38] on div "Edit plan design" at bounding box center [828, 40] width 92 height 15
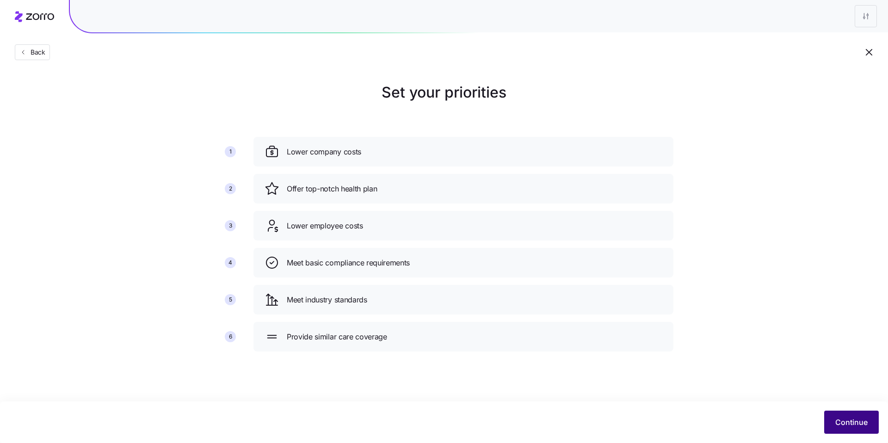
click at [672, 368] on span "Continue" at bounding box center [851, 422] width 32 height 11
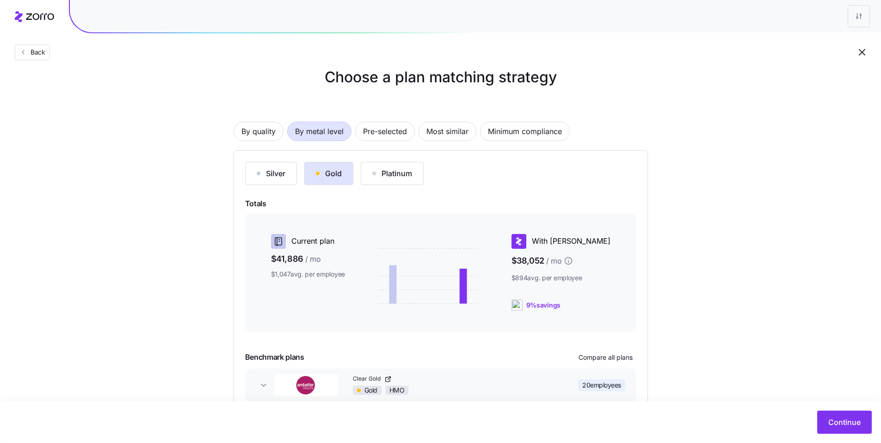
scroll to position [13, 0]
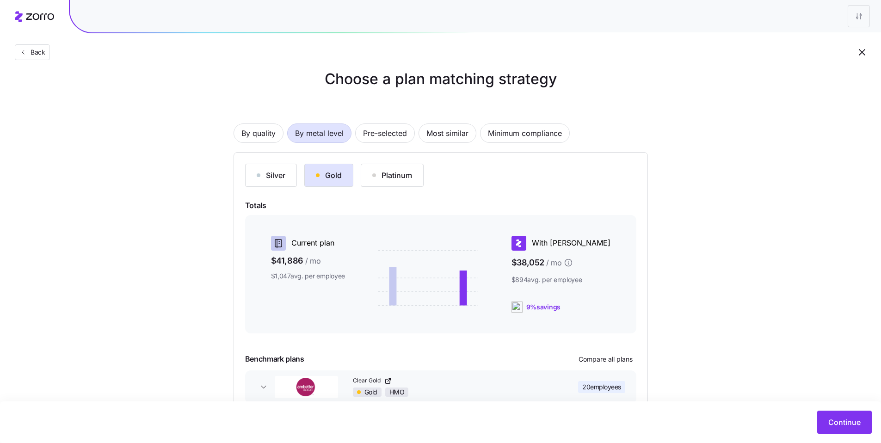
click at [672, 137] on div "Choose a plan matching strategy By quality By metal level Pre-selected Most sim…" at bounding box center [440, 252] width 881 height 369
click at [596, 31] on div at bounding box center [475, 16] width 811 height 32
click at [672, 79] on div "Choose a plan matching strategy By quality By metal level Pre-selected Most sim…" at bounding box center [440, 252] width 881 height 369
click at [672, 95] on div "Choose a plan matching strategy By quality By metal level Pre-selected Most sim…" at bounding box center [440, 252] width 881 height 369
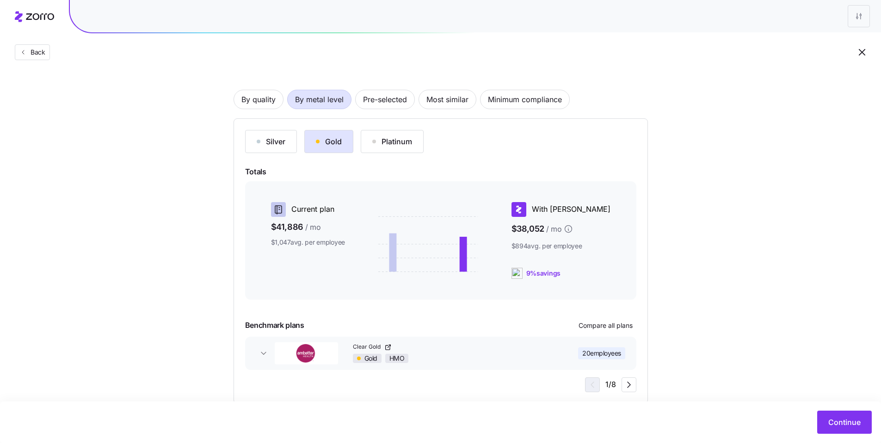
scroll to position [49, 0]
drag, startPoint x: 338, startPoint y: 206, endPoint x: 320, endPoint y: 207, distance: 17.1
click at [320, 207] on div "Current plan" at bounding box center [308, 207] width 74 height 15
click at [361, 195] on div "Current plan $41,886 / mo $1,047 avg. per employee With Zorro $38,052 / mo $894…" at bounding box center [440, 238] width 391 height 118
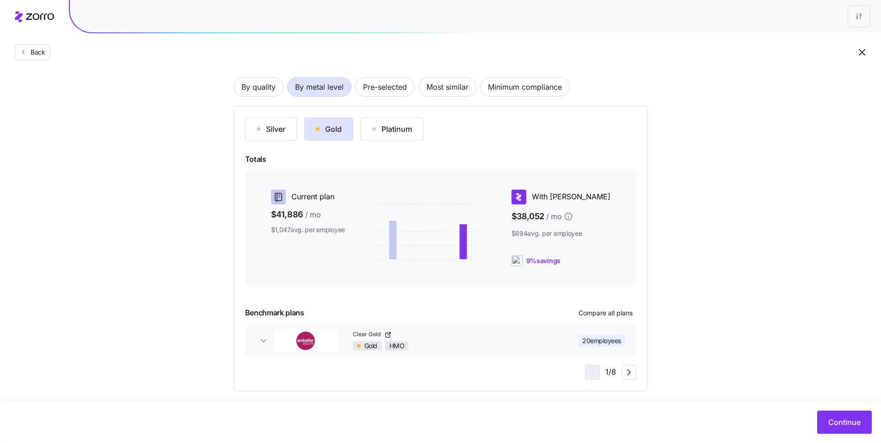
scroll to position [61, 0]
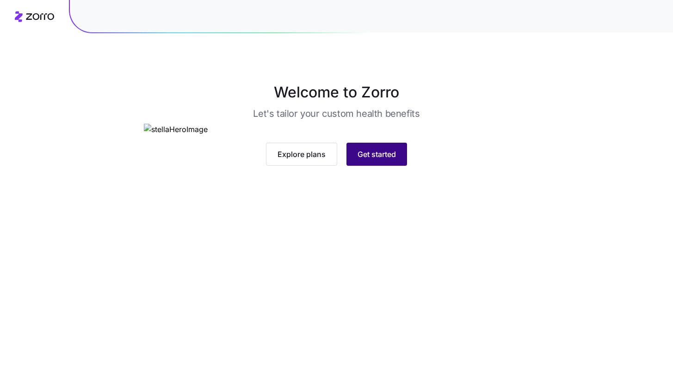
click at [366, 160] on span "Get started" at bounding box center [376, 154] width 38 height 11
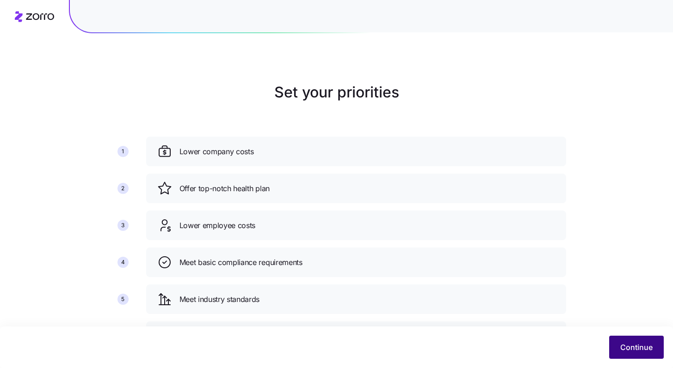
click at [366, 323] on span "Continue" at bounding box center [636, 347] width 32 height 11
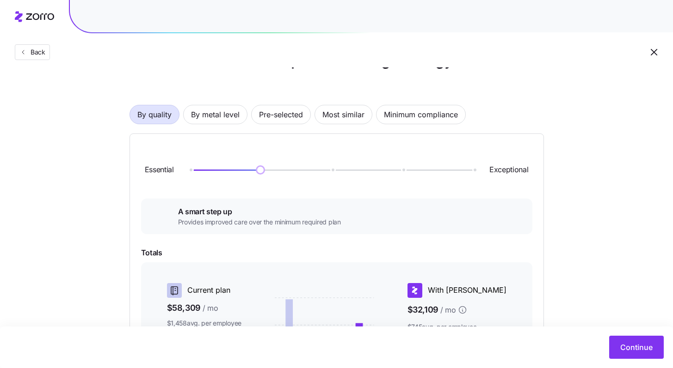
scroll to position [68, 0]
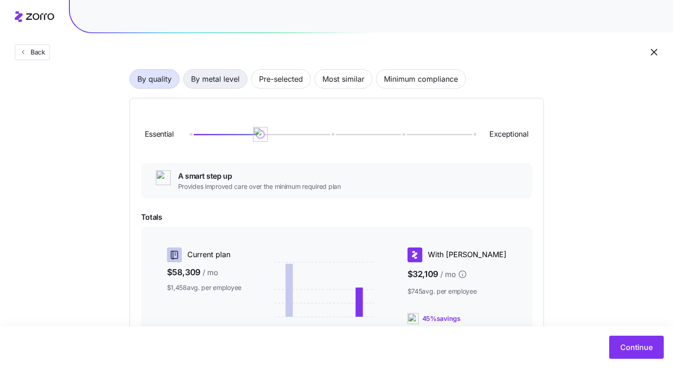
click at [227, 81] on span "By metal level" at bounding box center [215, 79] width 49 height 18
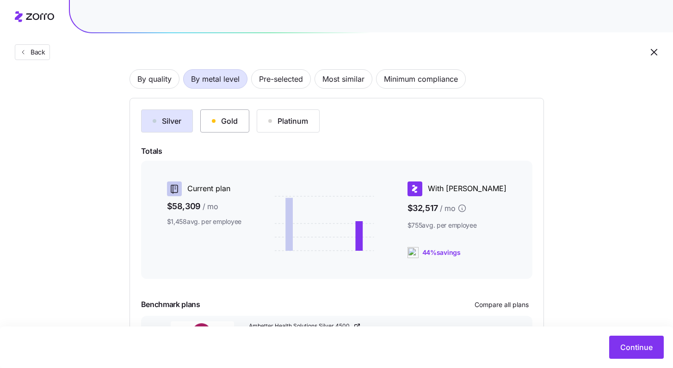
click at [236, 125] on div "Gold" at bounding box center [225, 121] width 26 height 11
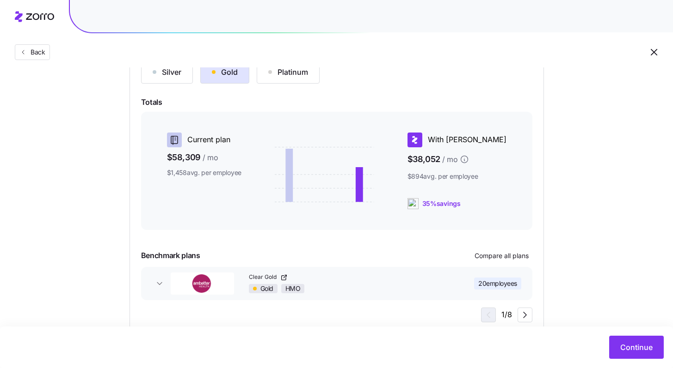
scroll to position [0, 0]
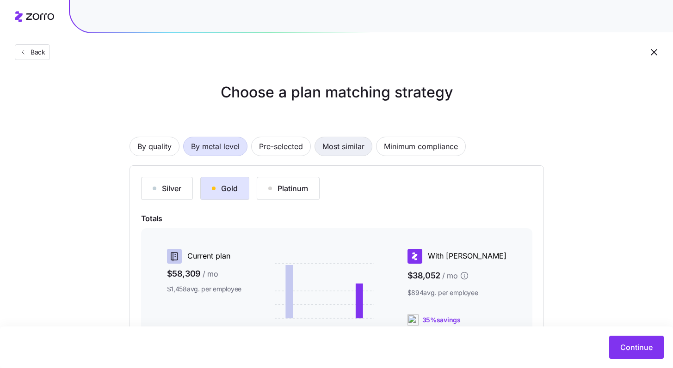
click at [338, 145] on span "Most similar" at bounding box center [343, 146] width 42 height 18
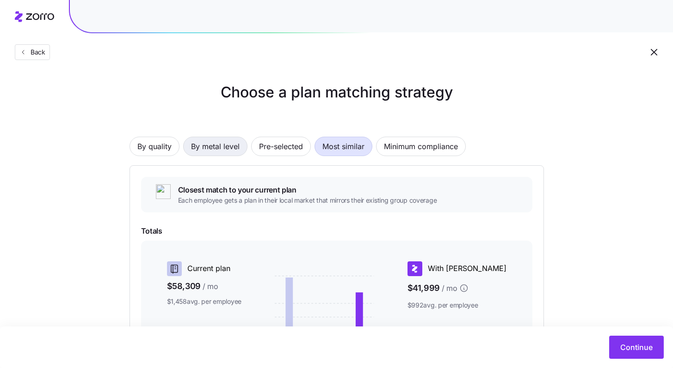
click at [220, 148] on span "By metal level" at bounding box center [215, 146] width 49 height 18
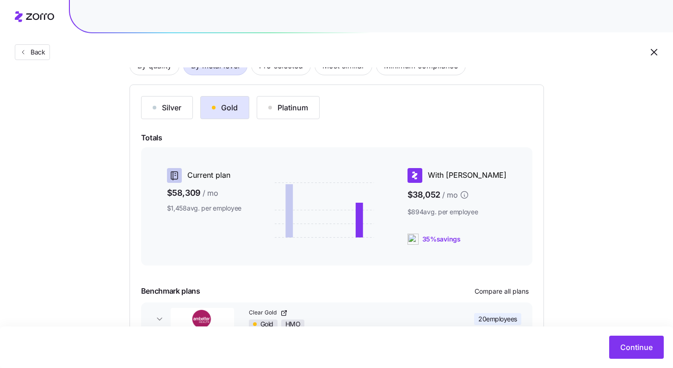
scroll to position [141, 0]
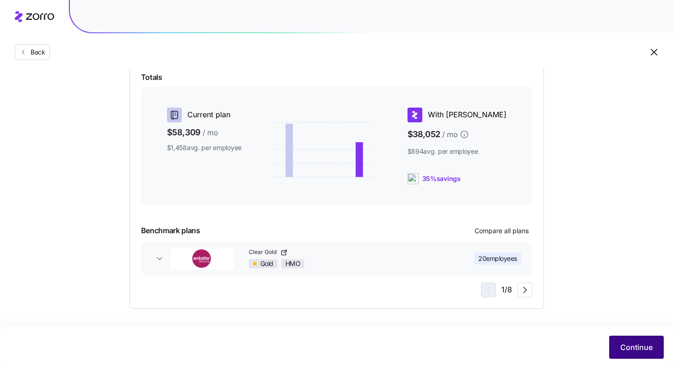
click at [366, 323] on button "Continue" at bounding box center [636, 347] width 55 height 23
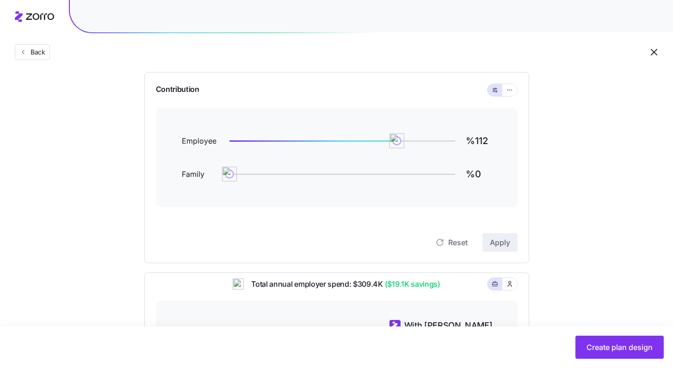
scroll to position [66, 0]
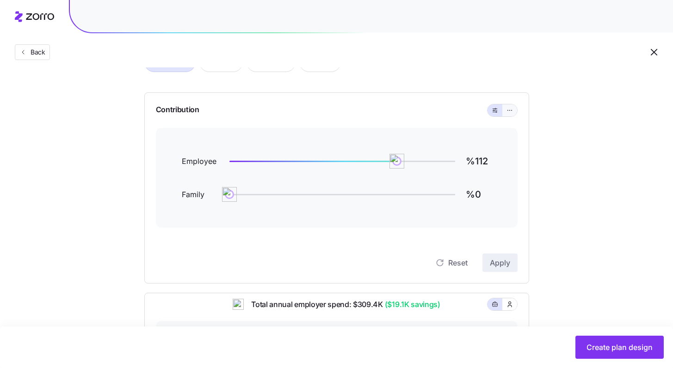
click at [366, 114] on button "button" at bounding box center [509, 110] width 15 height 12
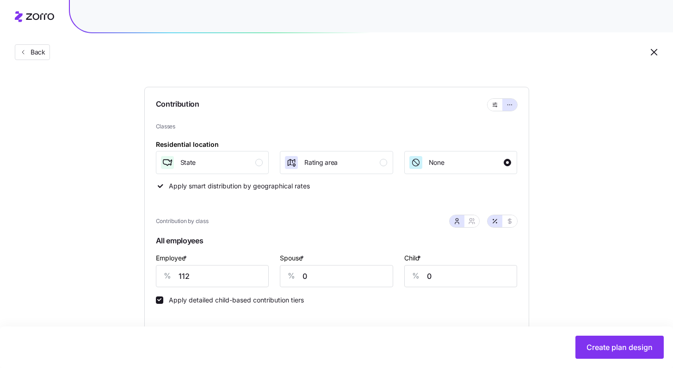
scroll to position [154, 0]
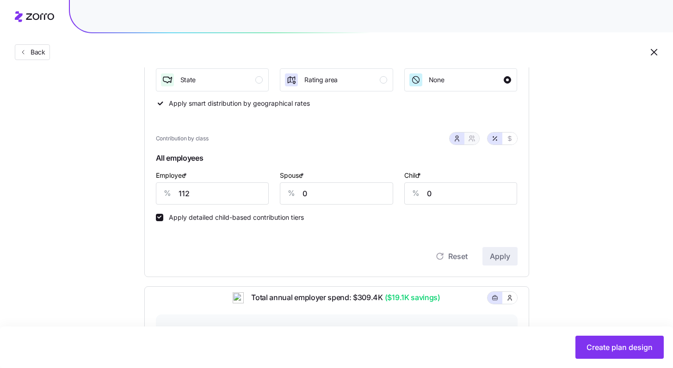
click at [366, 142] on button "button" at bounding box center [471, 138] width 7 height 7
type input "56"
type input "59"
drag, startPoint x: 221, startPoint y: 196, endPoint x: 134, endPoint y: 186, distance: 87.1
click at [134, 187] on div "Compliant Industry Generous Current Contribution Classes Residential location S…" at bounding box center [336, 255] width 414 height 605
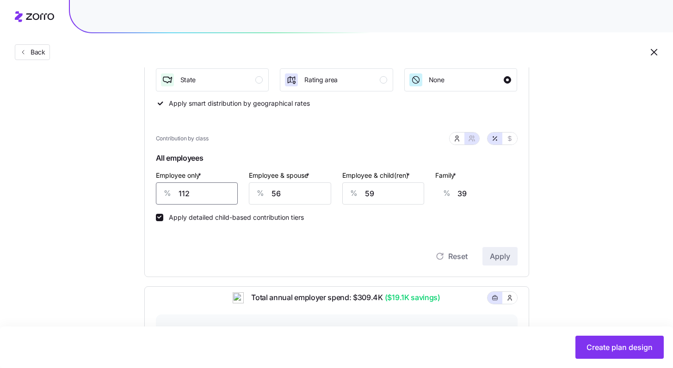
type input "8"
type input "75"
type input "85"
type input "48"
type input "85"
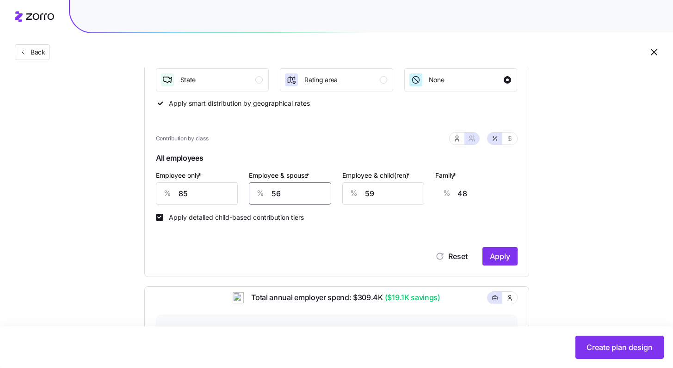
type input "5"
type input "13"
type input "53"
type input "46"
type input "53"
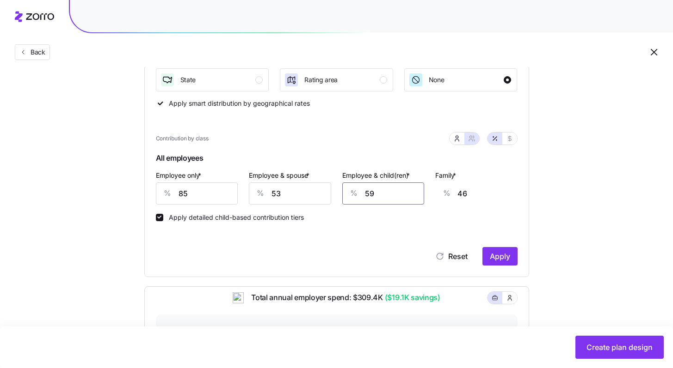
type input "5"
type input "11"
type input "55"
type input "43"
type input "55"
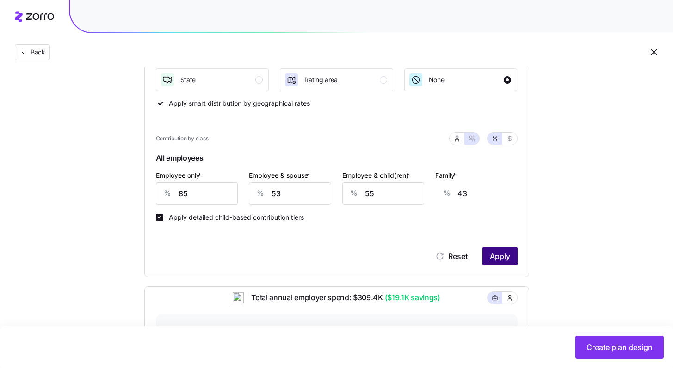
click at [366, 261] on span "Apply" at bounding box center [500, 256] width 20 height 11
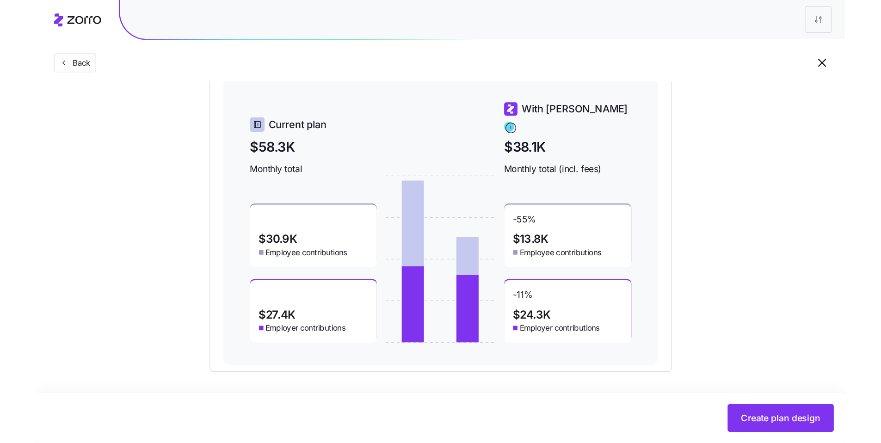
scroll to position [329, 0]
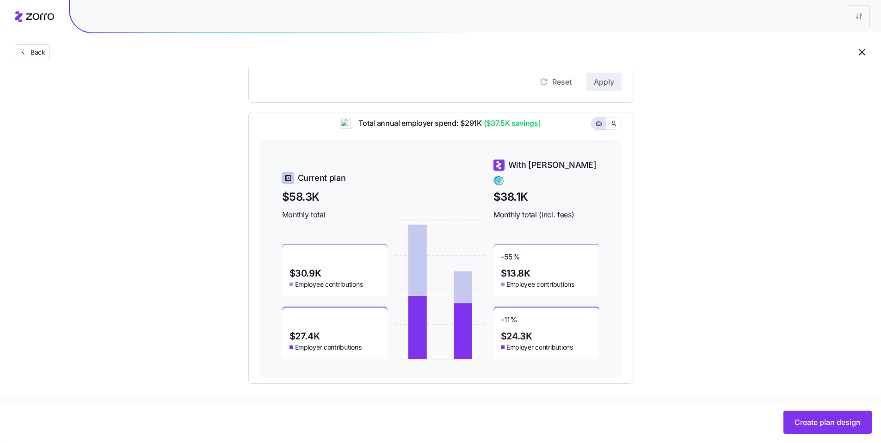
click at [366, 145] on div "Set your contribution Compliant Industry Generous Current Contribution Classes …" at bounding box center [440, 68] width 881 height 631
click at [366, 20] on html "Back Set your contribution Compliant Industry Generous Current Contribution Cla…" at bounding box center [440, 57] width 881 height 772
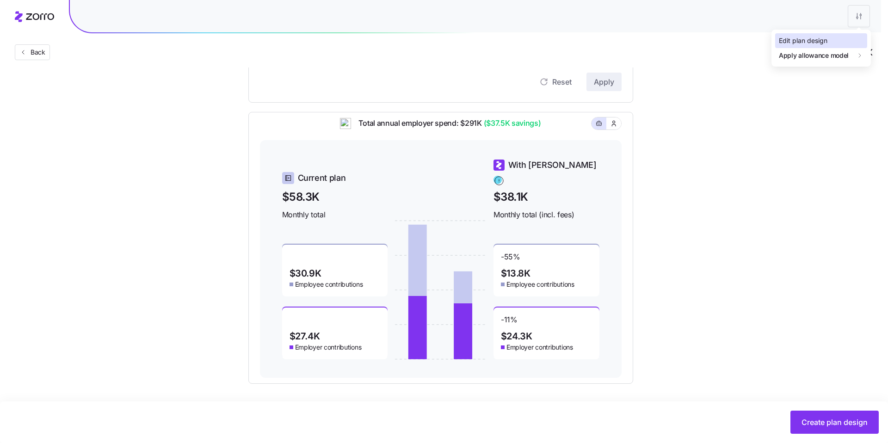
click at [366, 39] on div "Edit plan design" at bounding box center [803, 41] width 49 height 10
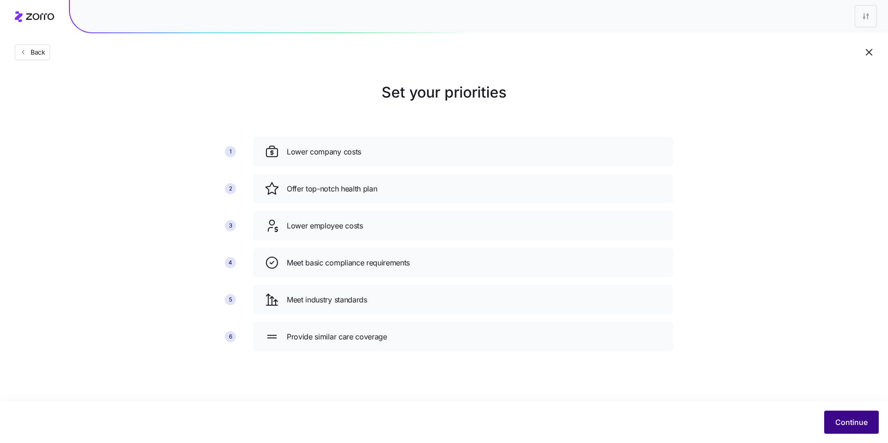
click at [366, 323] on span "Continue" at bounding box center [851, 422] width 32 height 11
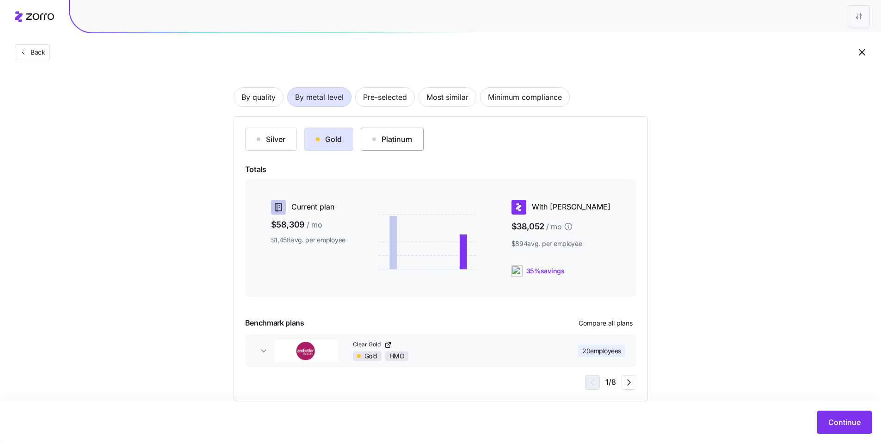
scroll to position [49, 0]
click at [366, 99] on span "Most similar" at bounding box center [447, 97] width 42 height 18
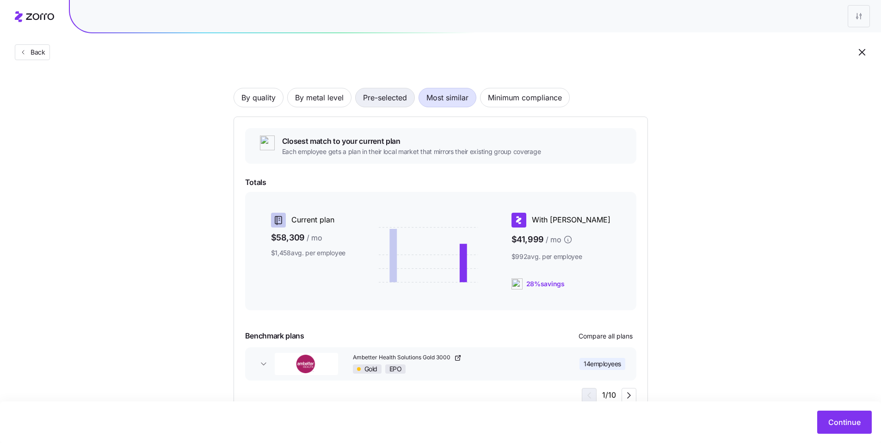
click at [366, 99] on span "Pre-selected" at bounding box center [385, 97] width 44 height 18
click at [337, 98] on span "By metal level" at bounding box center [319, 97] width 49 height 18
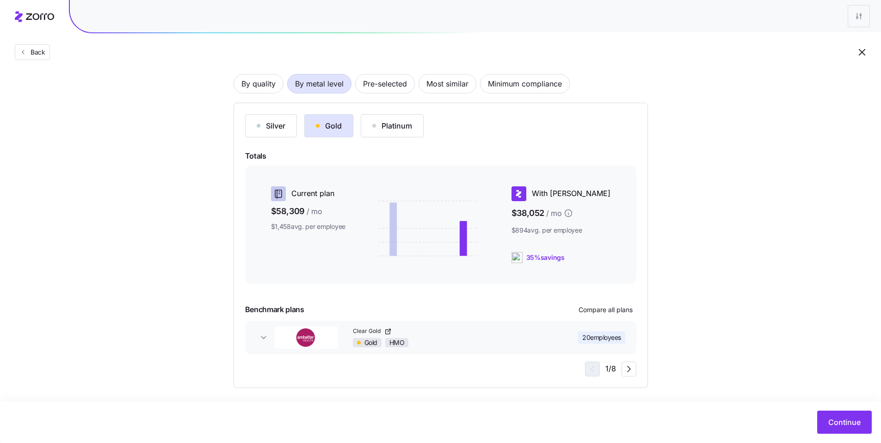
scroll to position [66, 0]
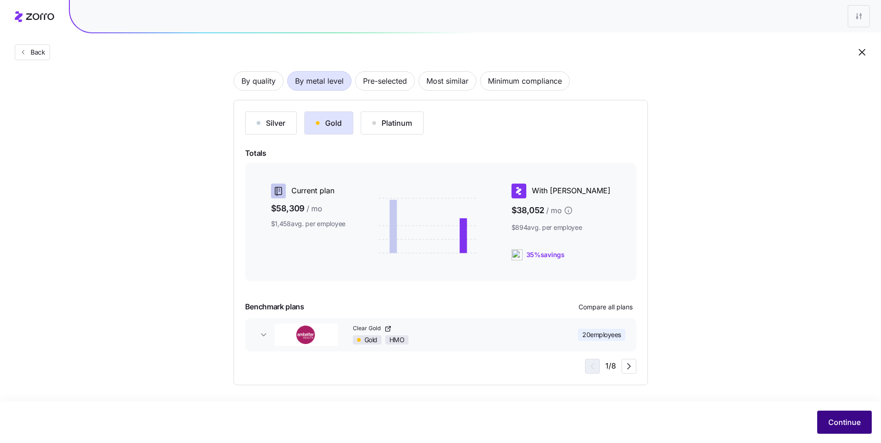
click at [366, 323] on button "Continue" at bounding box center [844, 422] width 55 height 23
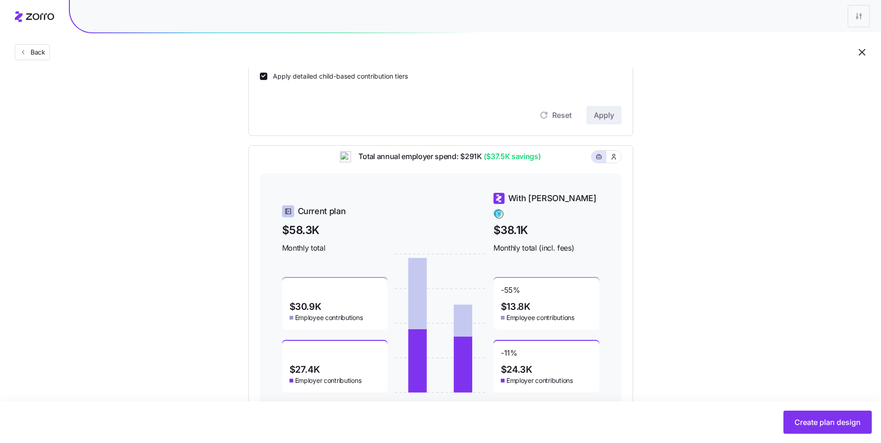
scroll to position [329, 0]
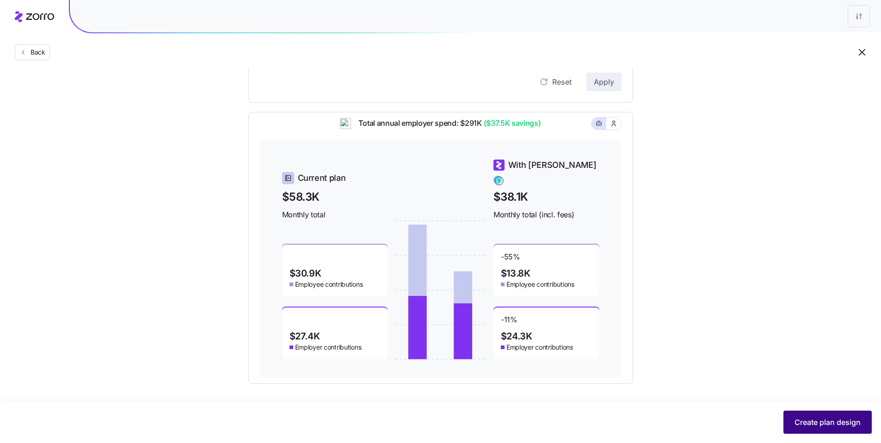
click at [366, 323] on span "Create plan design" at bounding box center [827, 422] width 66 height 11
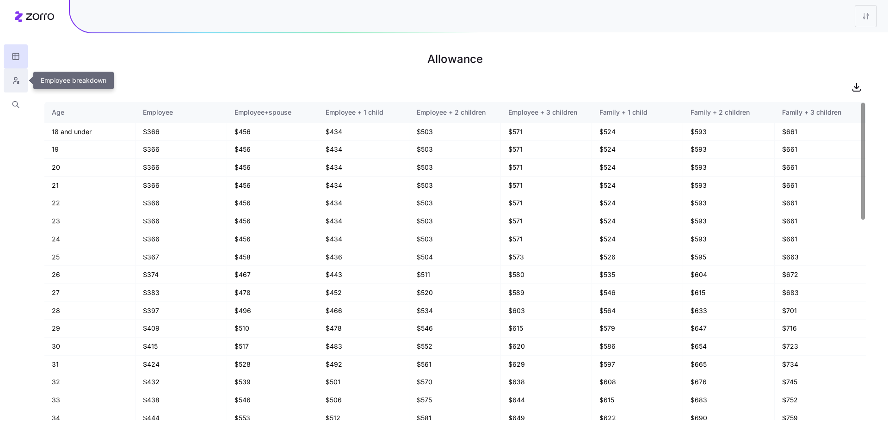
click at [19, 80] on icon "button" at bounding box center [16, 80] width 8 height 9
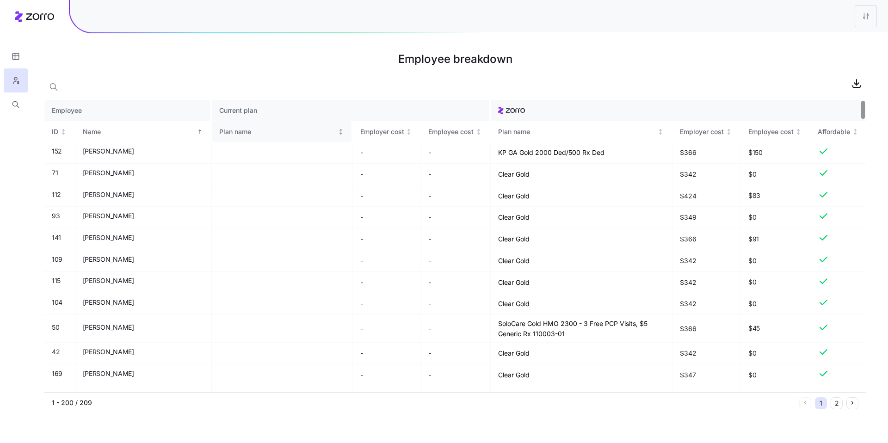
click at [269, 135] on div "Plan name" at bounding box center [277, 132] width 117 height 10
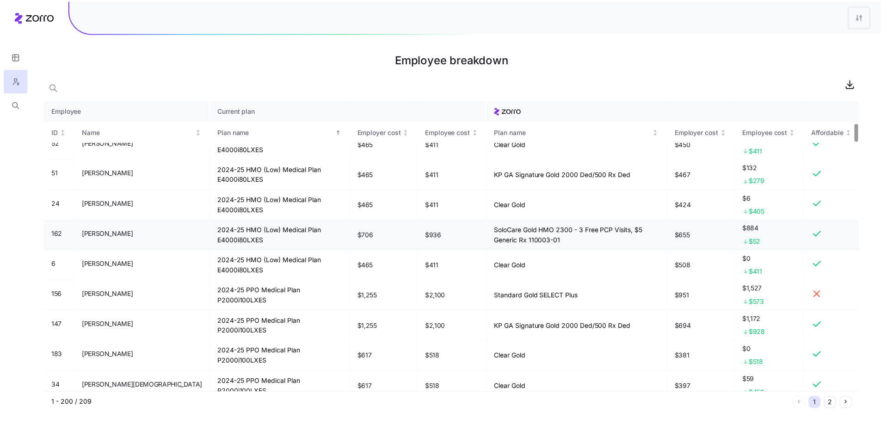
scroll to position [383, 0]
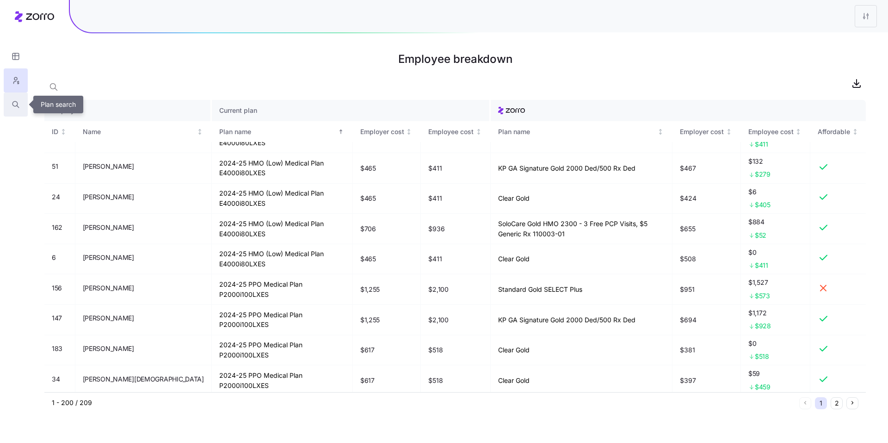
click at [17, 105] on icon "button" at bounding box center [14, 103] width 5 height 5
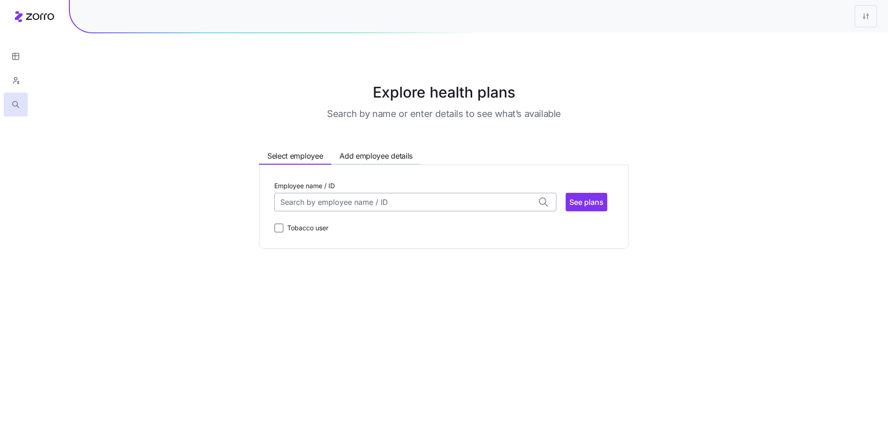
click at [365, 205] on input "Employee name / ID" at bounding box center [415, 202] width 282 height 18
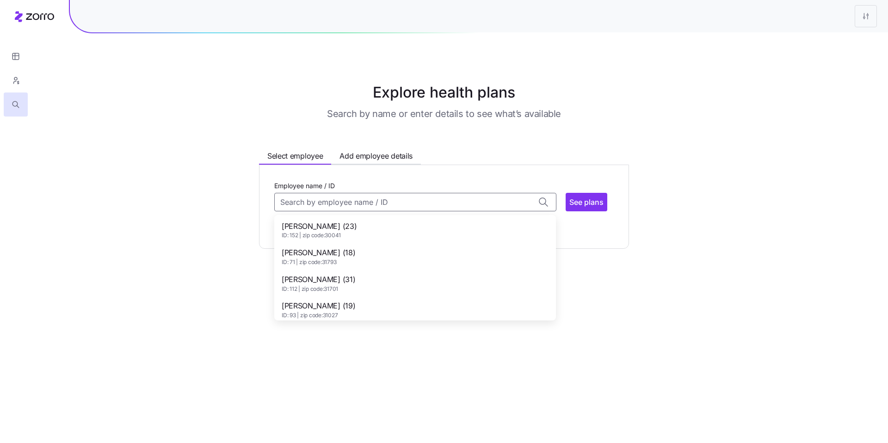
click at [349, 227] on span "[PERSON_NAME] (23)" at bounding box center [319, 227] width 75 height 12
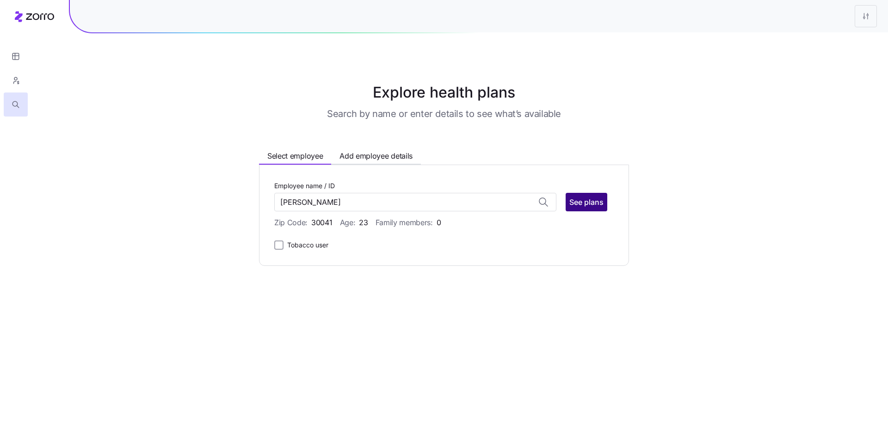
click at [366, 203] on span "See plans" at bounding box center [586, 201] width 34 height 11
type input "[PERSON_NAME] (ID: 152)"
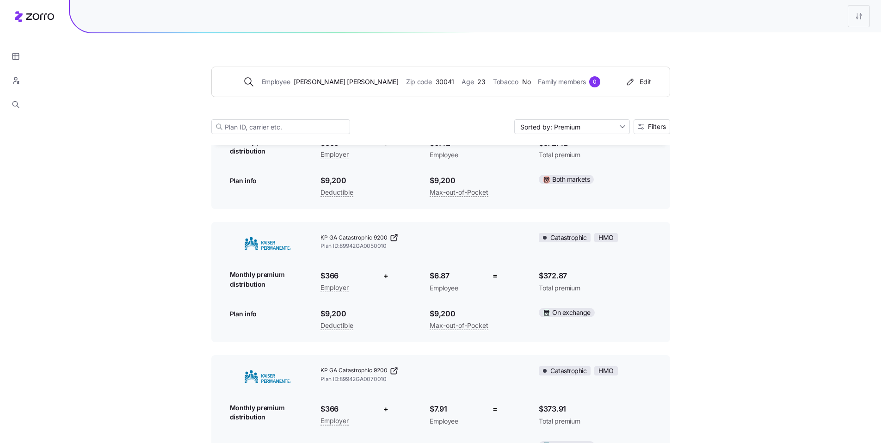
scroll to position [319, 0]
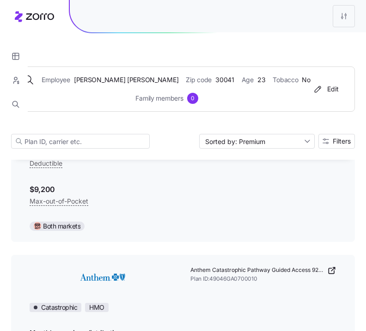
click at [345, 56] on div "Employee [PERSON_NAME] Zip code 30041 Age [DEMOGRAPHIC_DATA] Tobacco No Family …" at bounding box center [183, 96] width 344 height 127
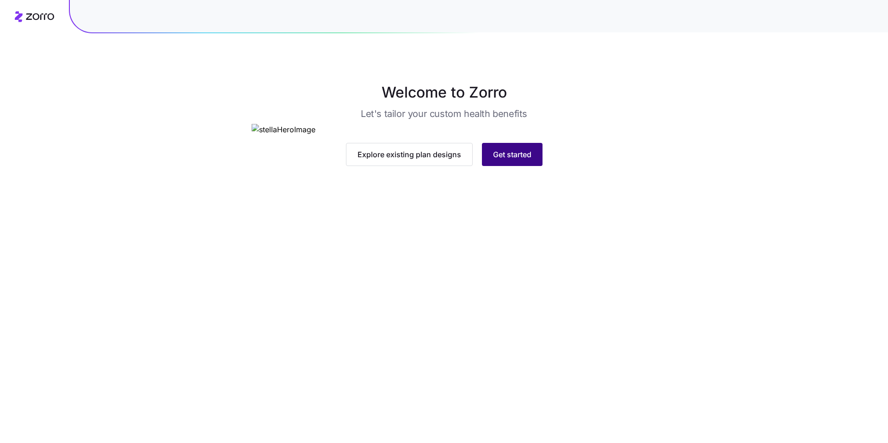
click at [516, 160] on span "Get started" at bounding box center [512, 154] width 38 height 11
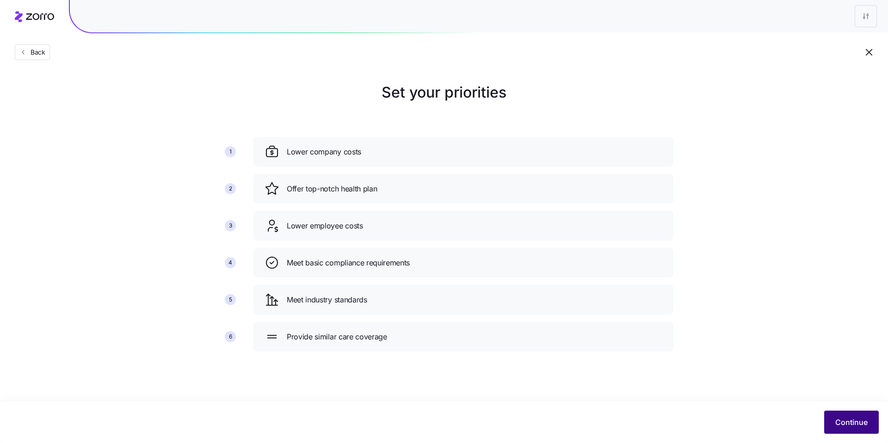
click at [867, 422] on button "Continue" at bounding box center [851, 422] width 55 height 23
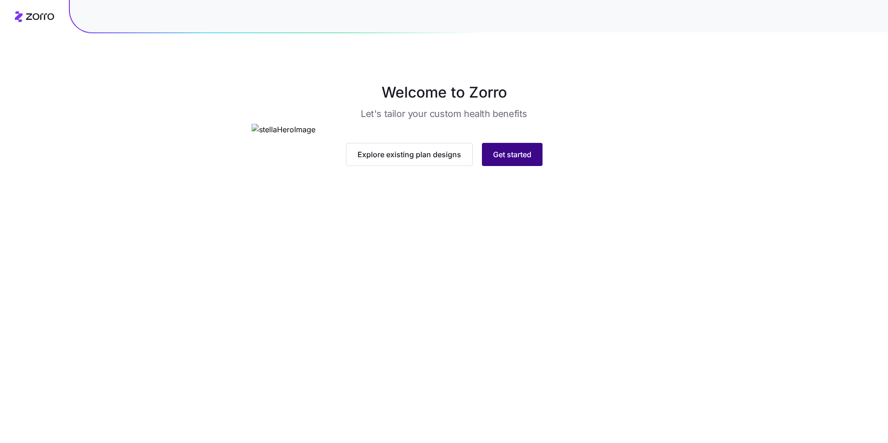
click at [523, 341] on main "Welcome to Zorro Let's tailor your custom health benefits Explore existing plan…" at bounding box center [444, 221] width 888 height 443
click at [522, 166] on button "Get started" at bounding box center [512, 154] width 61 height 23
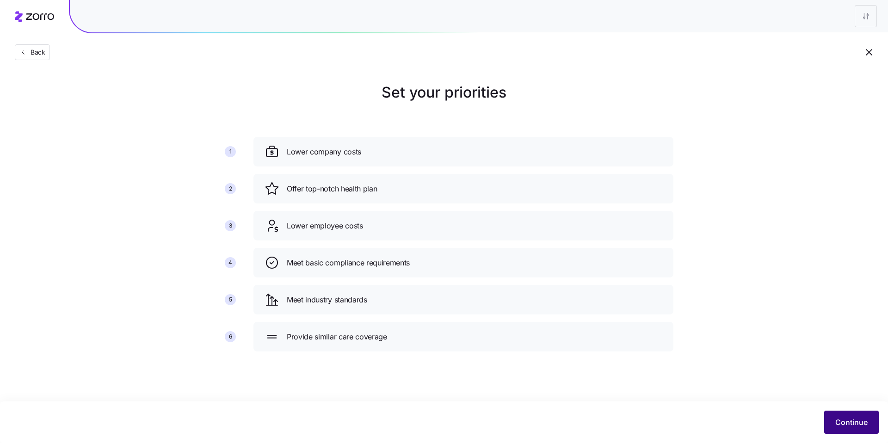
click at [842, 423] on span "Continue" at bounding box center [851, 422] width 32 height 11
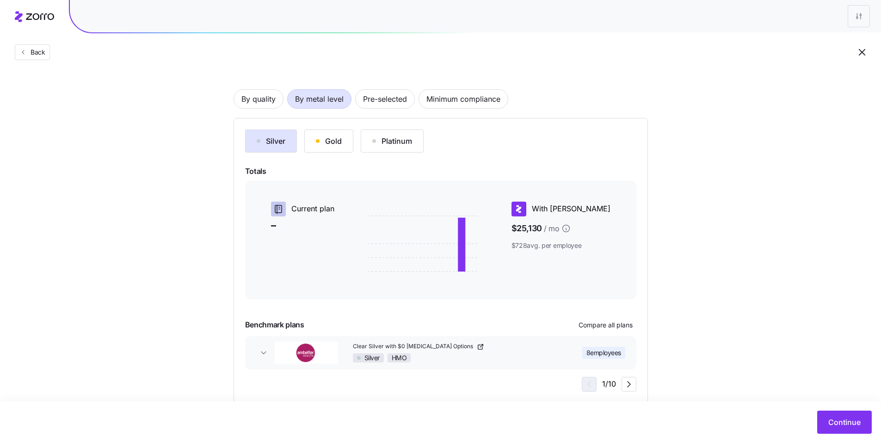
scroll to position [65, 0]
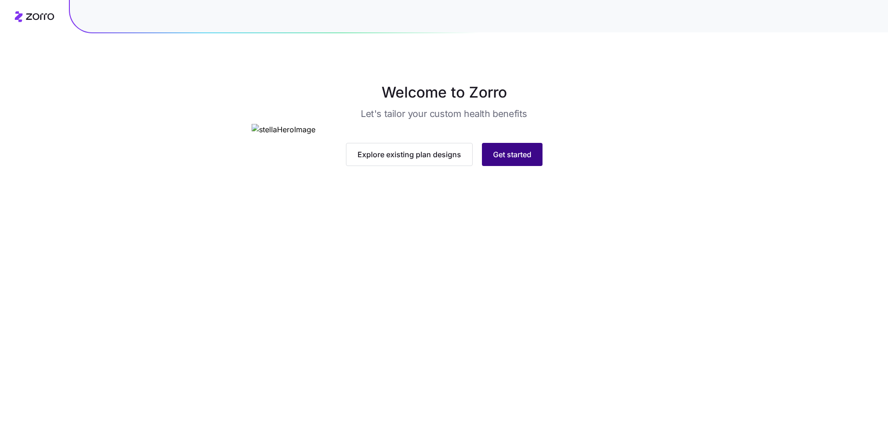
click at [514, 160] on span "Get started" at bounding box center [512, 154] width 38 height 11
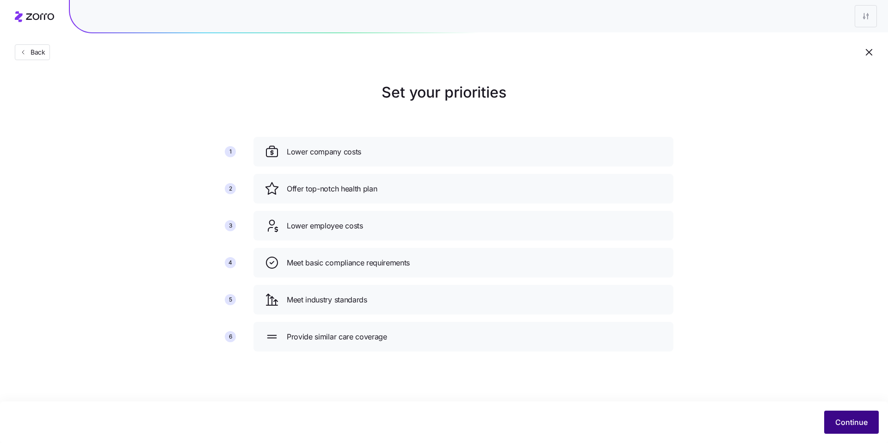
click at [853, 417] on span "Continue" at bounding box center [851, 422] width 32 height 11
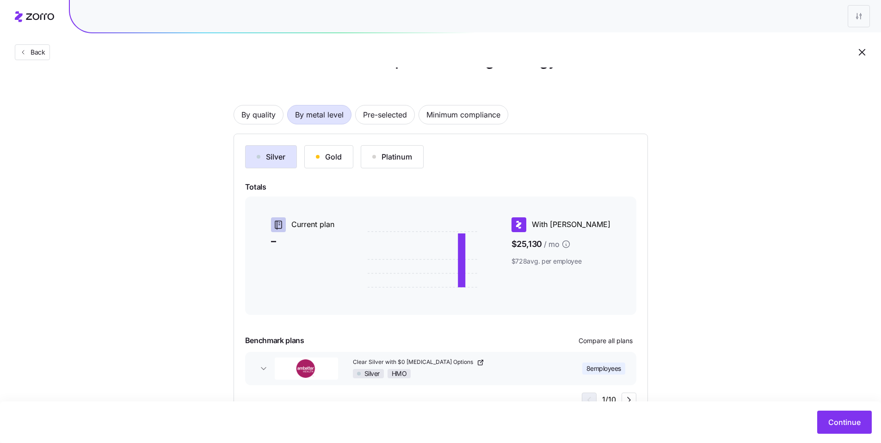
scroll to position [67, 0]
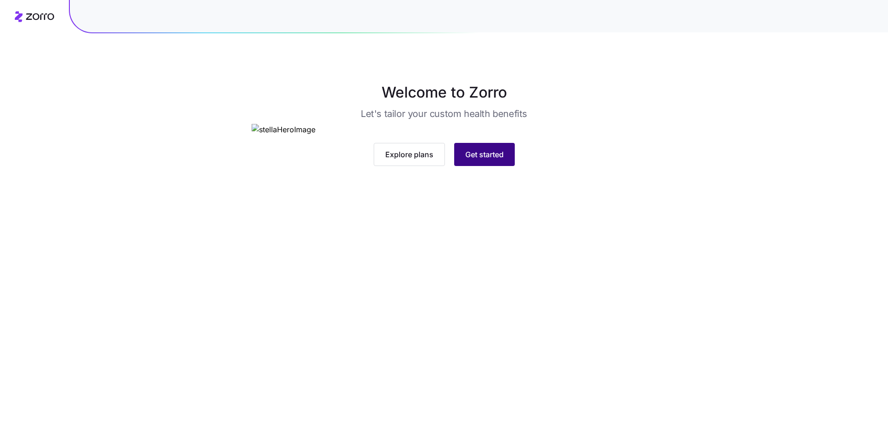
click at [502, 166] on button "Get started" at bounding box center [484, 154] width 61 height 23
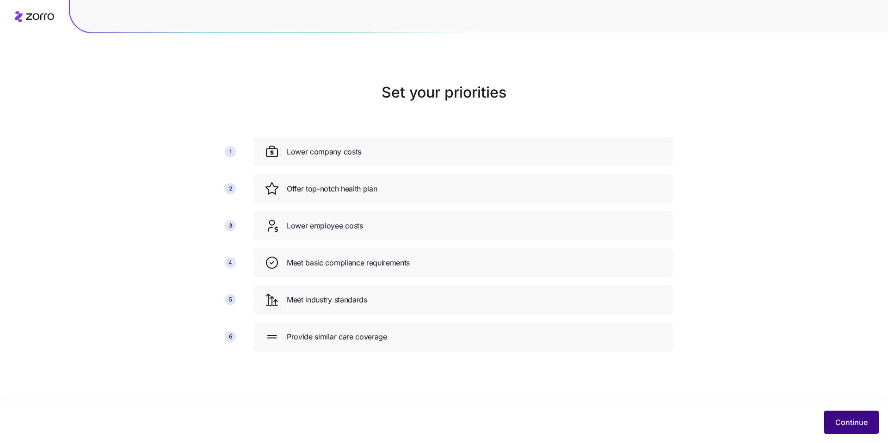
click at [843, 415] on button "Continue" at bounding box center [851, 422] width 55 height 23
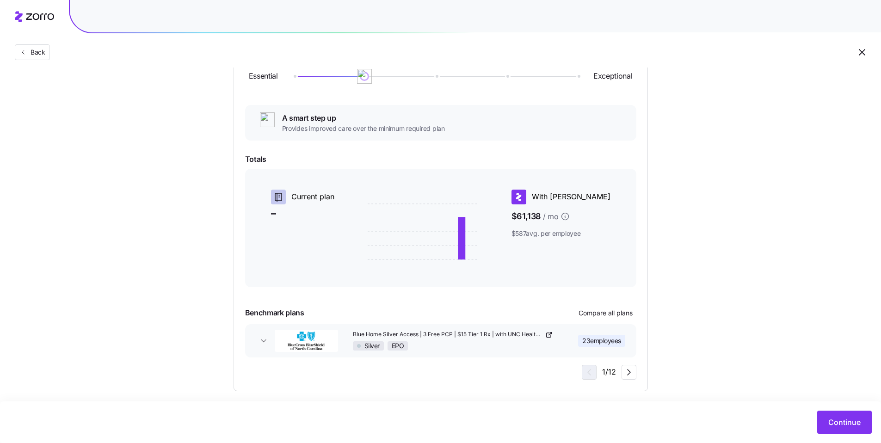
scroll to position [133, 0]
